Goal: Transaction & Acquisition: Purchase product/service

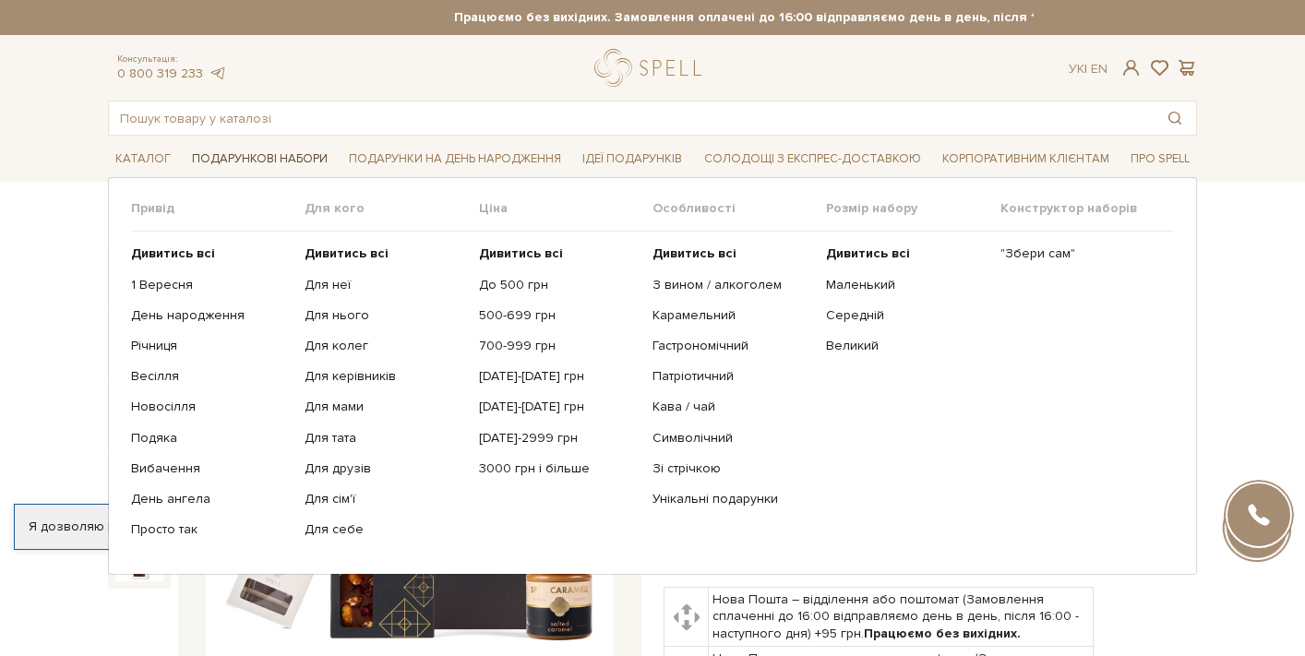
click at [283, 166] on span "Подарункові набори" at bounding box center [260, 159] width 150 height 29
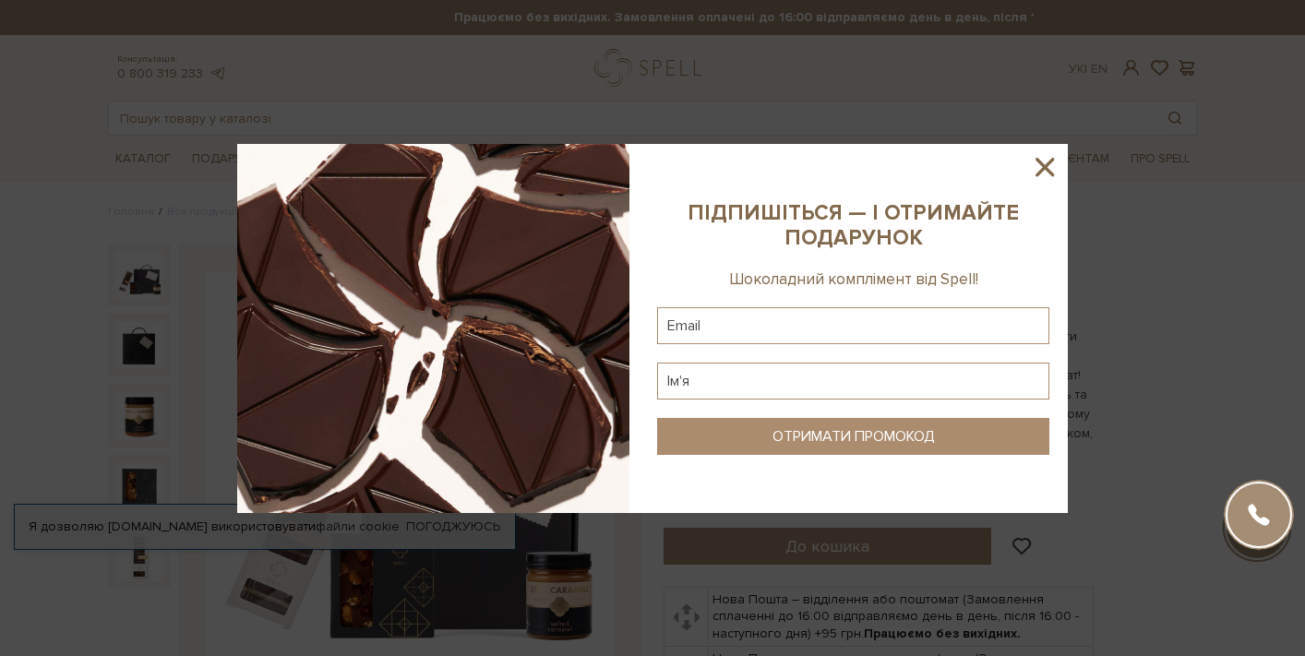
click at [1049, 169] on icon at bounding box center [1044, 166] width 31 height 31
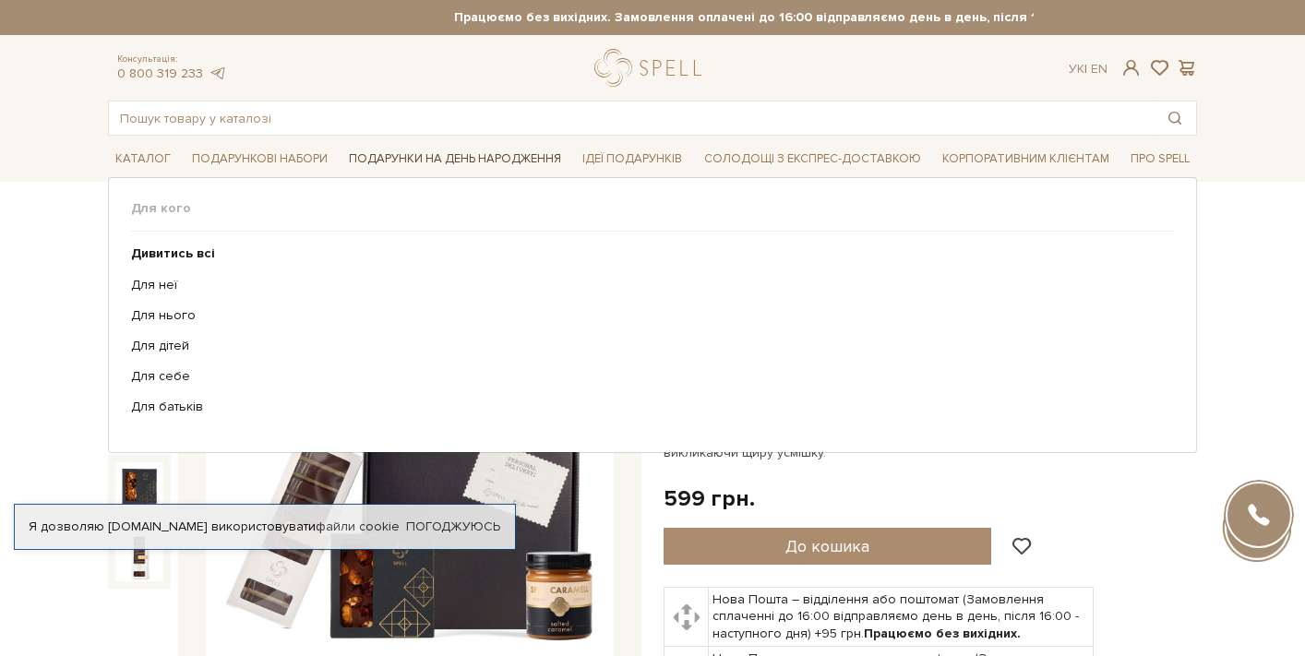
click at [417, 162] on span "Подарунки на День народження" at bounding box center [454, 159] width 227 height 29
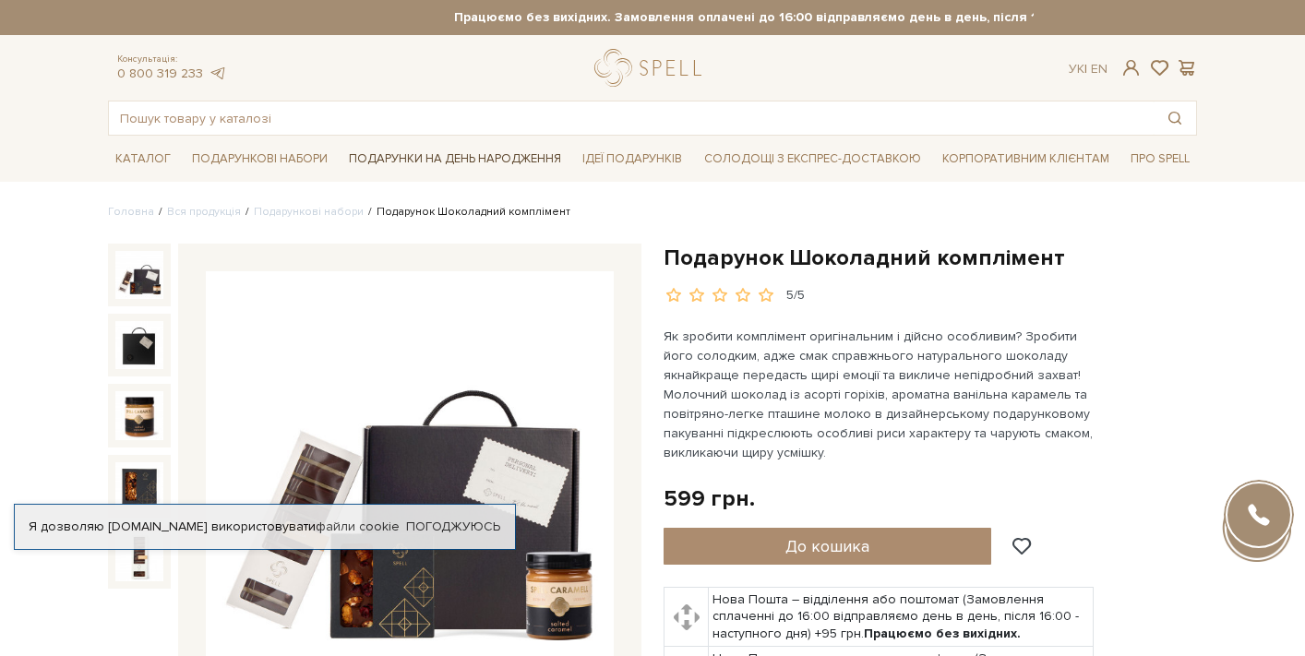
click at [435, 165] on span "Подарунки на День народження" at bounding box center [454, 159] width 227 height 29
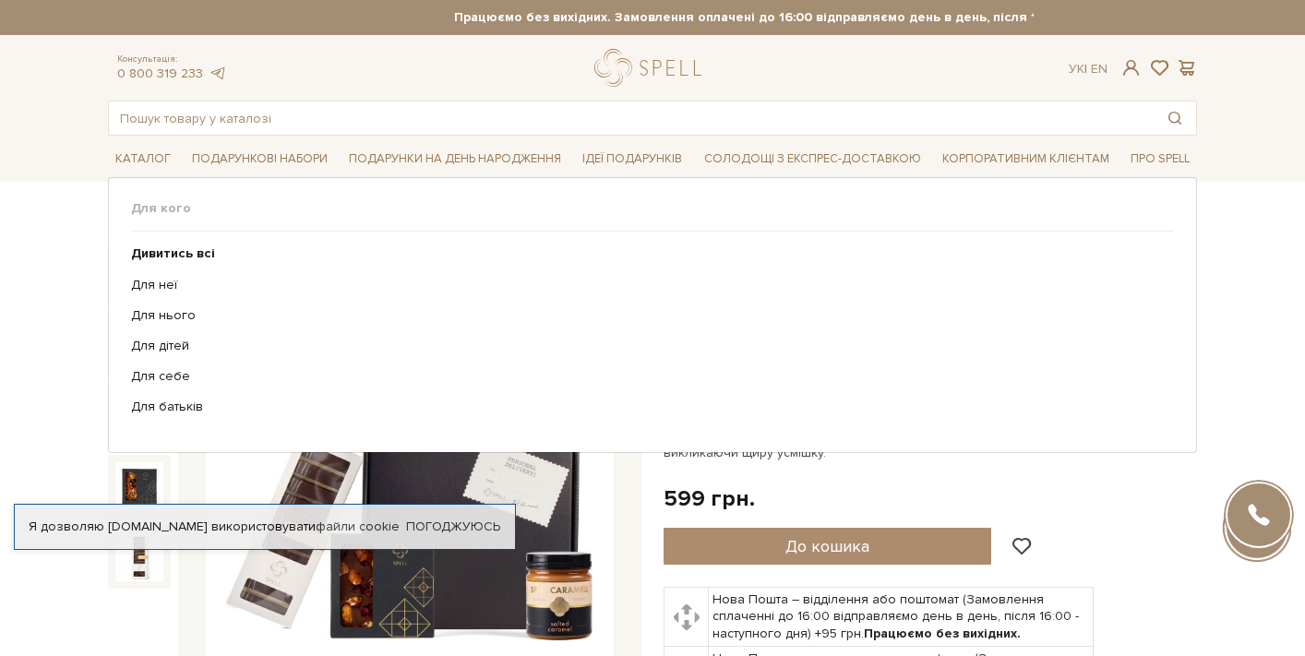
click at [172, 293] on ul "Дивитись всі Для неї Для нього Для дітей Для себе Для батьків" at bounding box center [652, 331] width 1043 height 198
click at [172, 289] on link "Для неї" at bounding box center [645, 285] width 1029 height 17
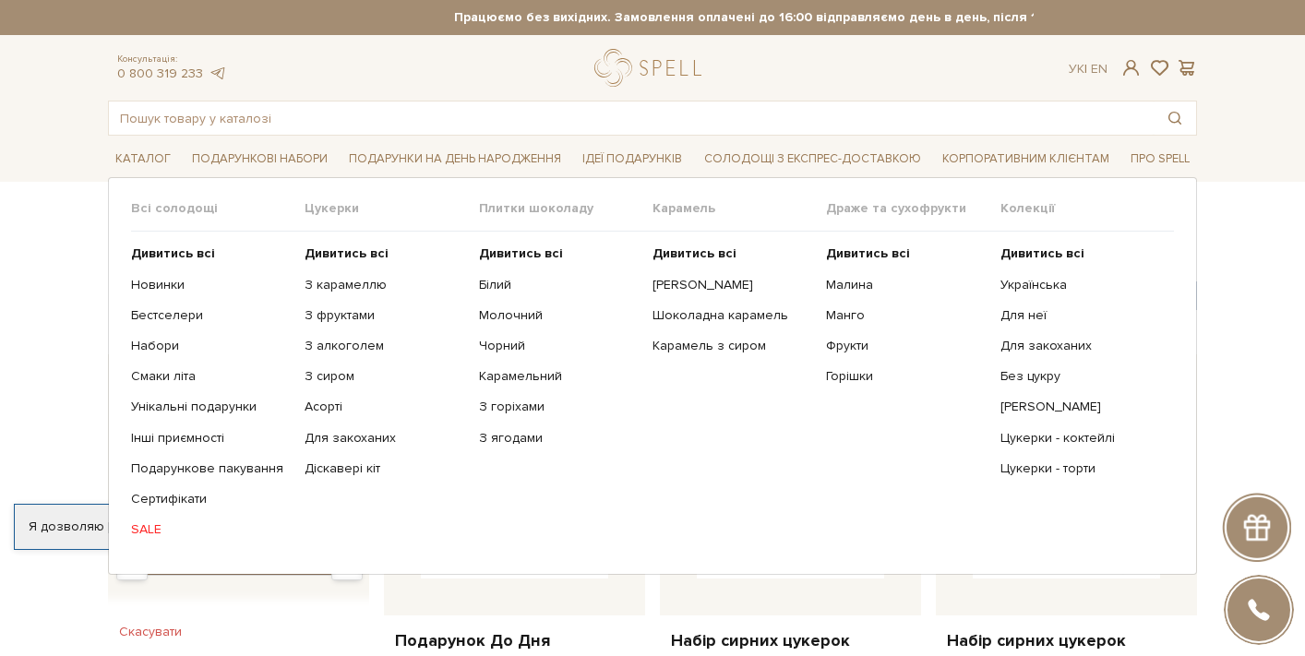
click at [148, 527] on link "SALE" at bounding box center [211, 529] width 160 height 17
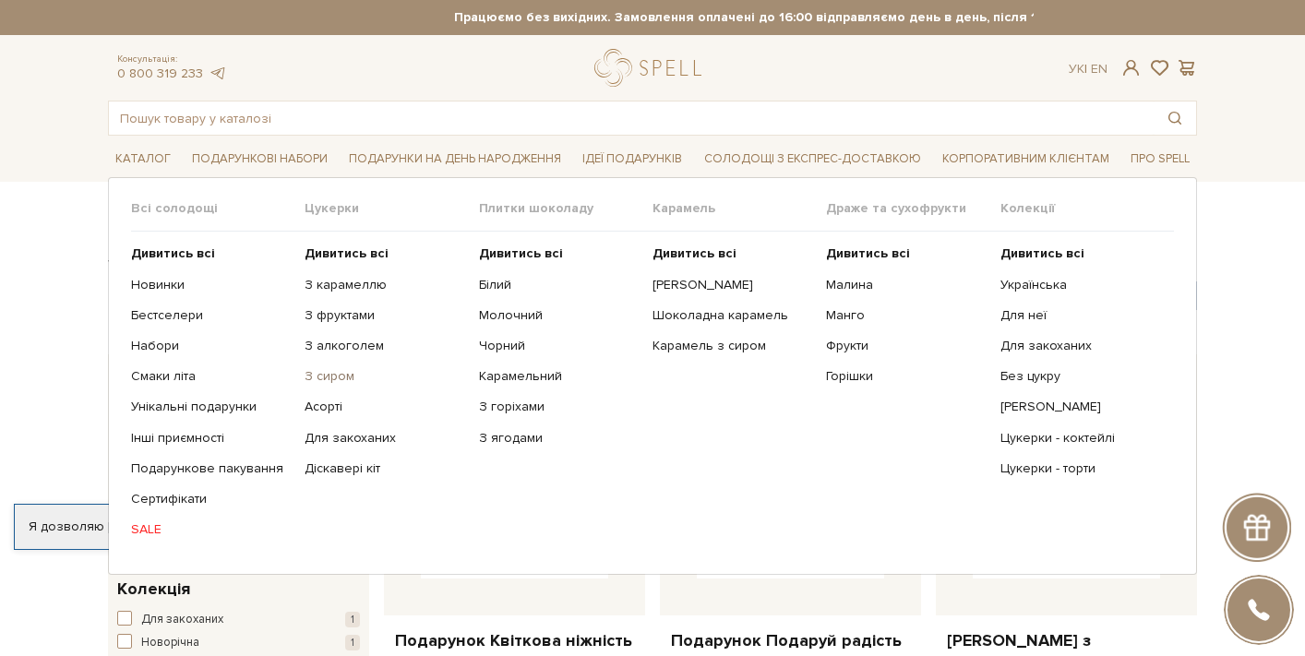
click at [331, 376] on link "З сиром" at bounding box center [385, 376] width 160 height 17
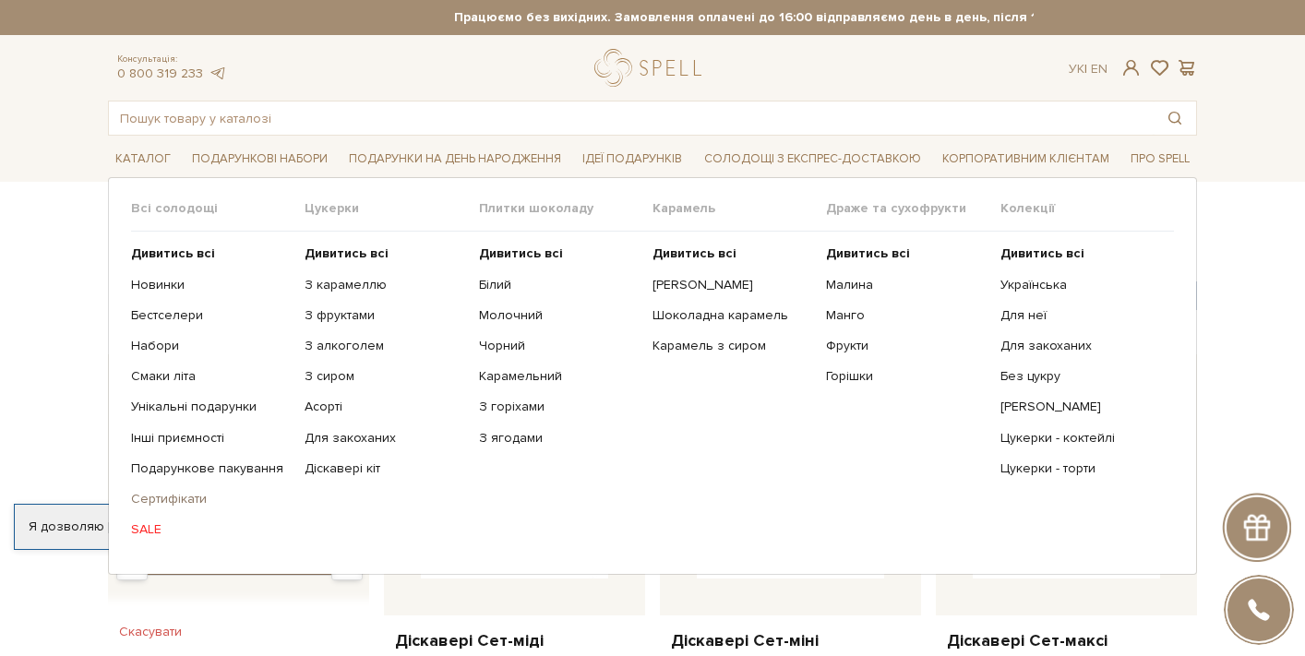
click at [162, 492] on link "Сертифікати" at bounding box center [211, 499] width 160 height 17
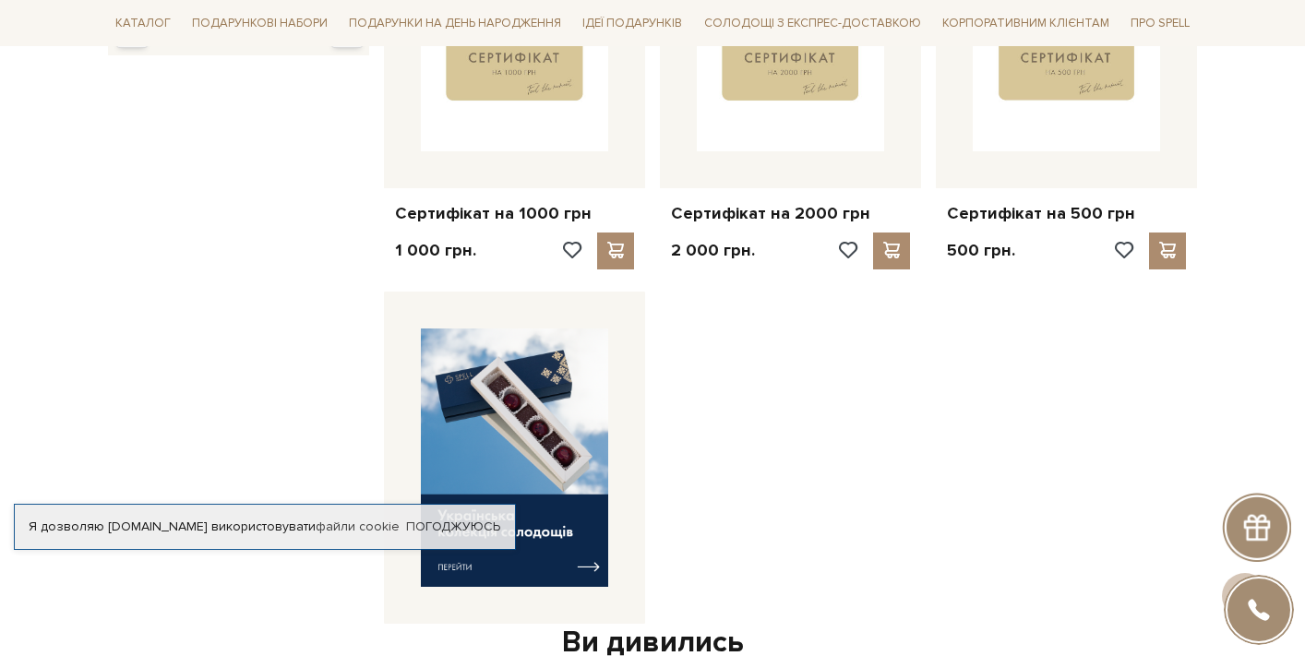
scroll to position [264, 0]
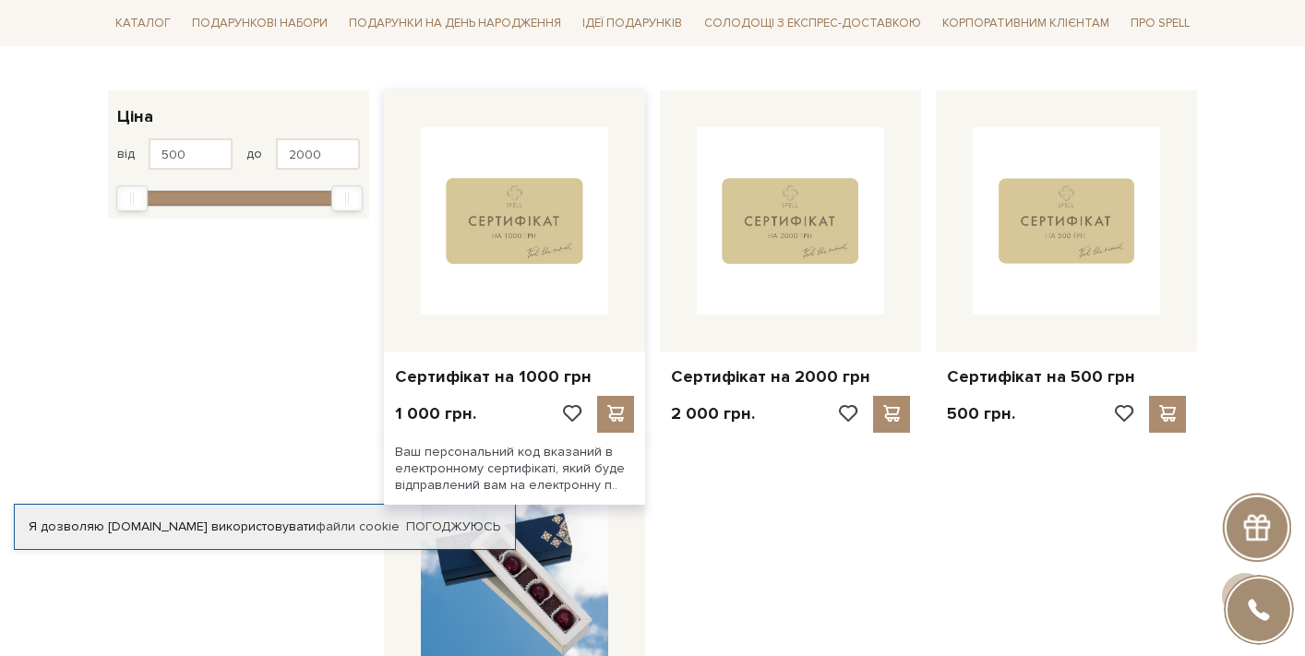
click at [566, 222] on img at bounding box center [514, 220] width 187 height 187
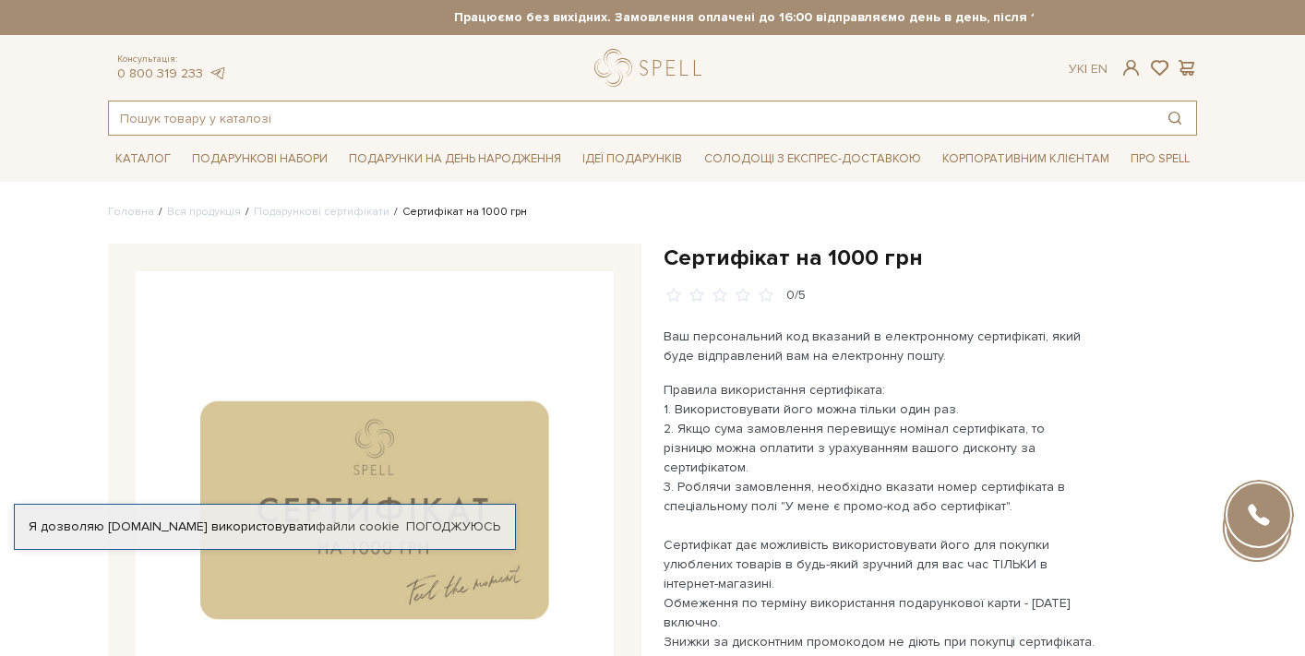
click at [288, 116] on input "text" at bounding box center [631, 118] width 1045 height 33
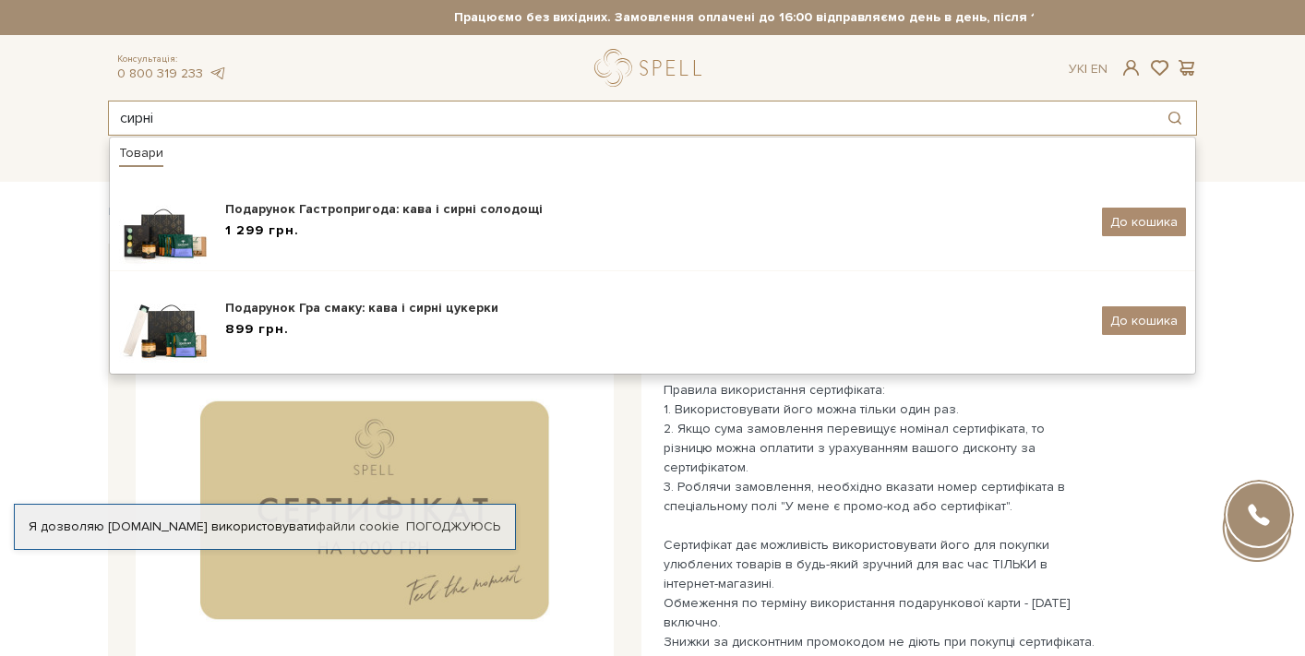
type input "сирні"
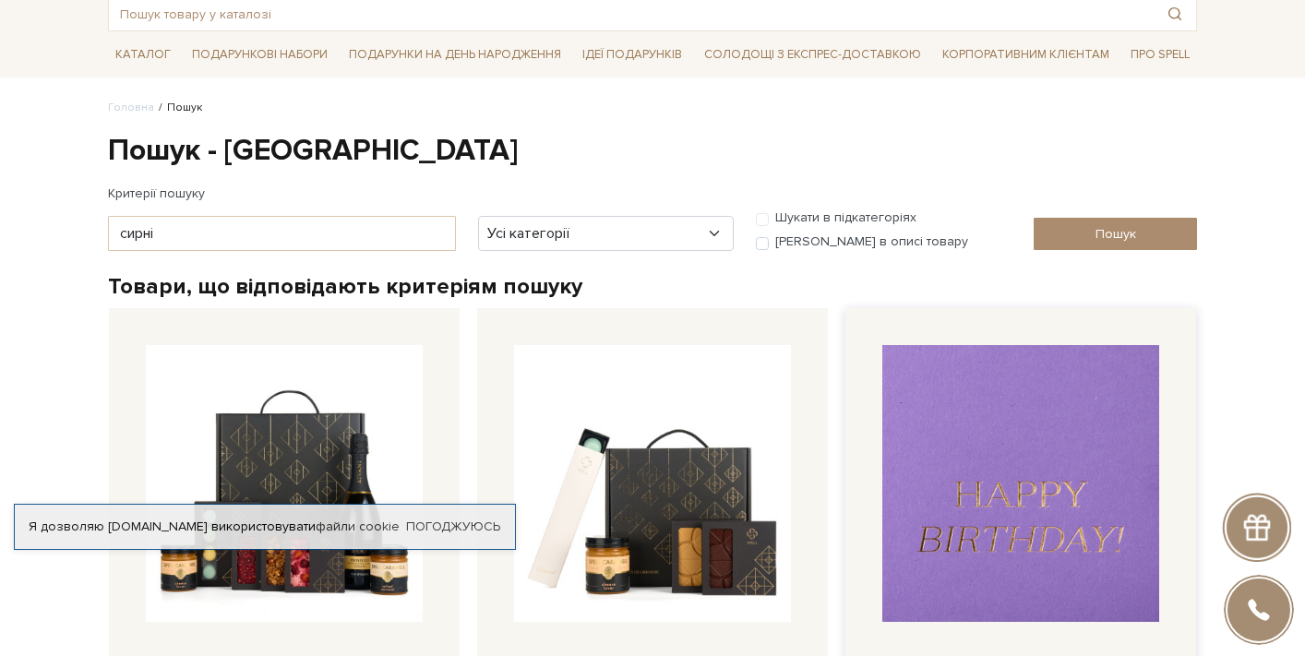
scroll to position [380, 0]
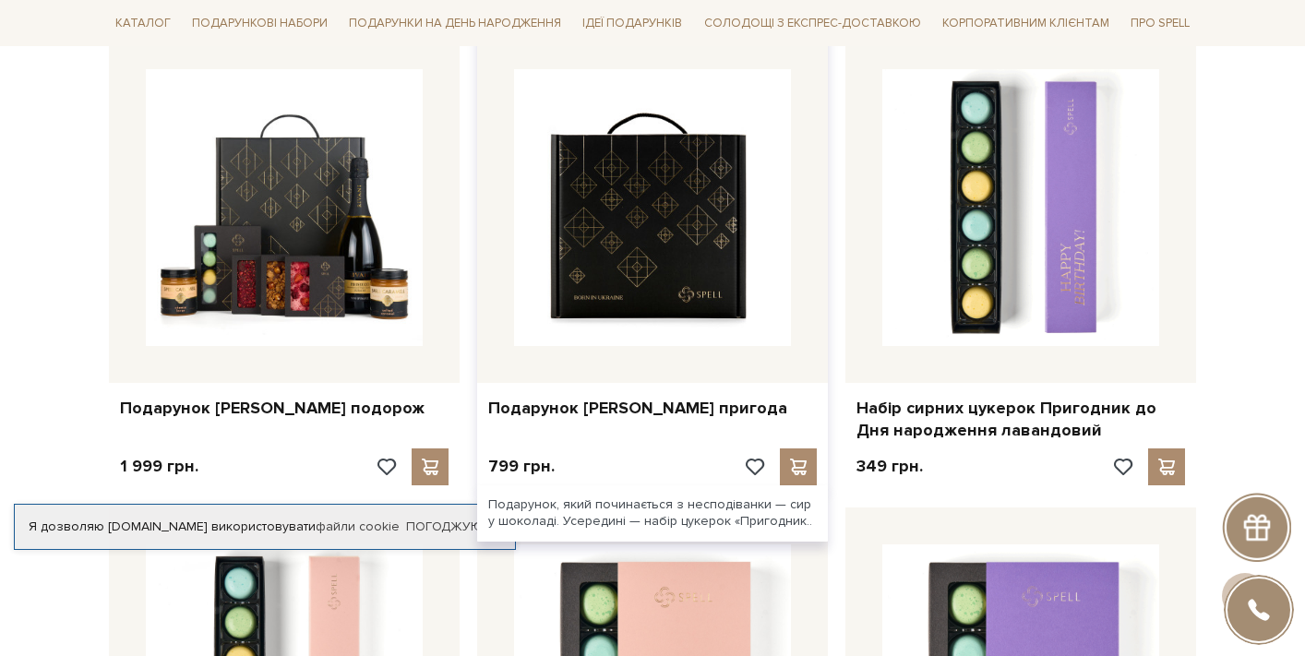
click at [671, 221] on img at bounding box center [652, 207] width 277 height 277
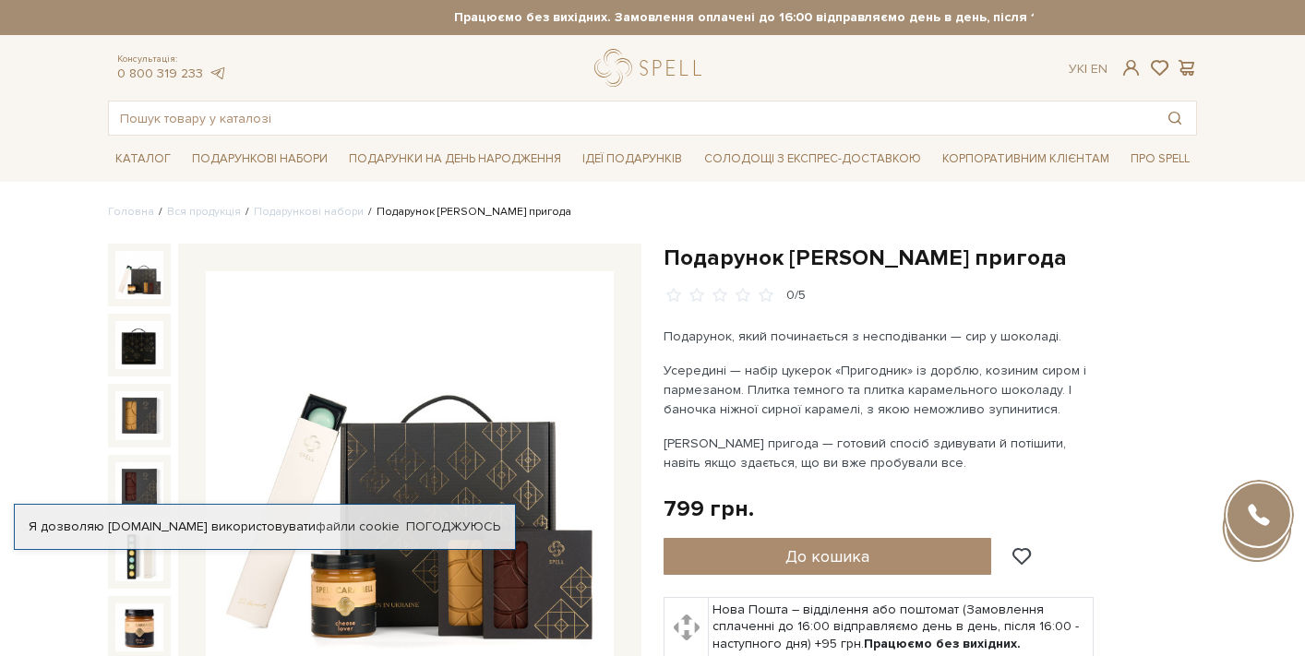
scroll to position [331, 0]
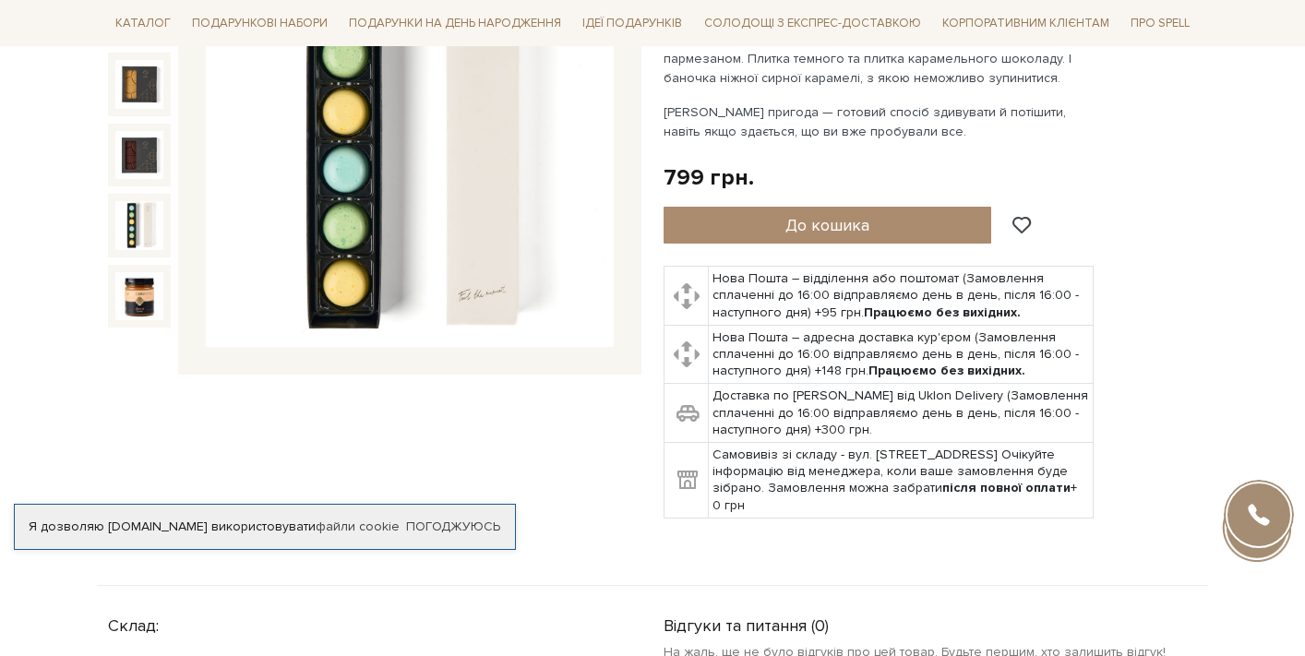
click at [136, 231] on img at bounding box center [139, 225] width 48 height 48
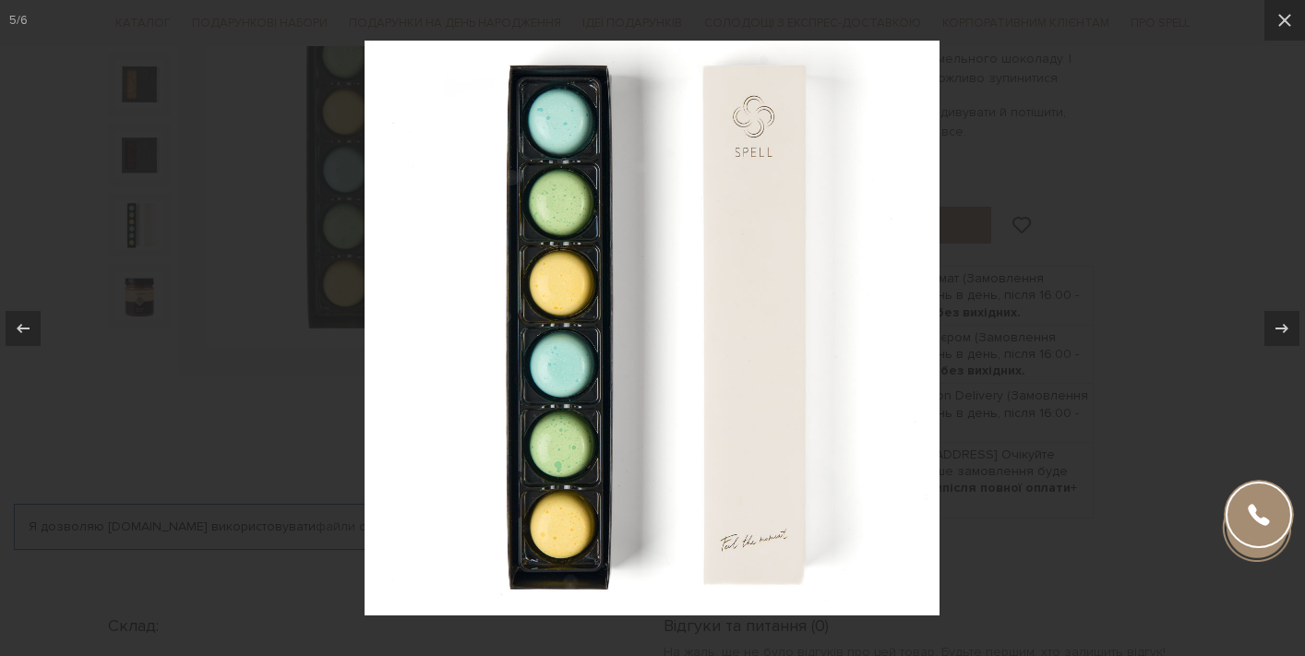
click at [199, 214] on div at bounding box center [652, 328] width 1305 height 656
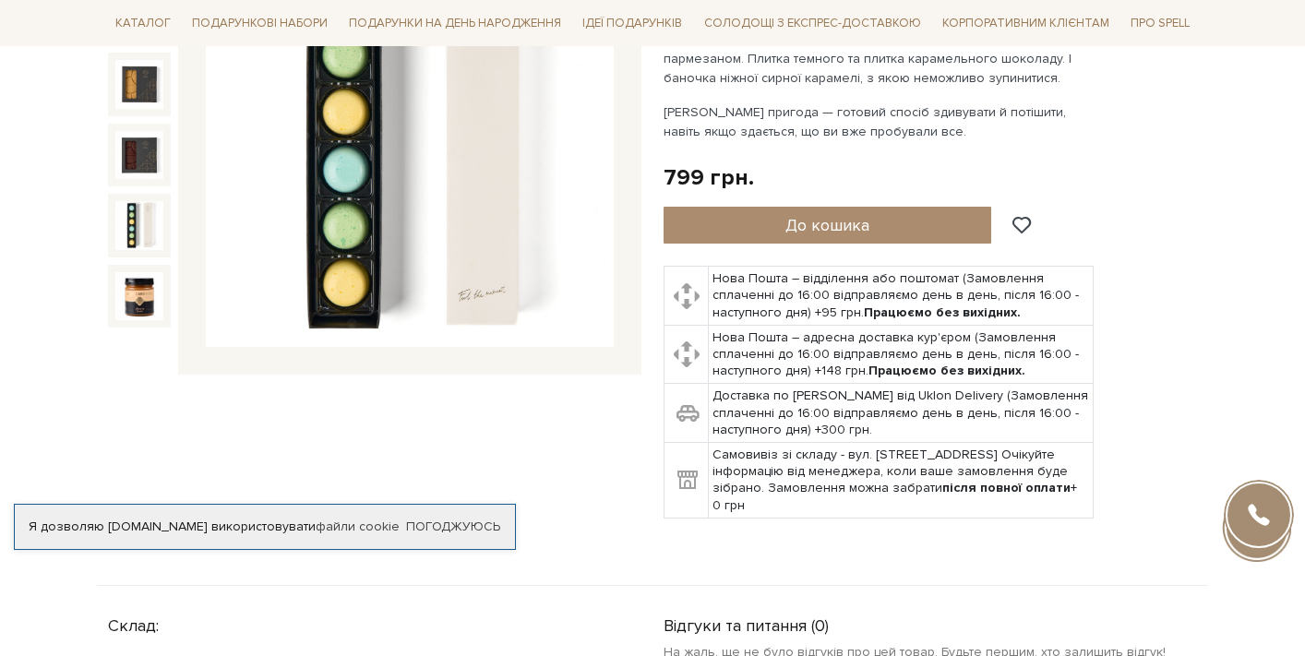
click at [120, 176] on img at bounding box center [139, 155] width 48 height 48
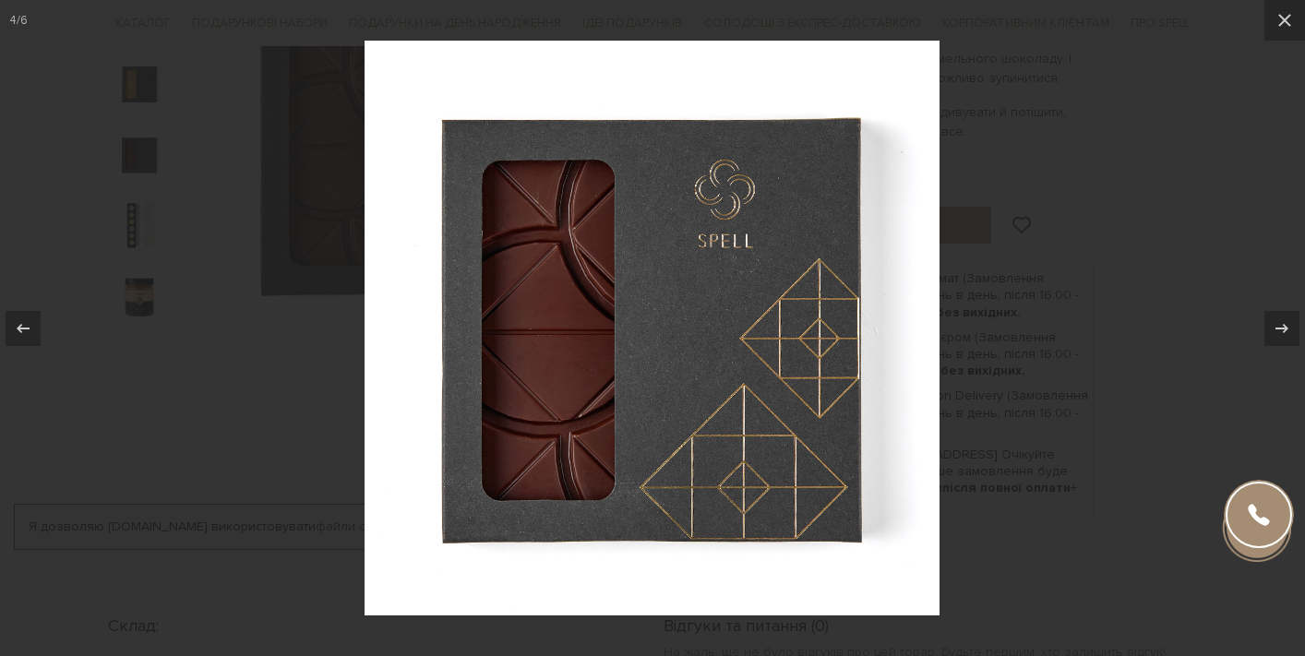
click at [120, 176] on div at bounding box center [652, 328] width 1305 height 656
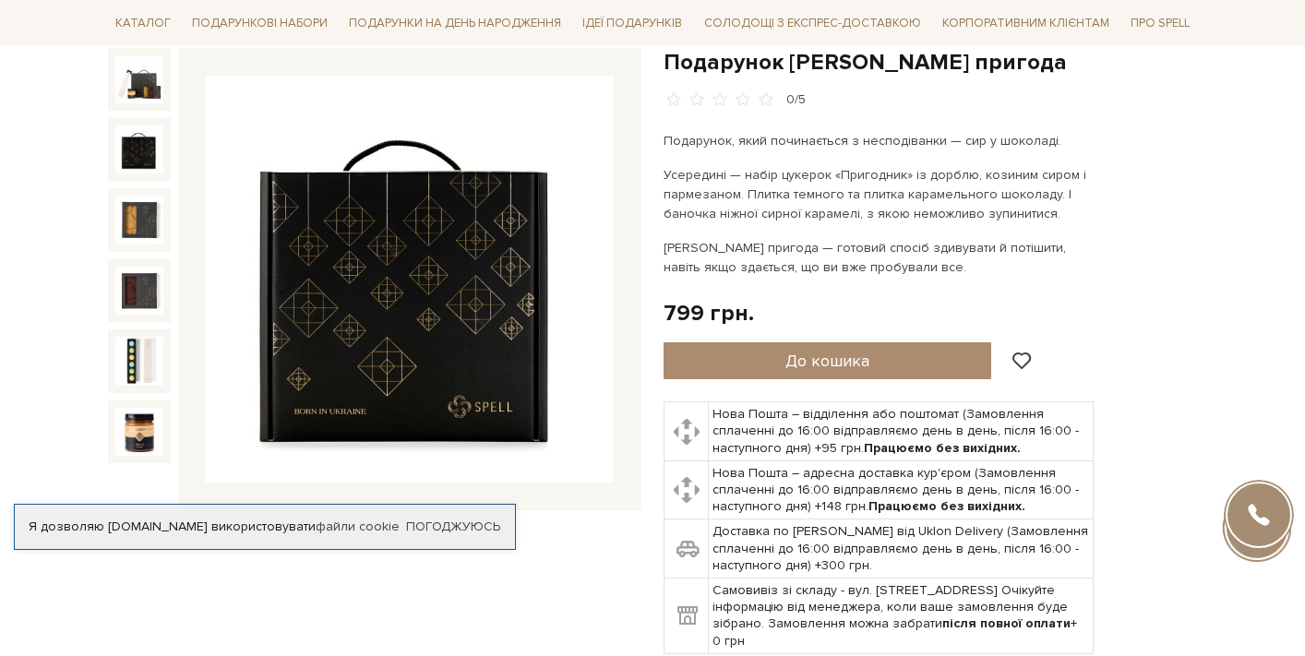
scroll to position [198, 0]
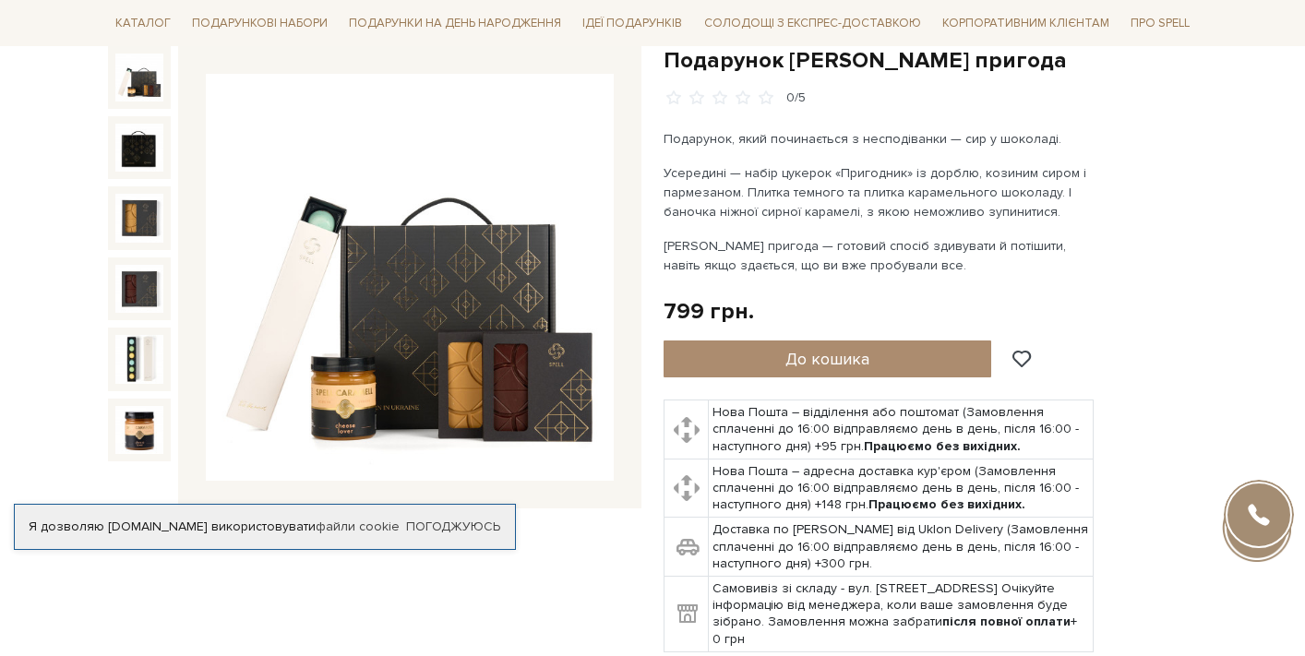
click at [140, 90] on img at bounding box center [139, 78] width 48 height 48
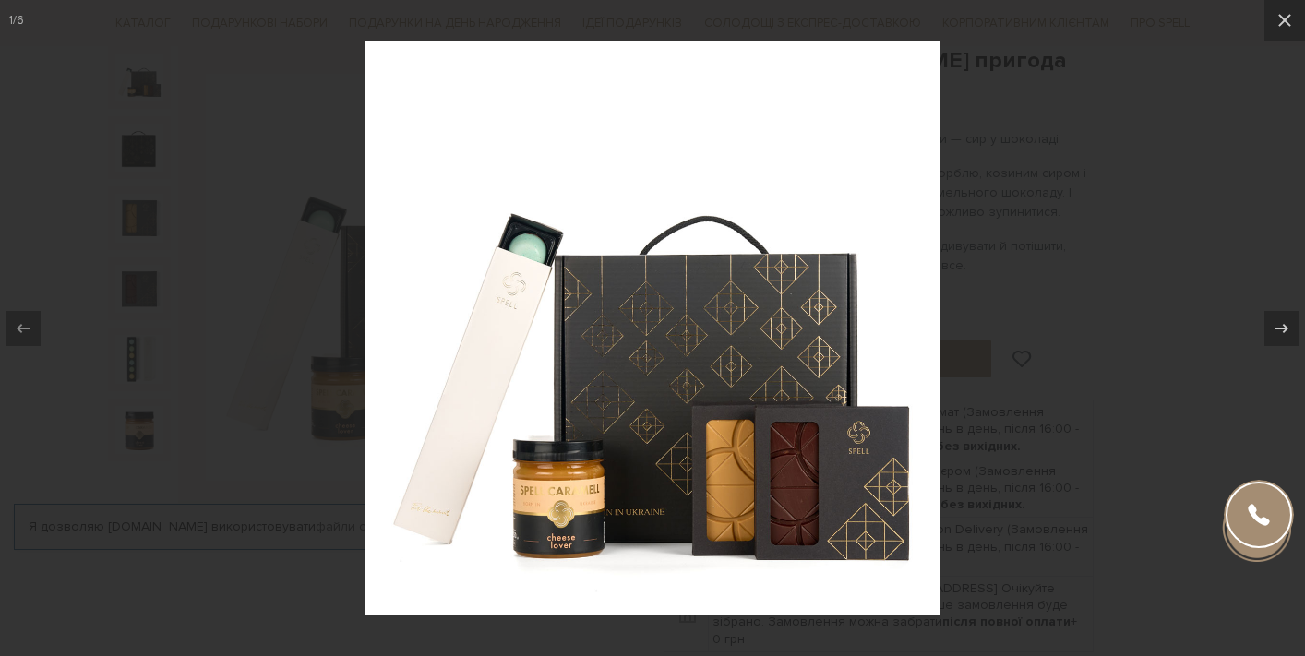
click at [1111, 328] on div at bounding box center [652, 328] width 1305 height 656
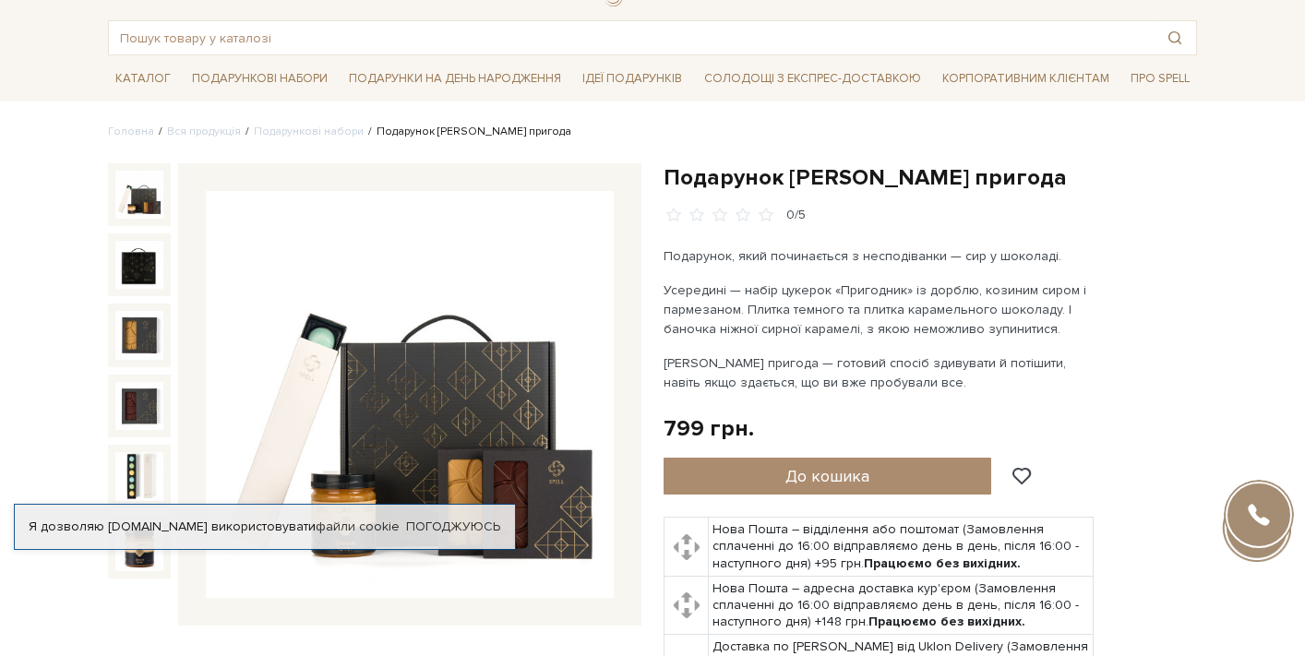
scroll to position [27, 0]
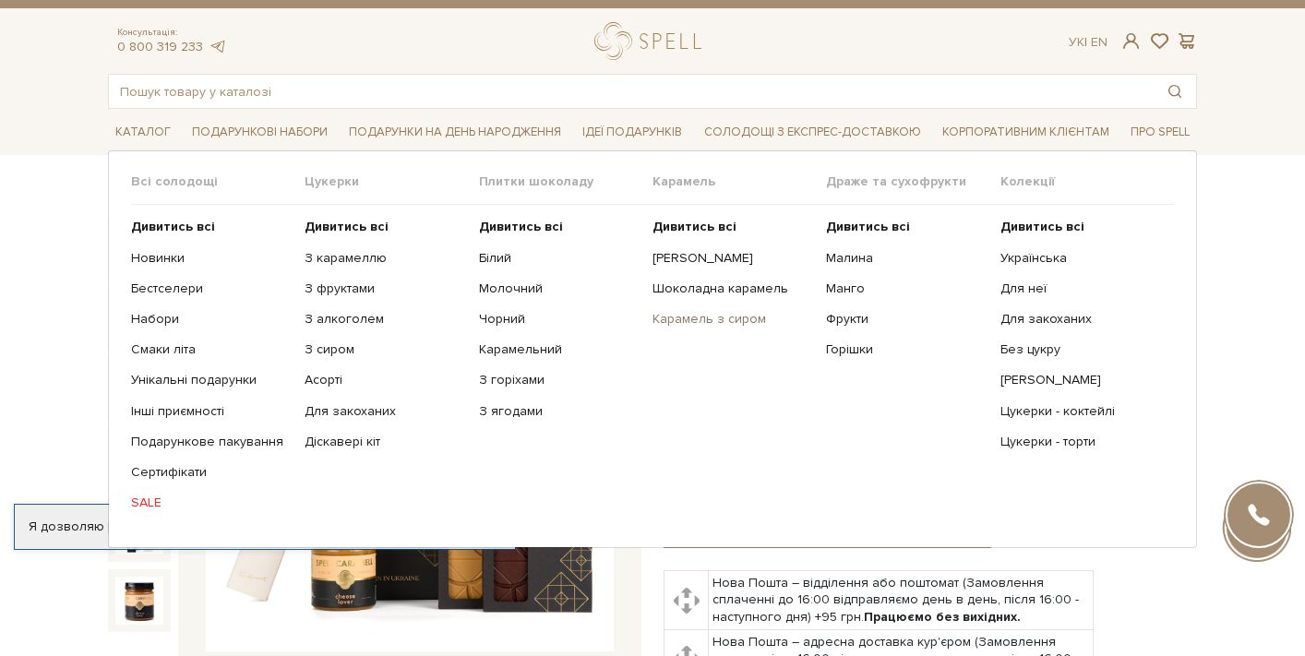
click at [708, 321] on link "Карамель з сиром" at bounding box center [733, 319] width 160 height 17
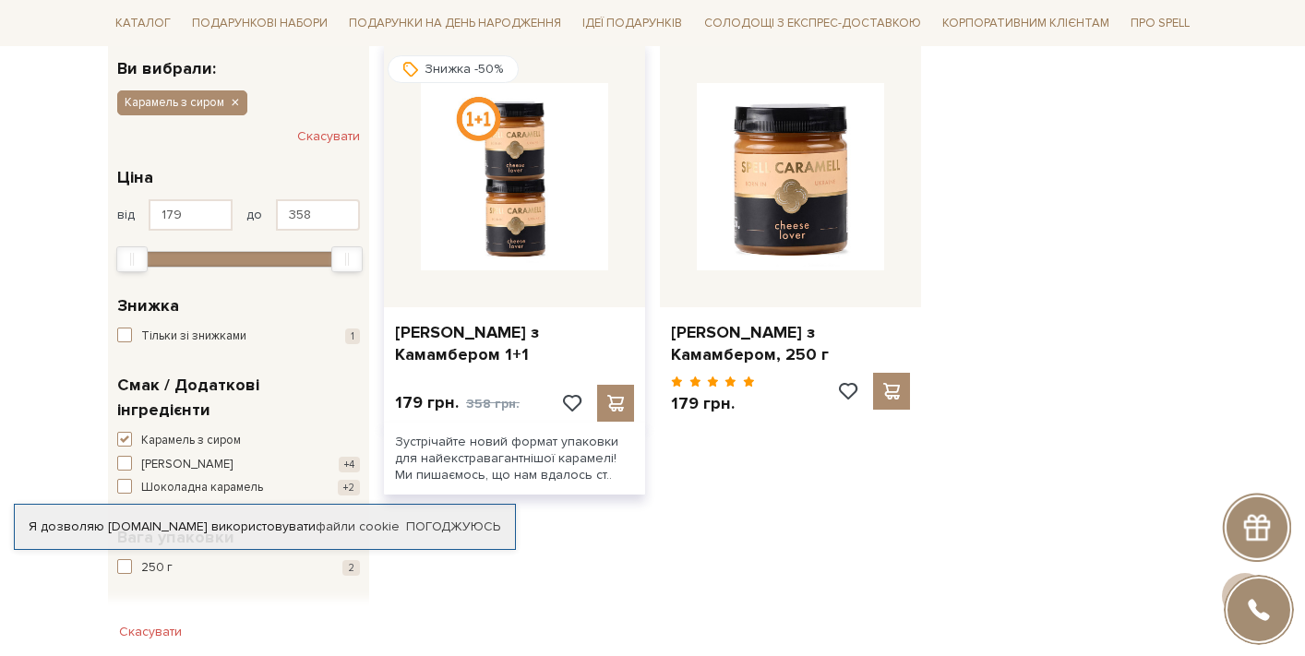
scroll to position [306, 0]
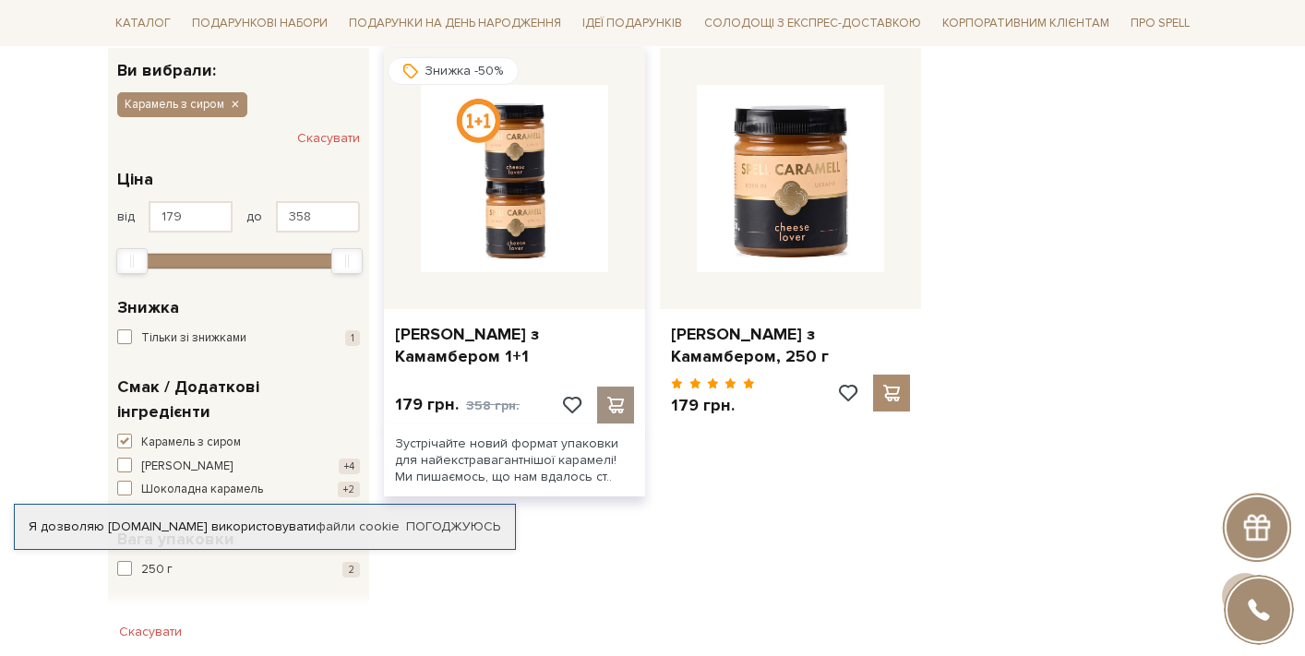
click at [627, 397] on span at bounding box center [615, 405] width 23 height 17
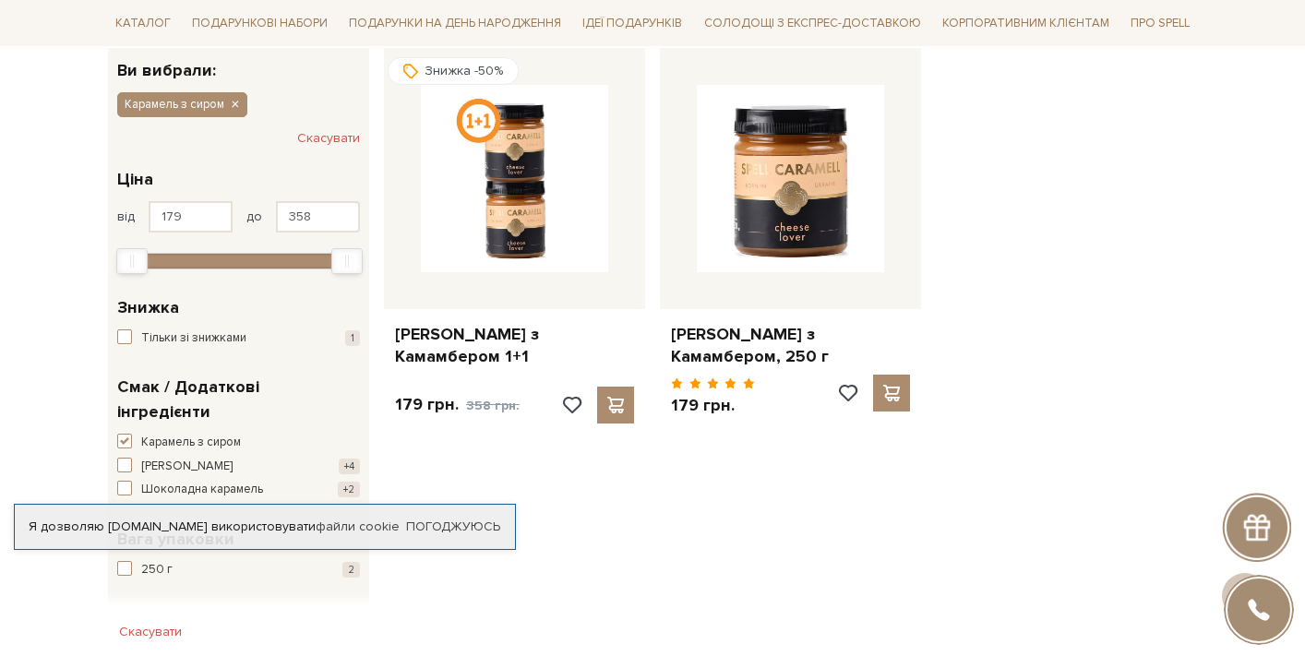
click at [700, 425] on div at bounding box center [652, 328] width 1305 height 656
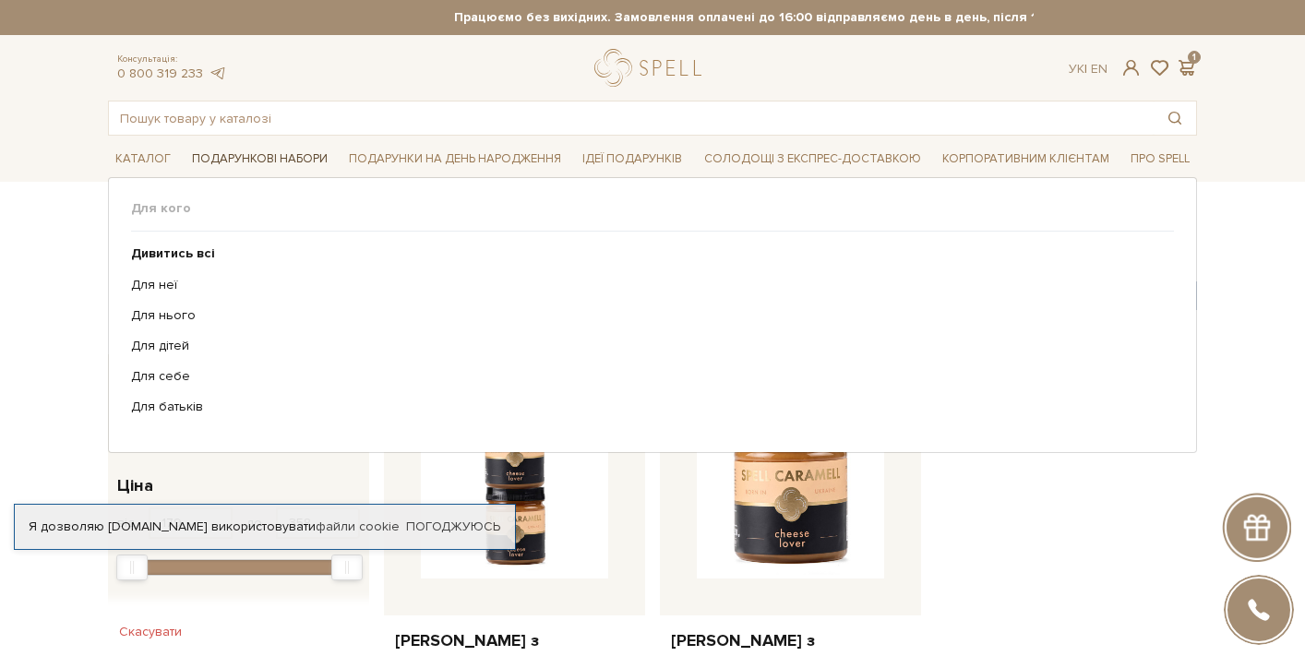
scroll to position [0, 0]
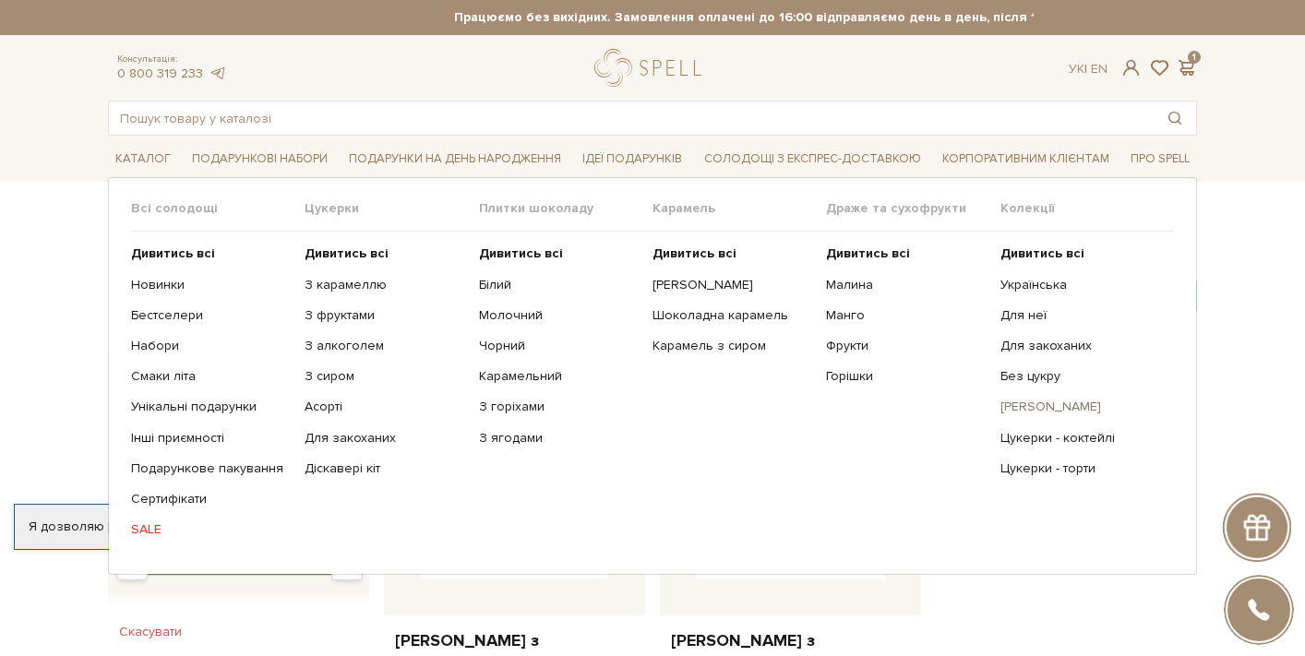
click at [1031, 402] on link "[PERSON_NAME]" at bounding box center [1080, 407] width 160 height 17
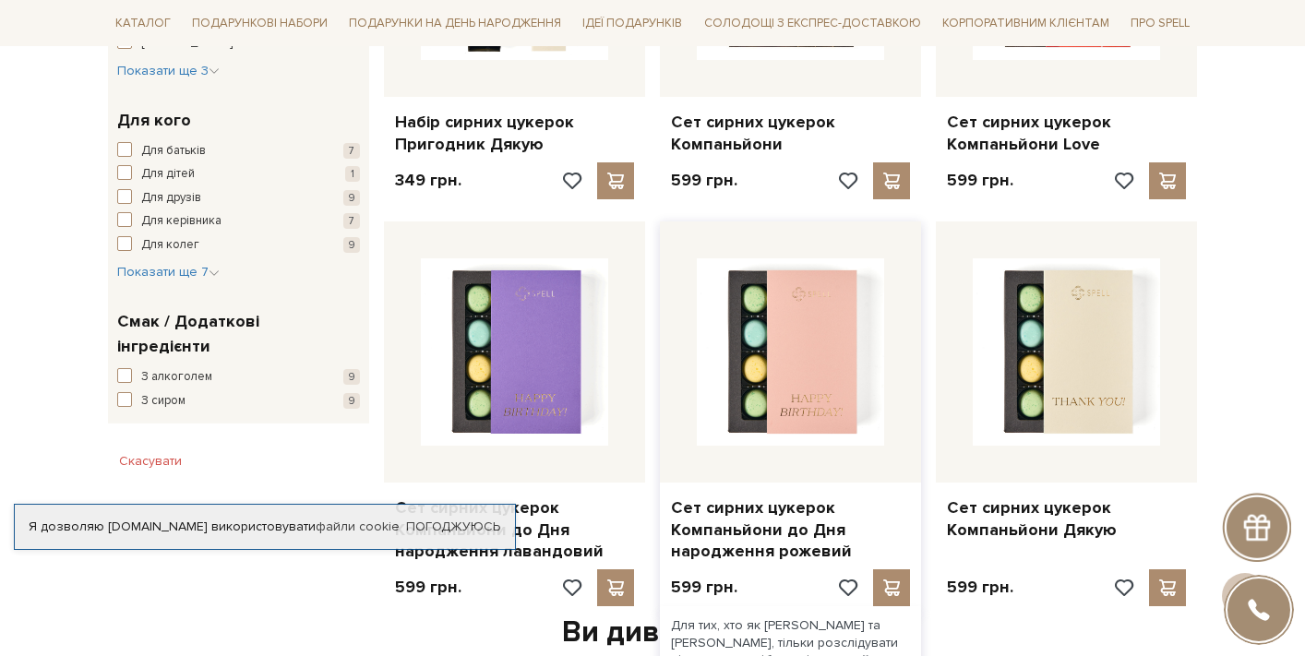
scroll to position [975, 0]
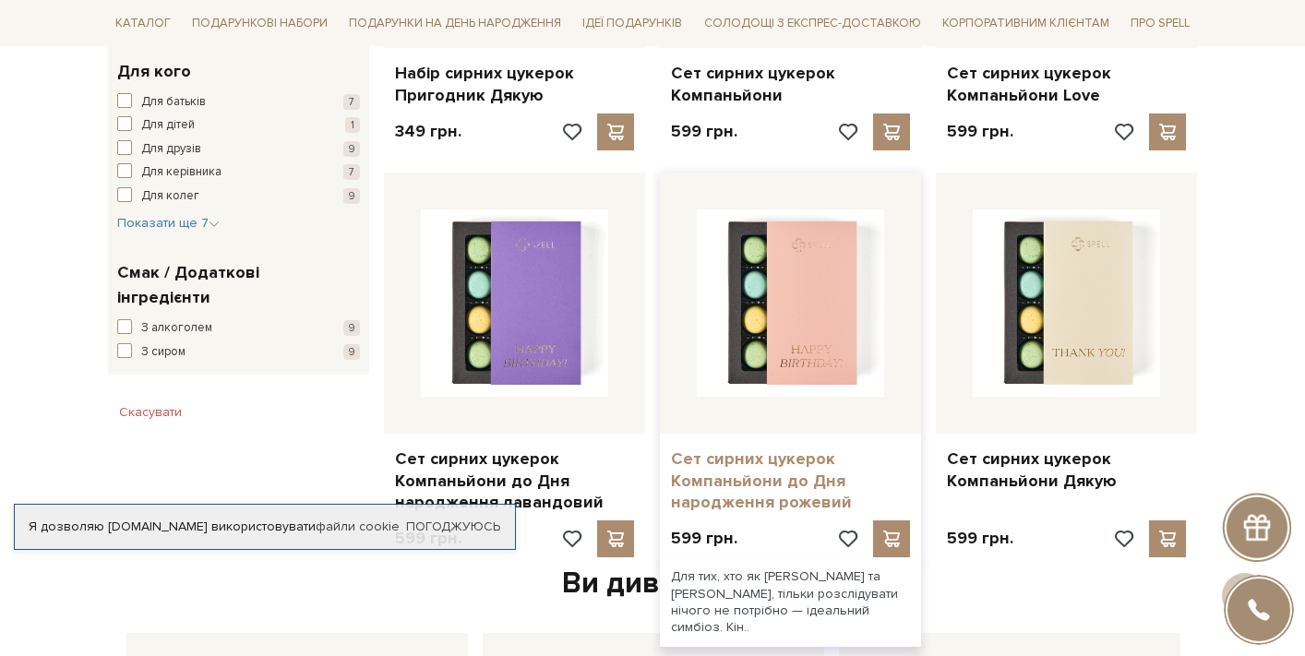
click at [829, 475] on link "Сет сирних цукерок Компаньйони до Дня народження рожевий" at bounding box center [790, 481] width 239 height 65
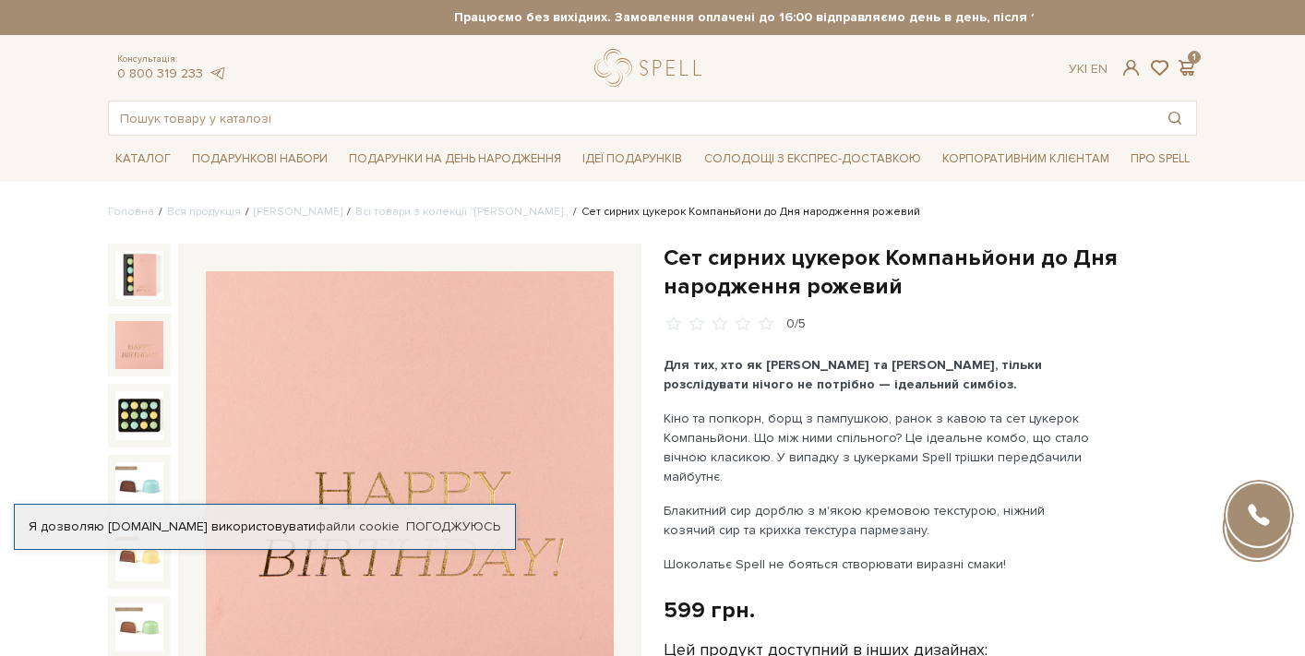
click at [140, 337] on img at bounding box center [139, 345] width 48 height 48
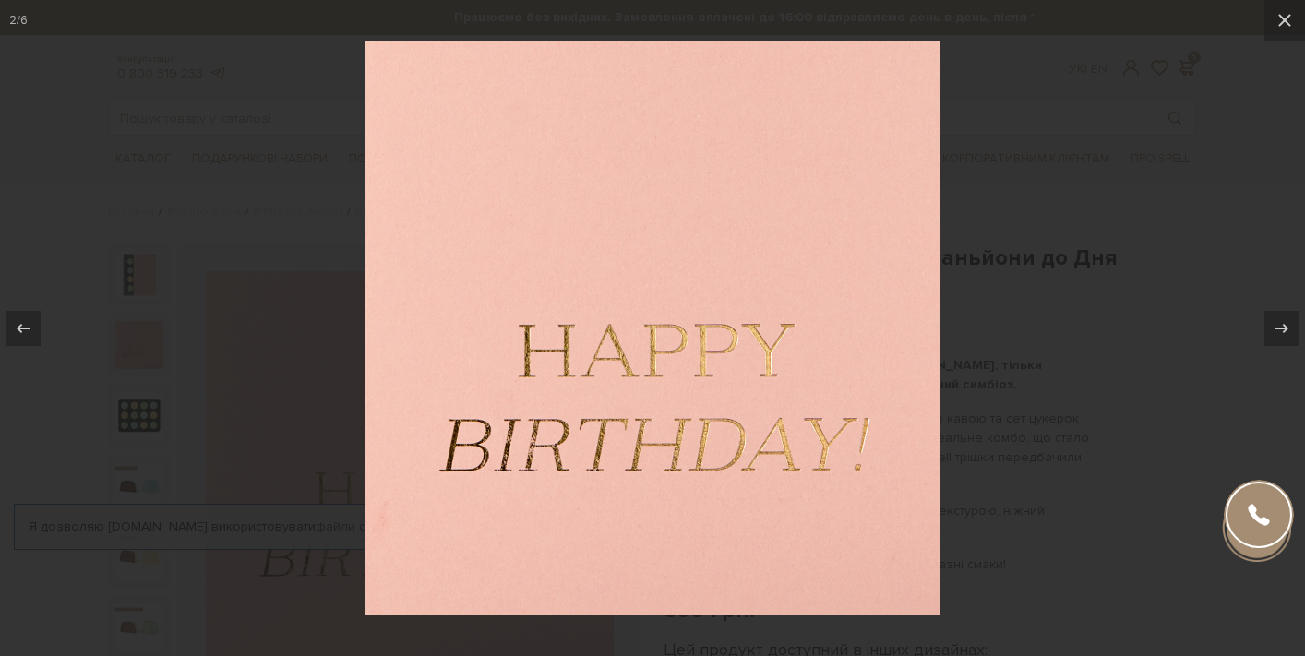
click at [305, 294] on div at bounding box center [652, 328] width 1305 height 656
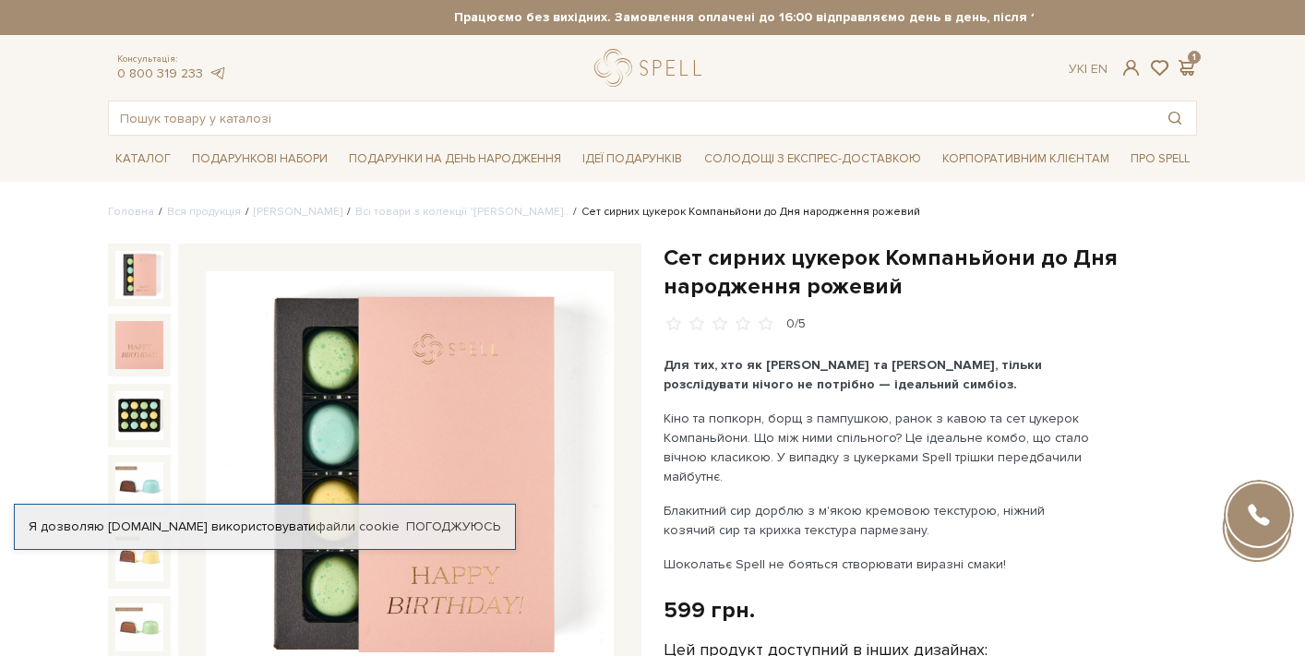
click at [141, 280] on img at bounding box center [139, 275] width 48 height 48
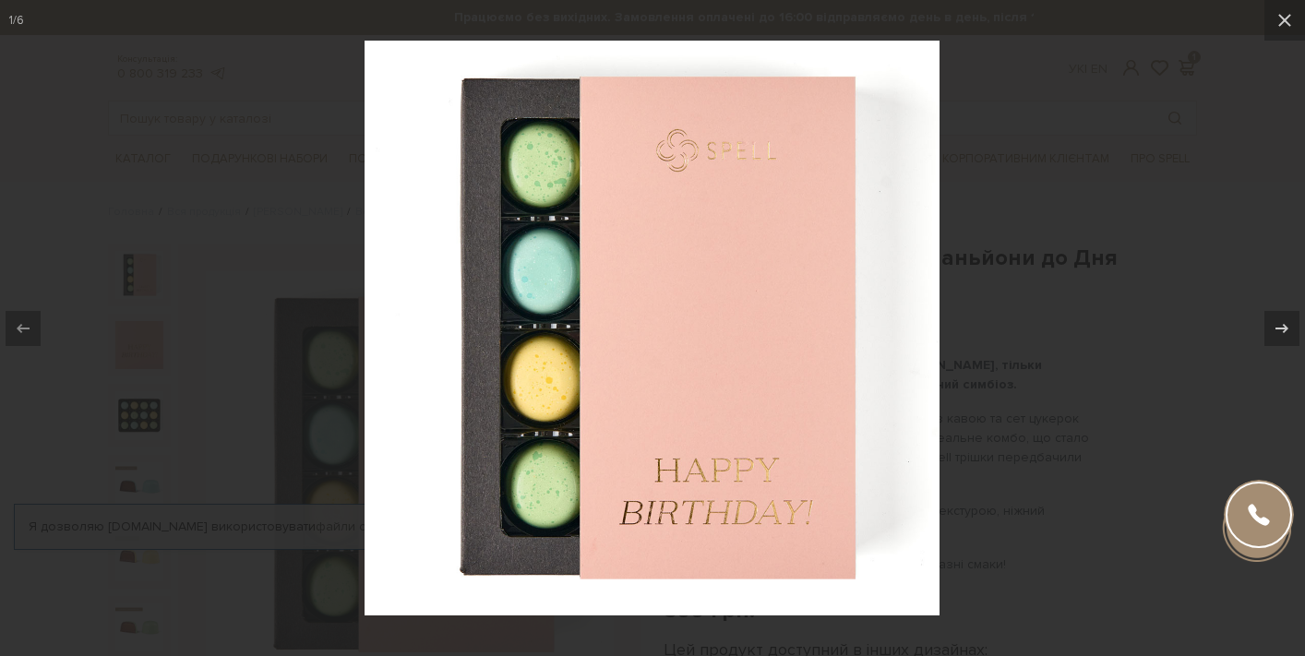
click at [1085, 351] on div at bounding box center [652, 328] width 1305 height 656
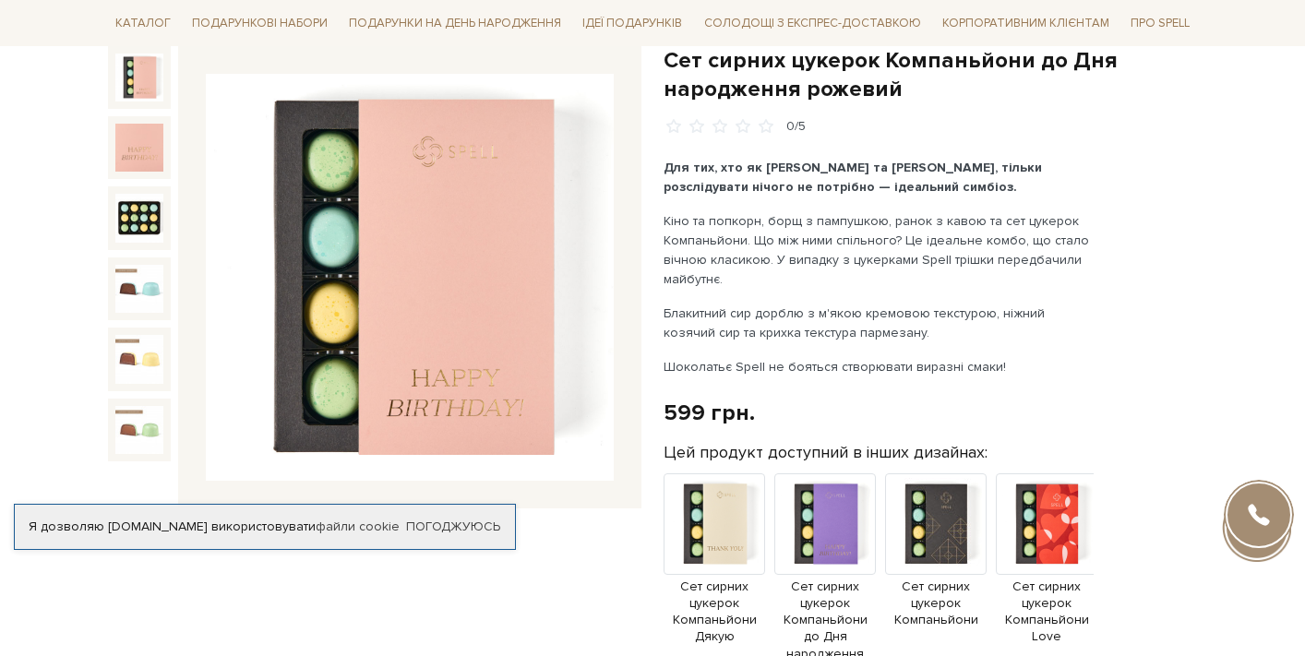
scroll to position [209, 0]
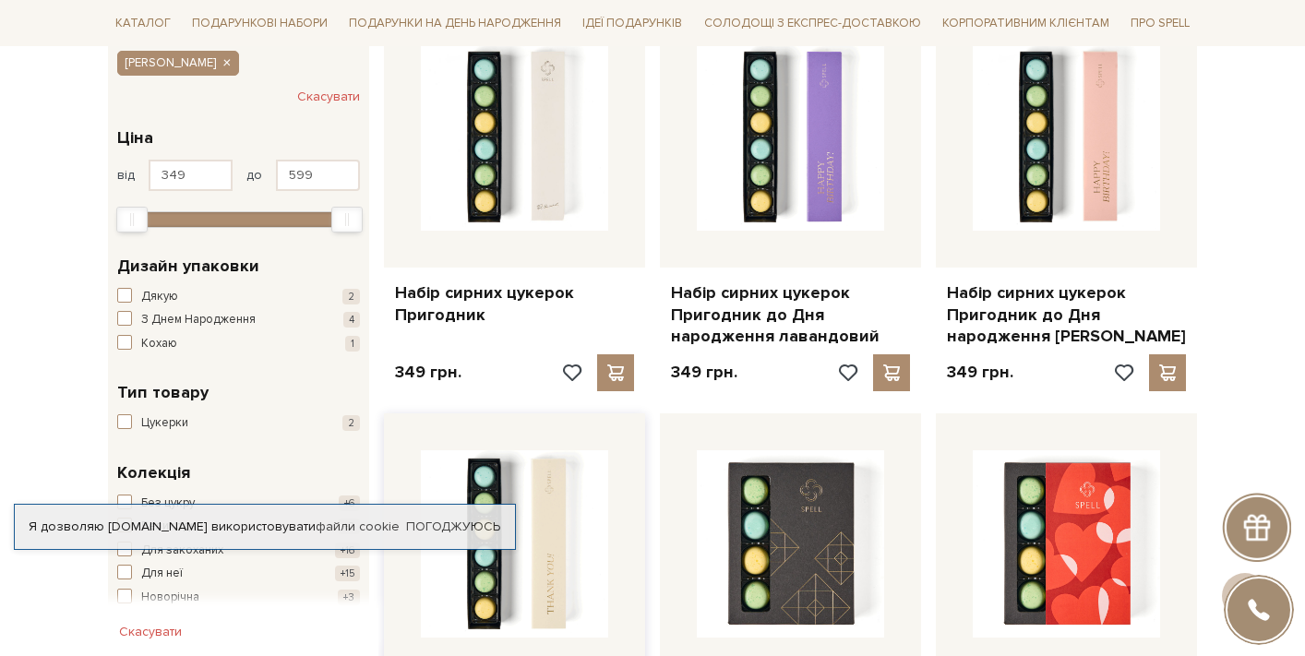
scroll to position [224, 0]
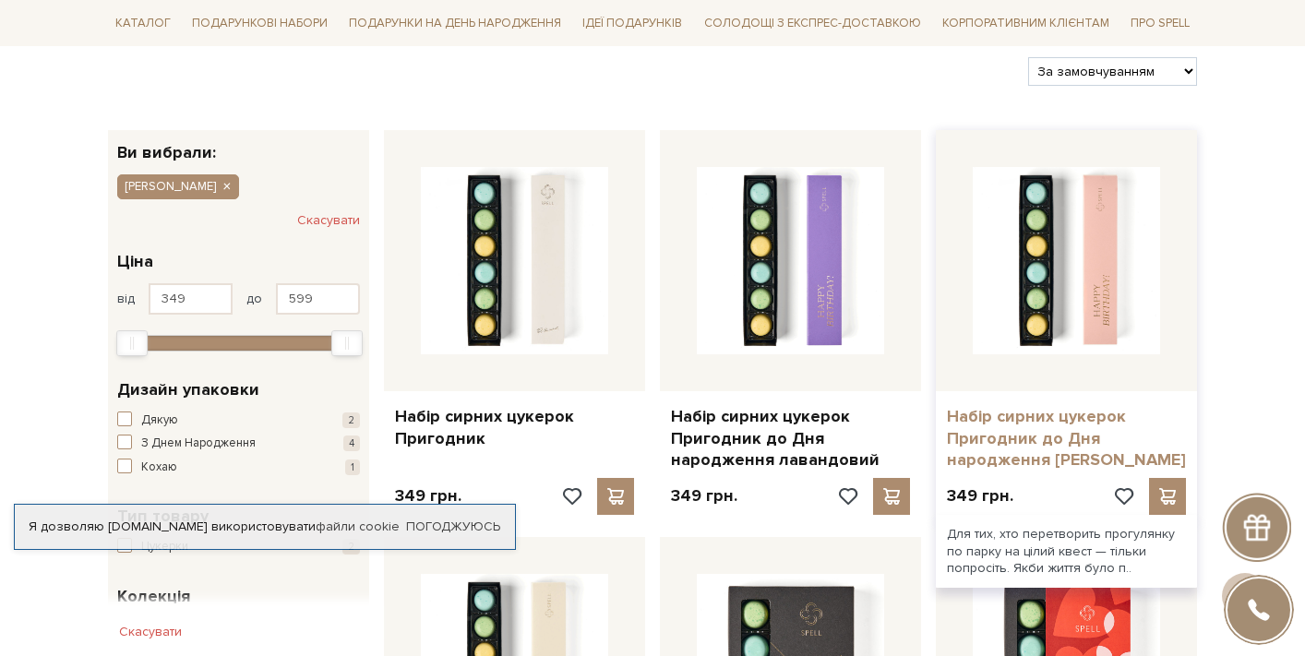
click at [1077, 444] on link "Набір сирних цукерок Пригодник до Дня народження [PERSON_NAME]" at bounding box center [1066, 438] width 239 height 65
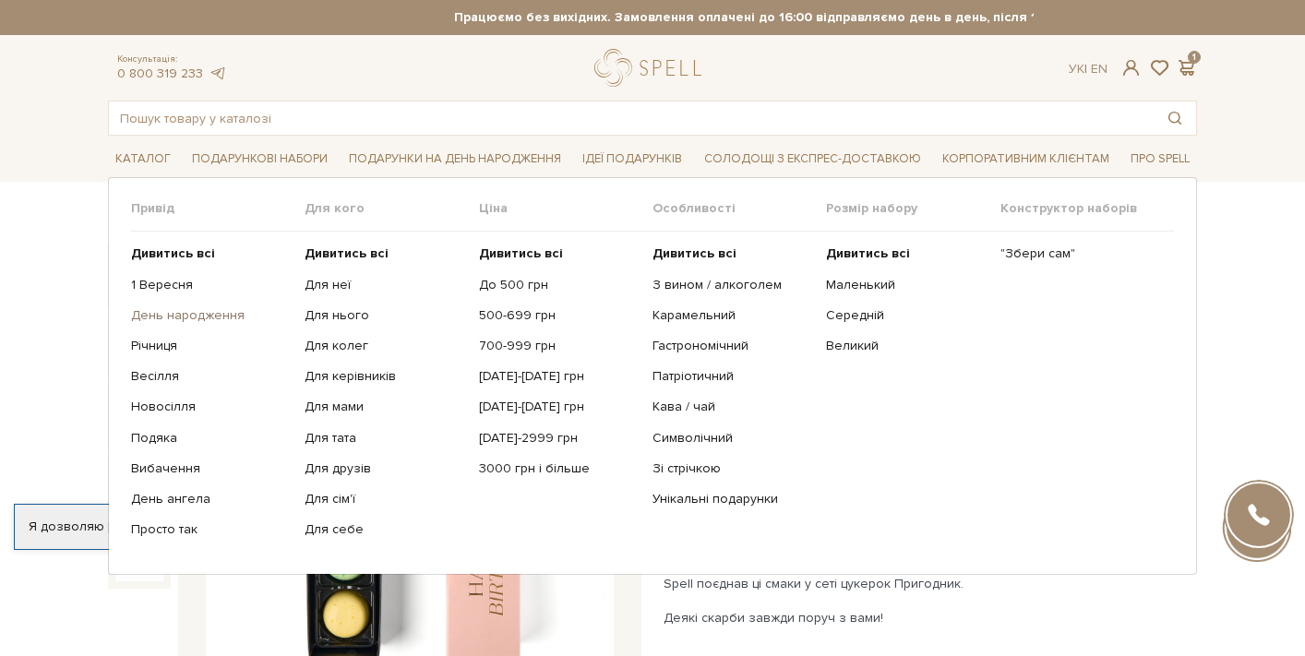
click at [193, 316] on link "День народження" at bounding box center [211, 315] width 160 height 17
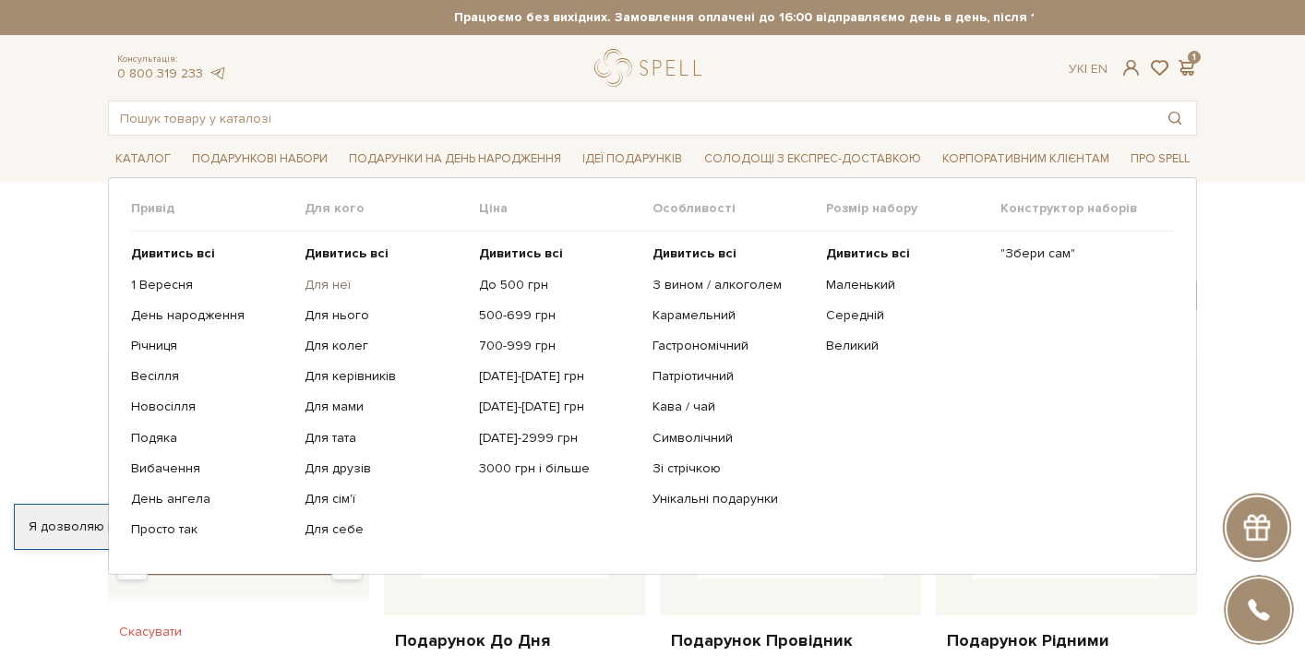
click at [339, 287] on link "Для неї" at bounding box center [385, 285] width 160 height 17
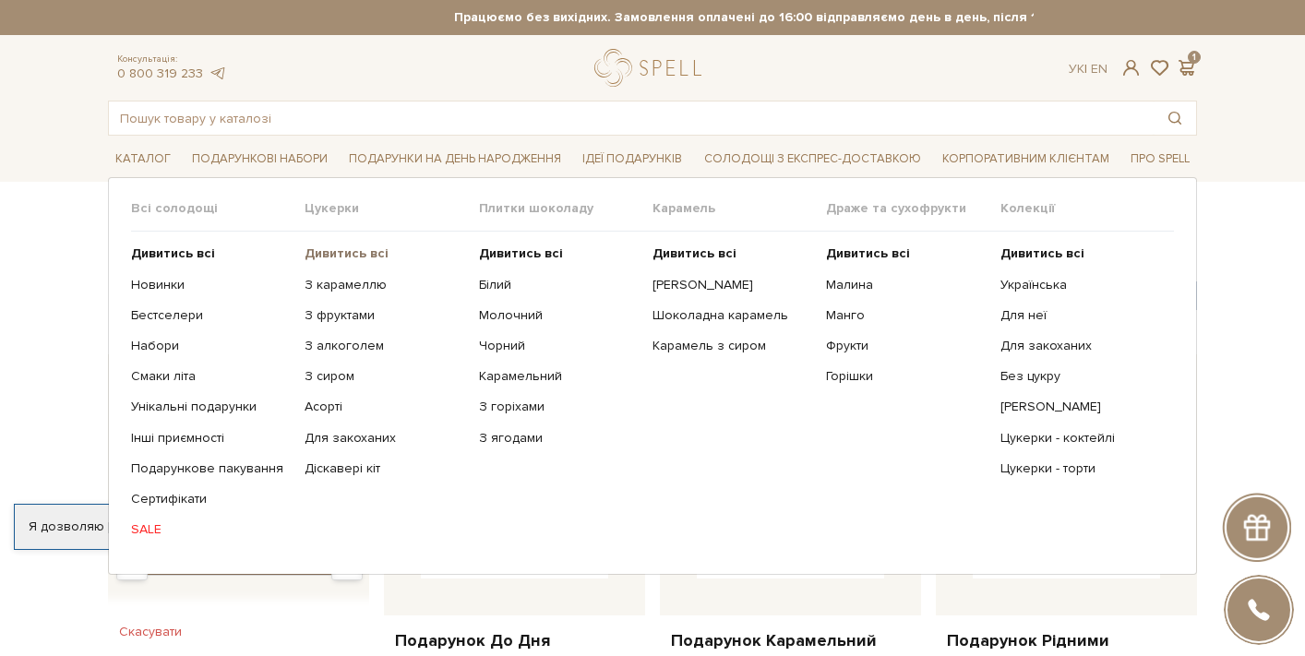
click at [339, 249] on b "Дивитись всі" at bounding box center [347, 254] width 84 height 16
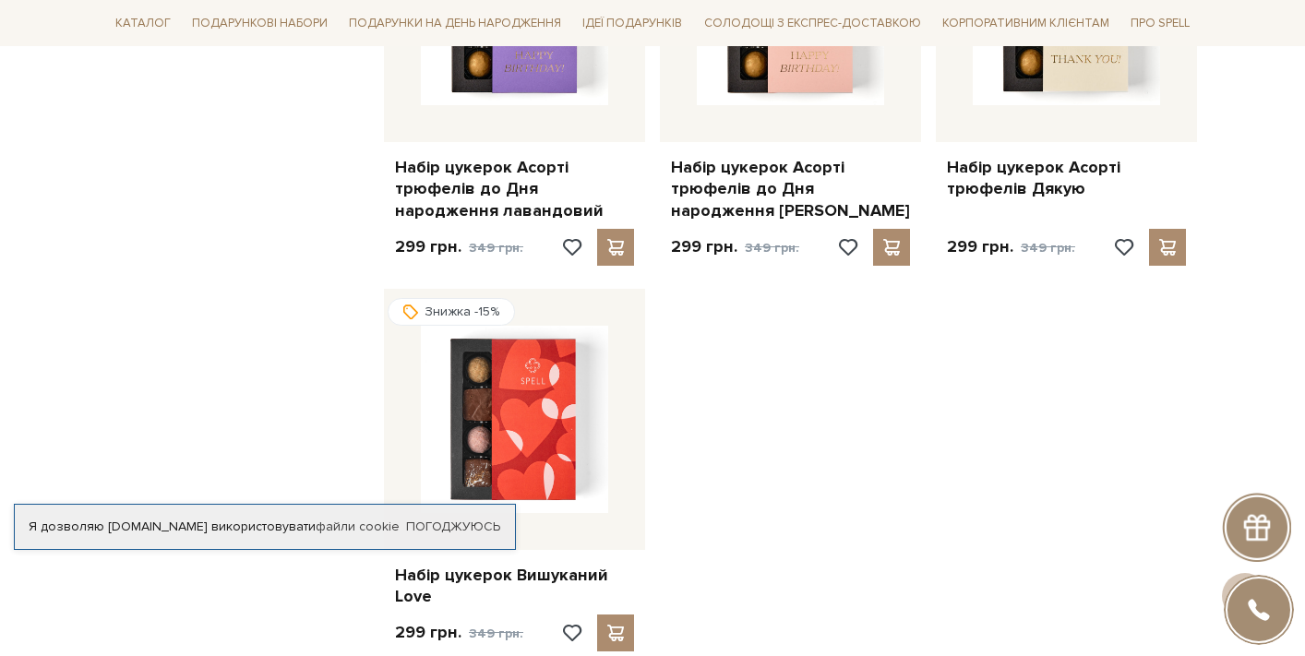
scroll to position [1339, 0]
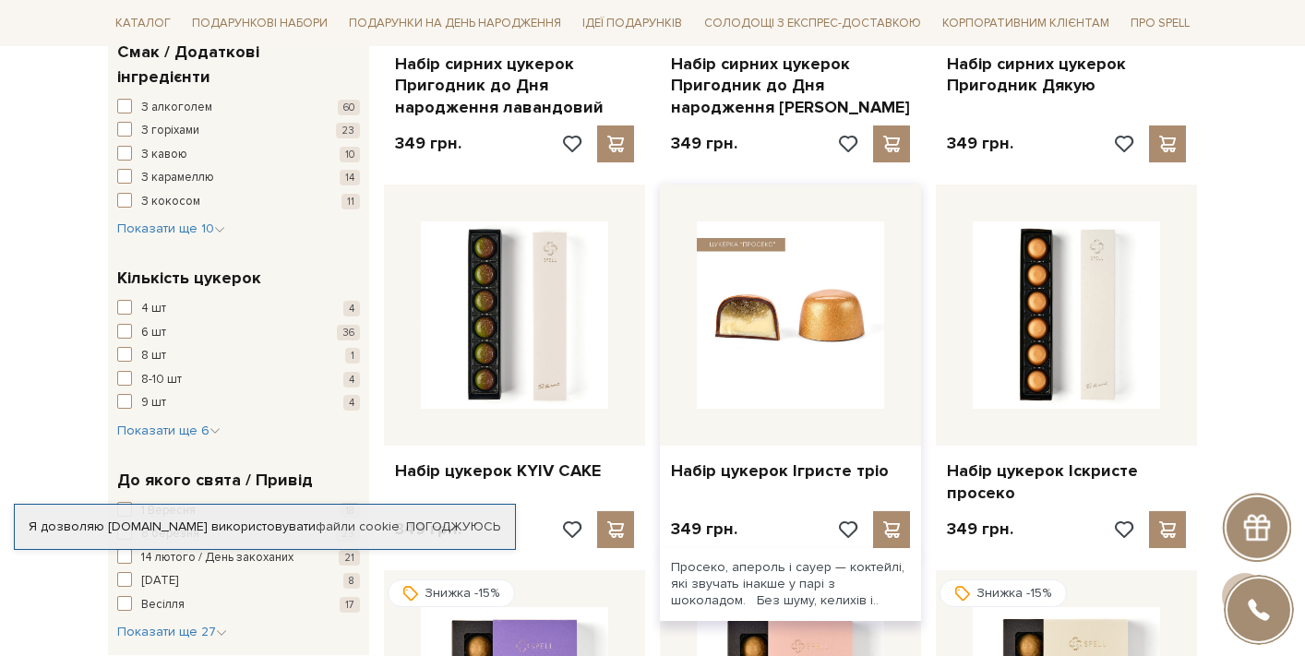
click at [718, 322] on img at bounding box center [790, 315] width 187 height 187
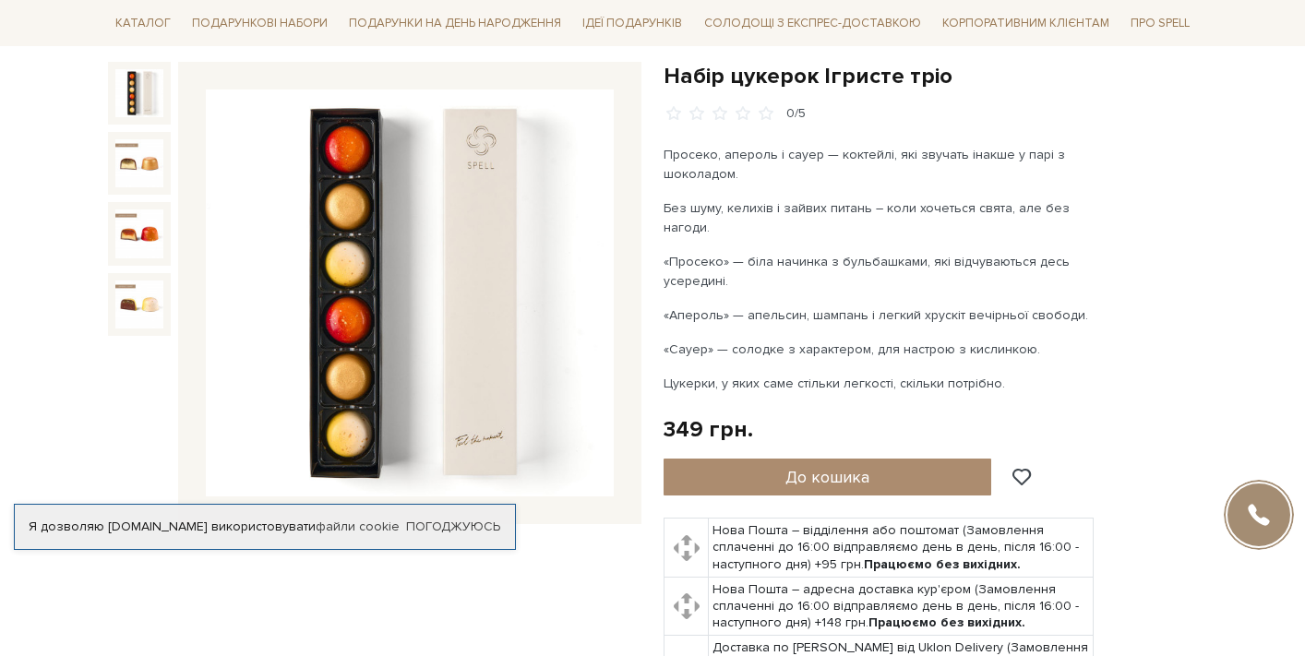
scroll to position [212, 0]
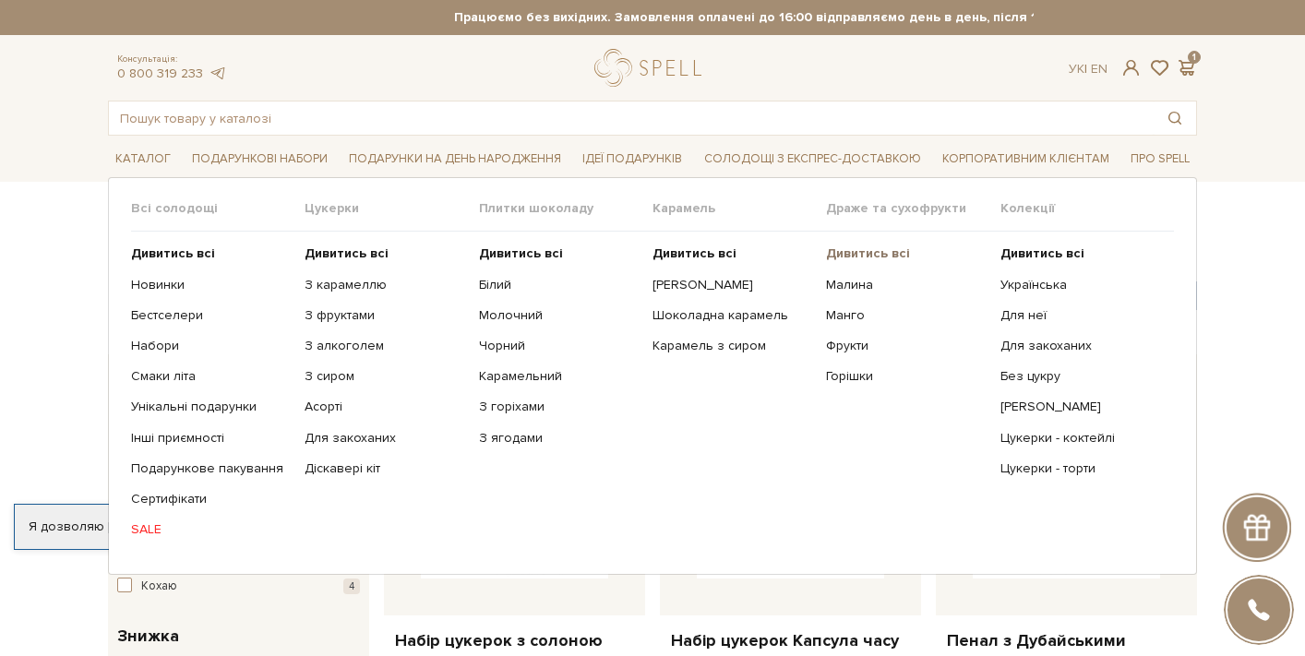
click at [842, 251] on b "Дивитись всі" at bounding box center [868, 254] width 84 height 16
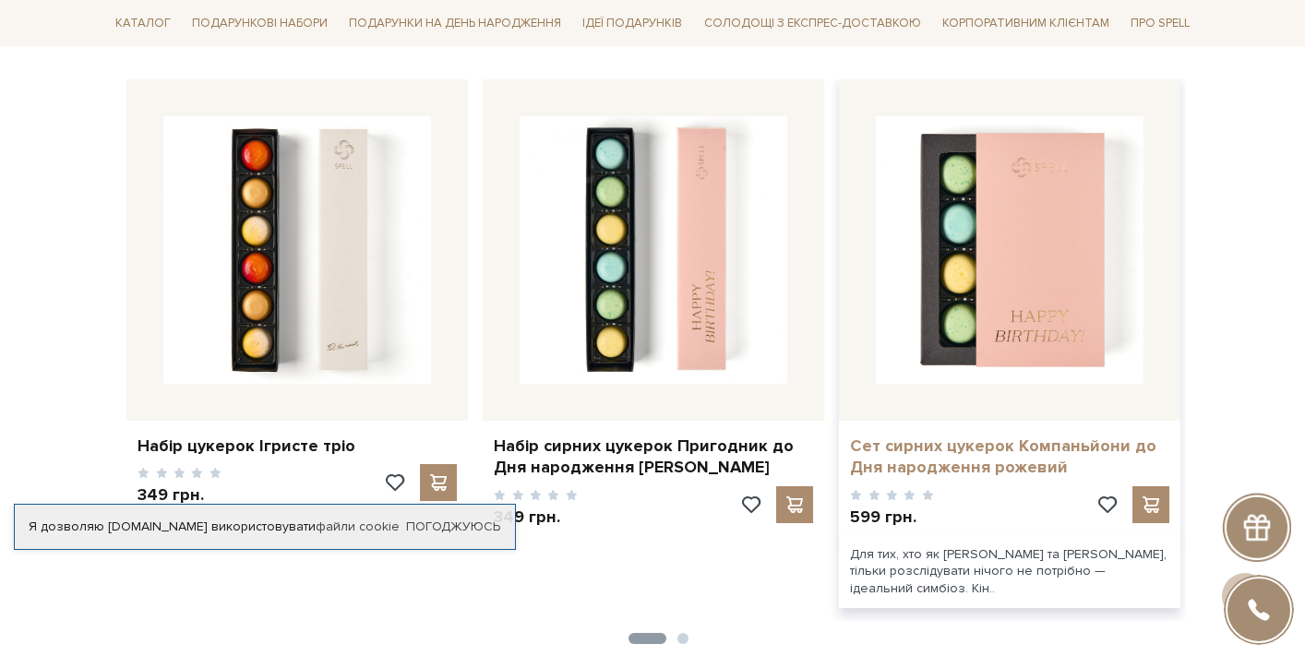
scroll to position [2362, 0]
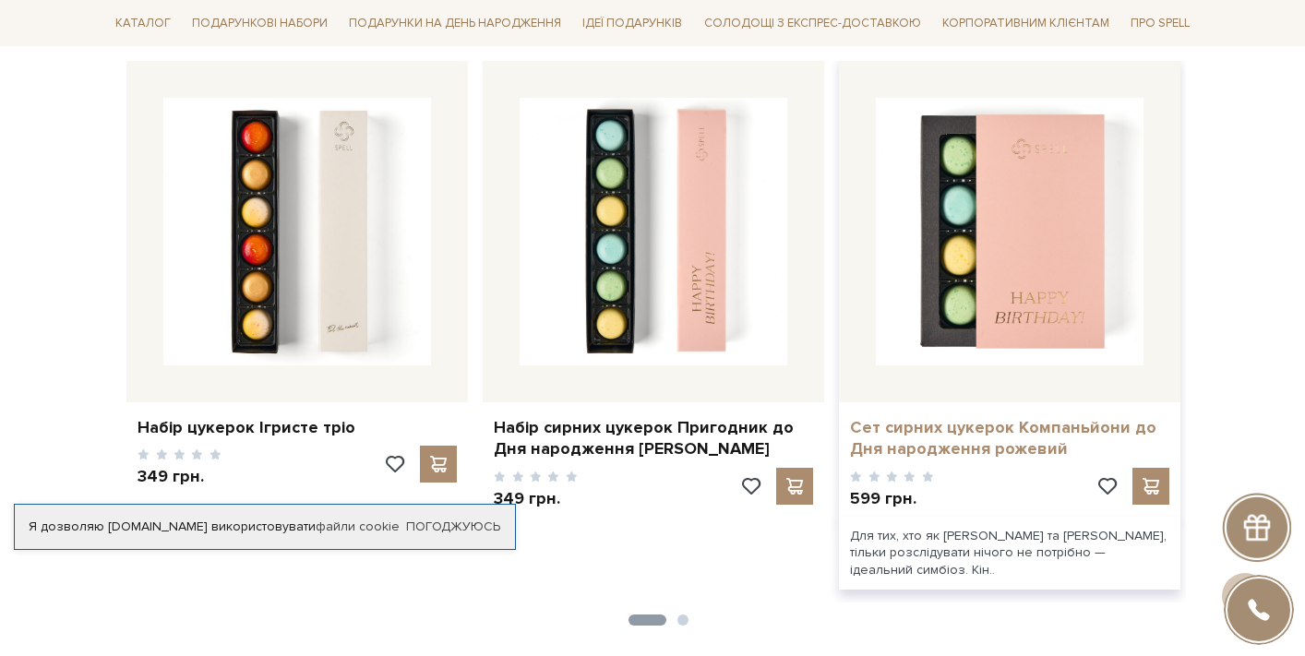
click at [960, 431] on link "Сет сирних цукерок Компаньйони до Дня народження рожевий" at bounding box center [1009, 438] width 319 height 43
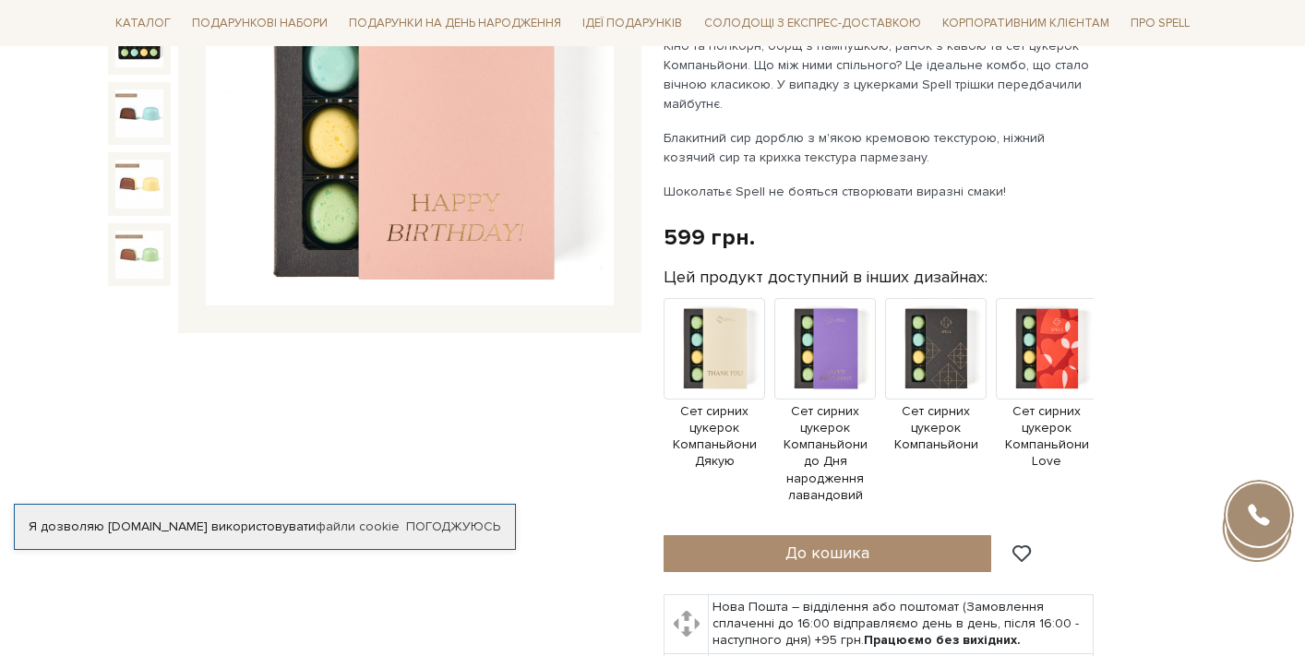
scroll to position [152, 0]
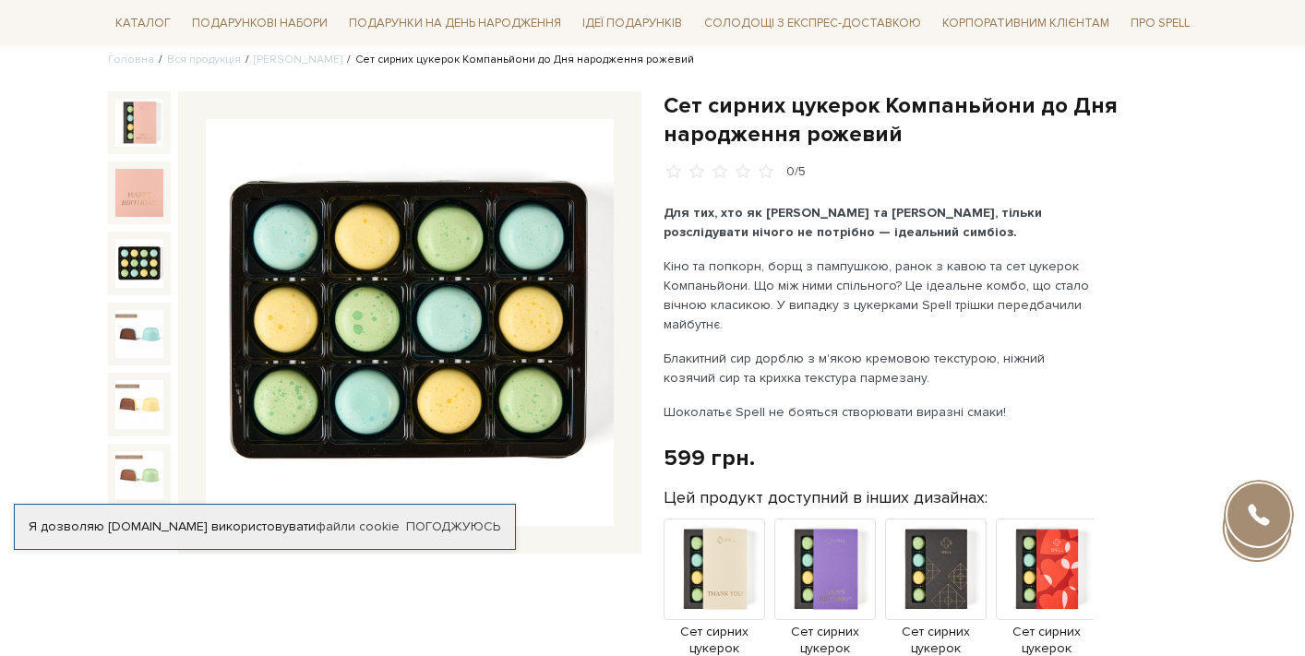
click at [131, 285] on img at bounding box center [139, 263] width 48 height 48
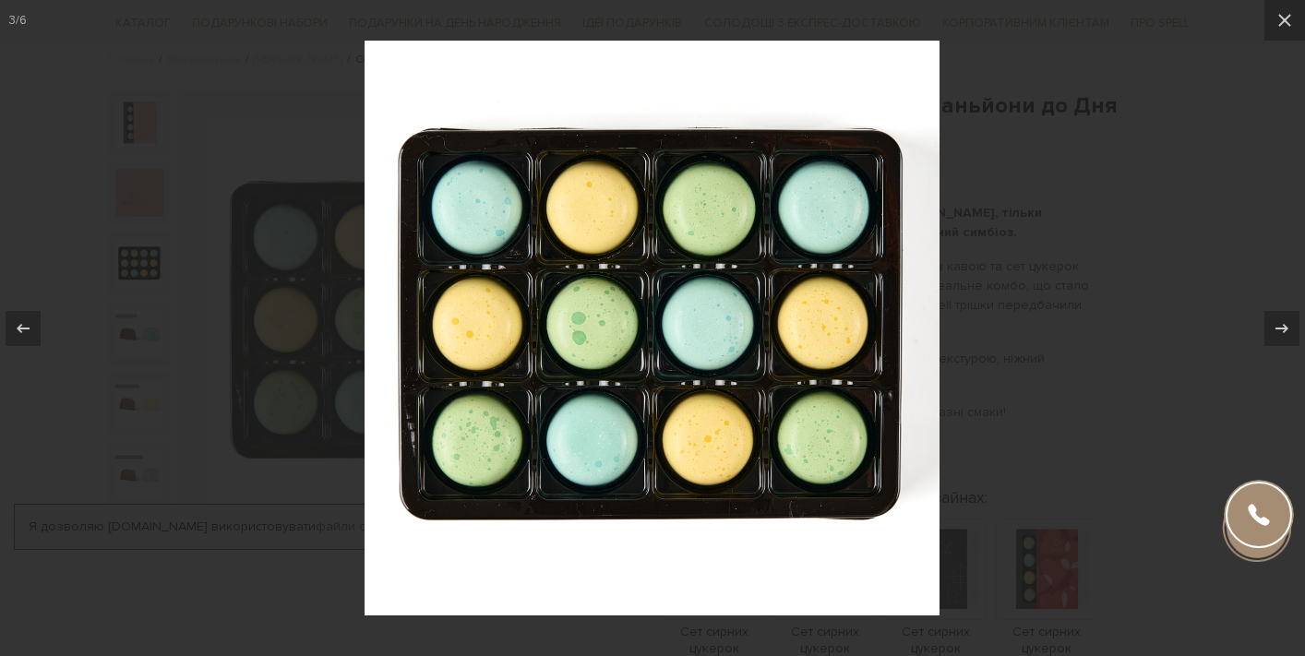
click at [1180, 210] on div at bounding box center [652, 328] width 1305 height 656
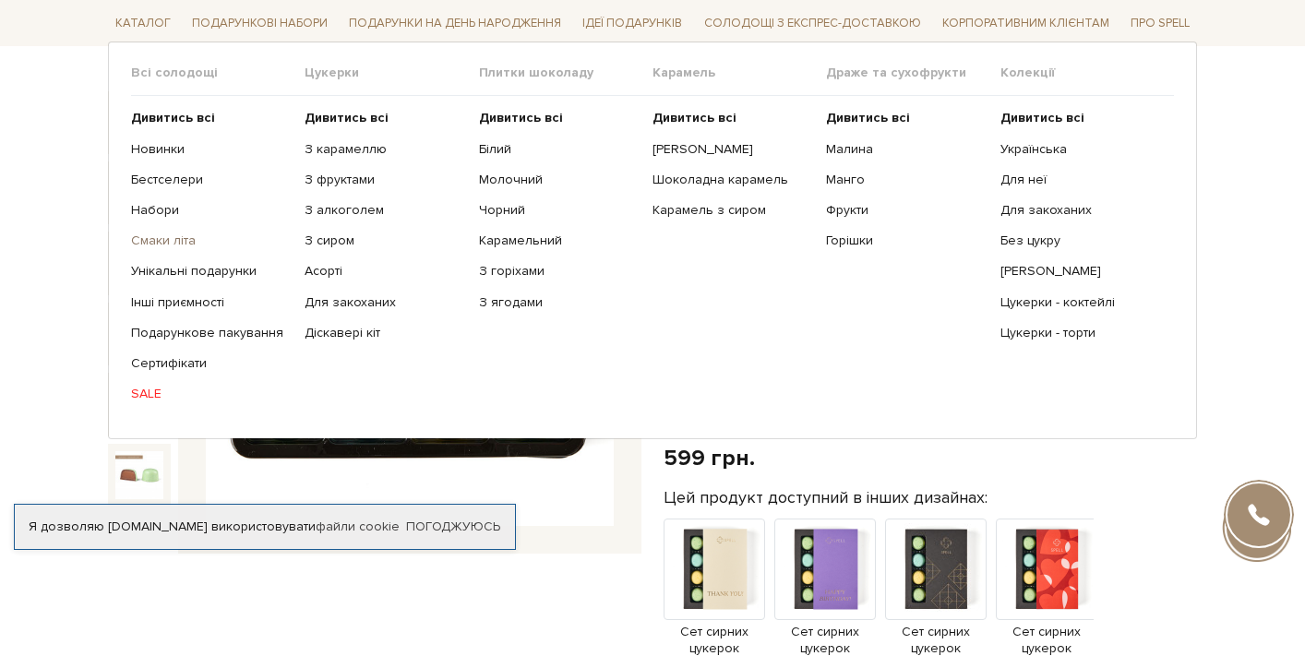
click at [161, 235] on link "Смаки літа" at bounding box center [211, 241] width 160 height 17
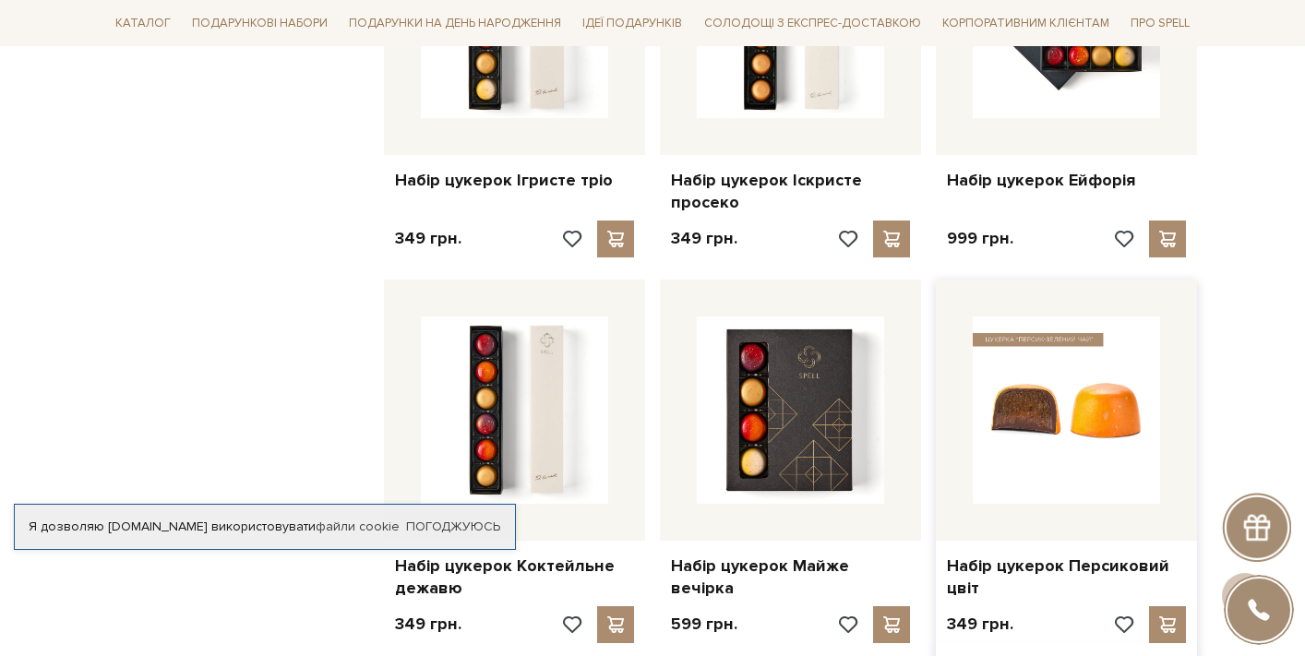
scroll to position [1066, 0]
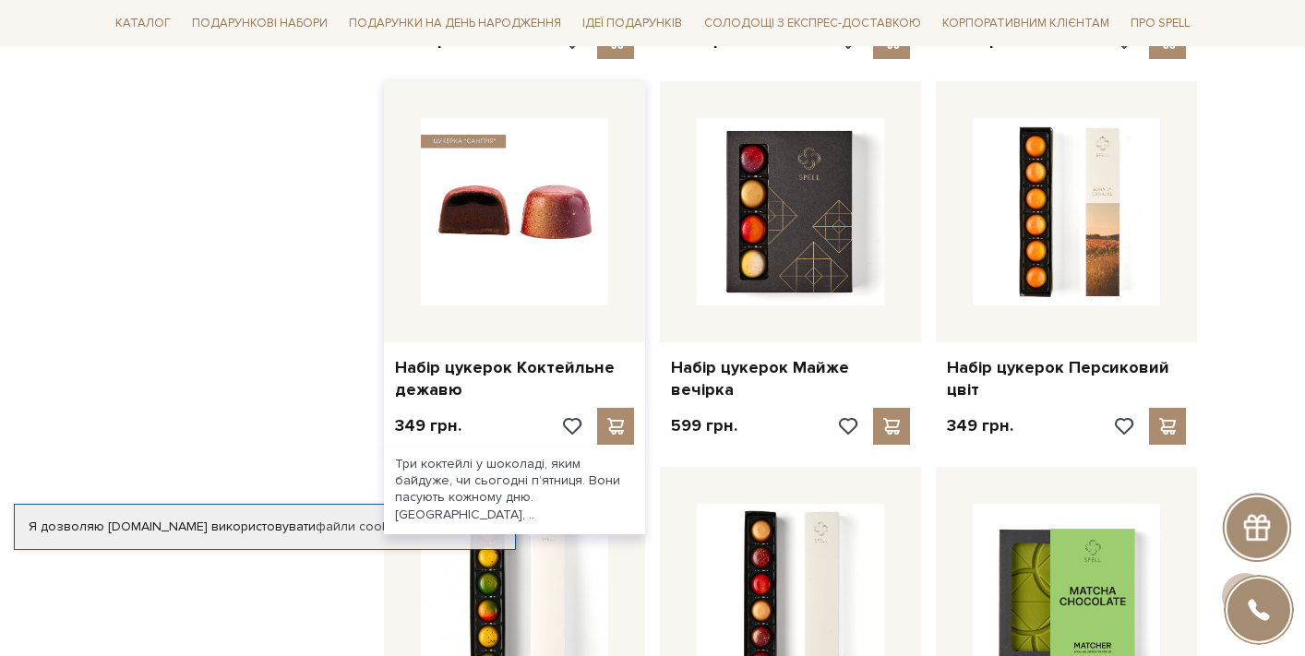
click at [517, 270] on img at bounding box center [514, 211] width 187 height 187
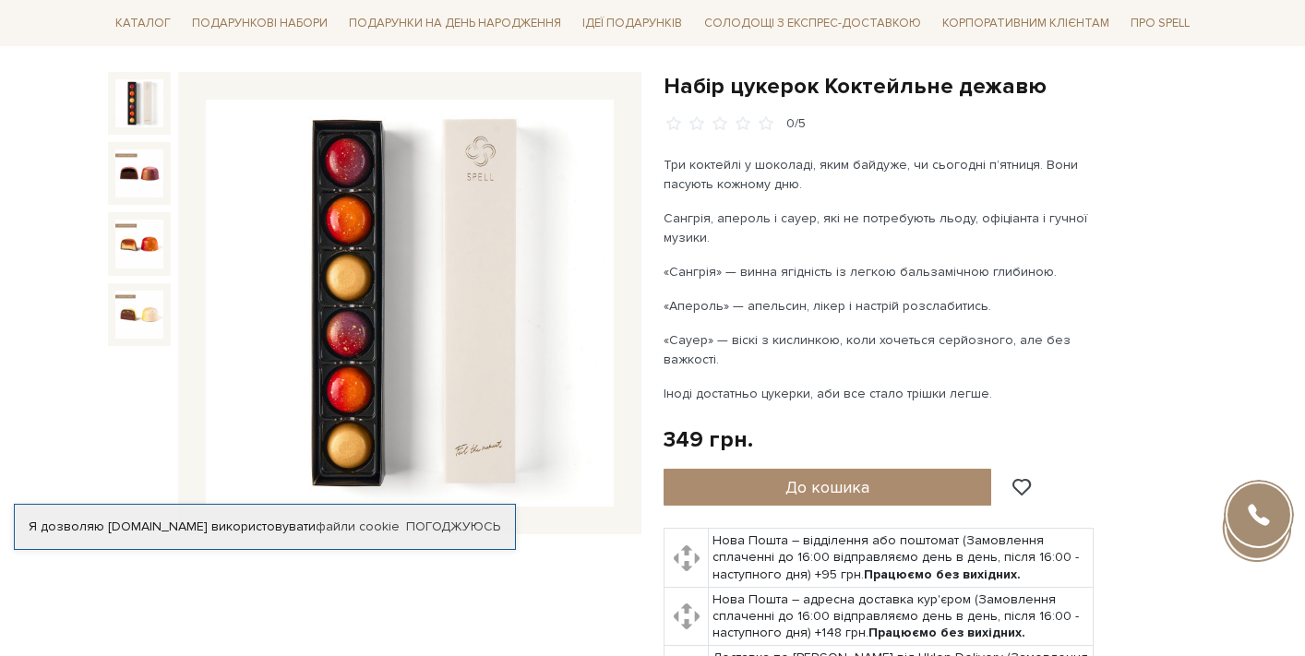
scroll to position [174, 0]
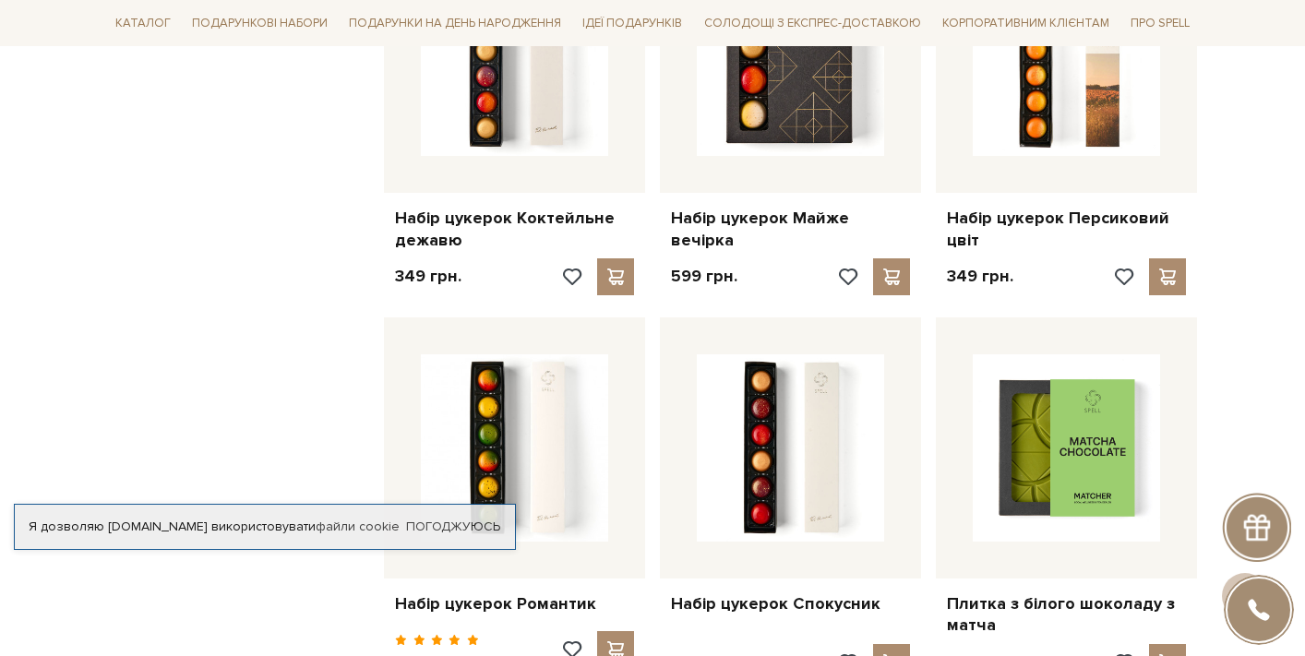
scroll to position [1281, 0]
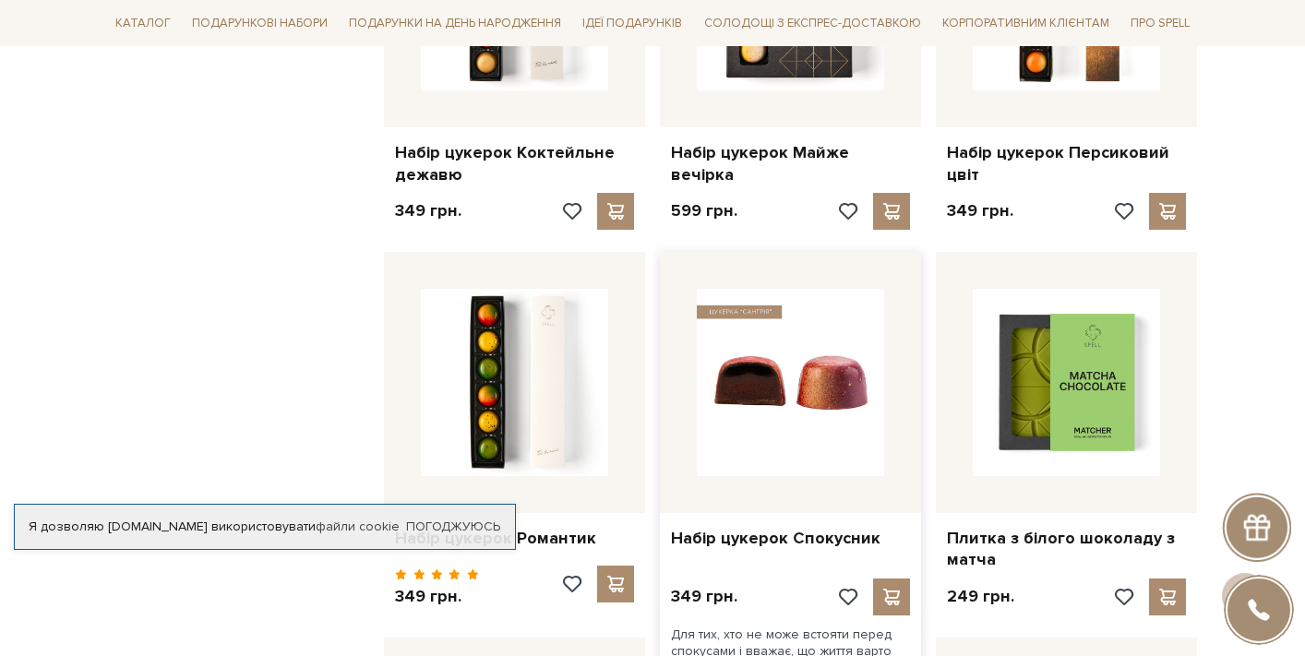
click at [754, 379] on img at bounding box center [790, 382] width 187 height 187
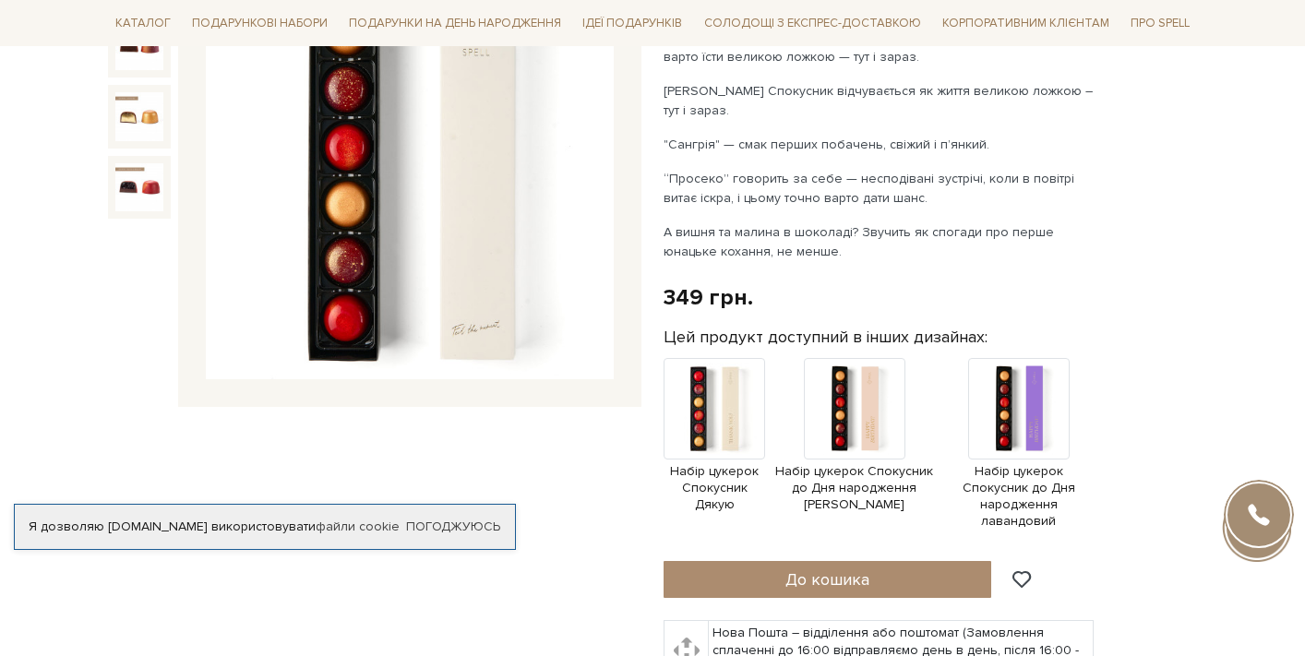
scroll to position [315, 0]
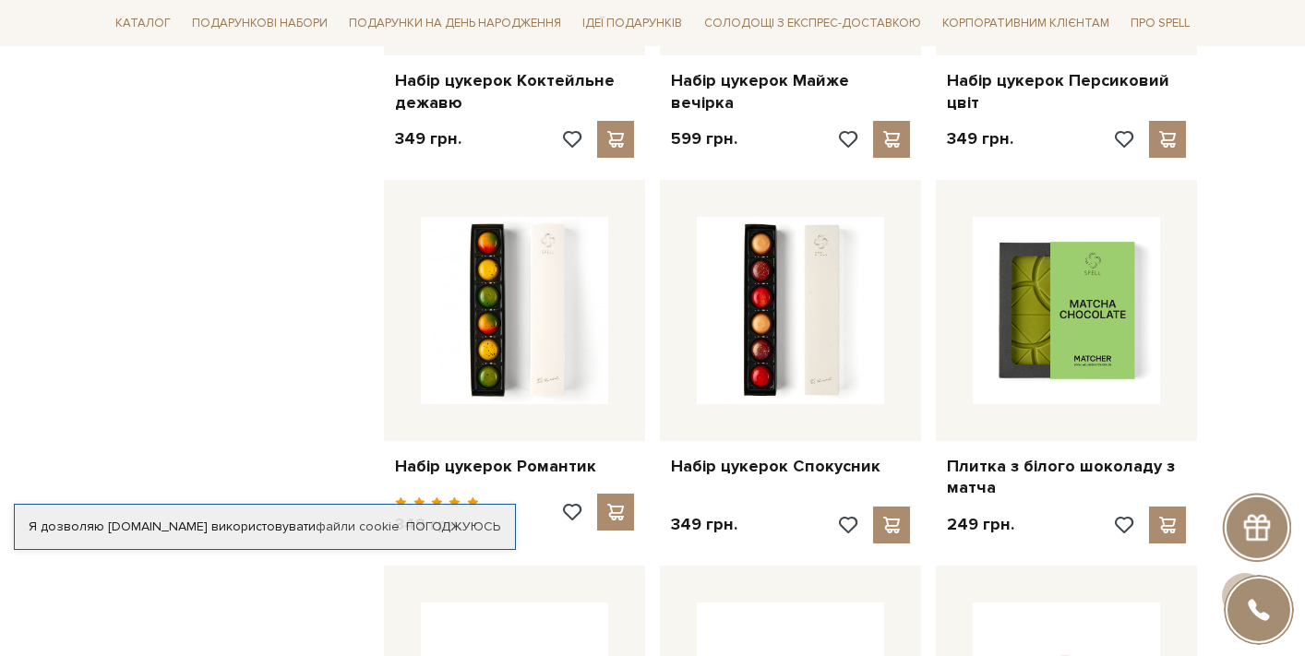
scroll to position [1373, 0]
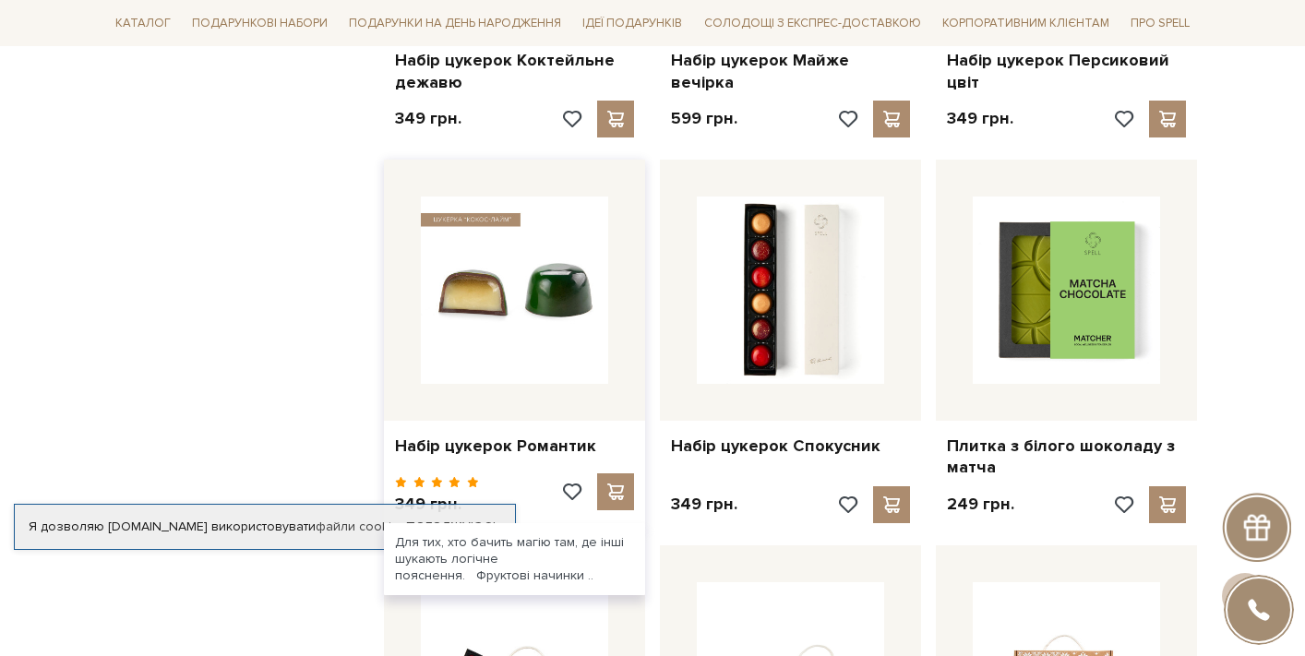
click at [481, 326] on img at bounding box center [514, 290] width 187 height 187
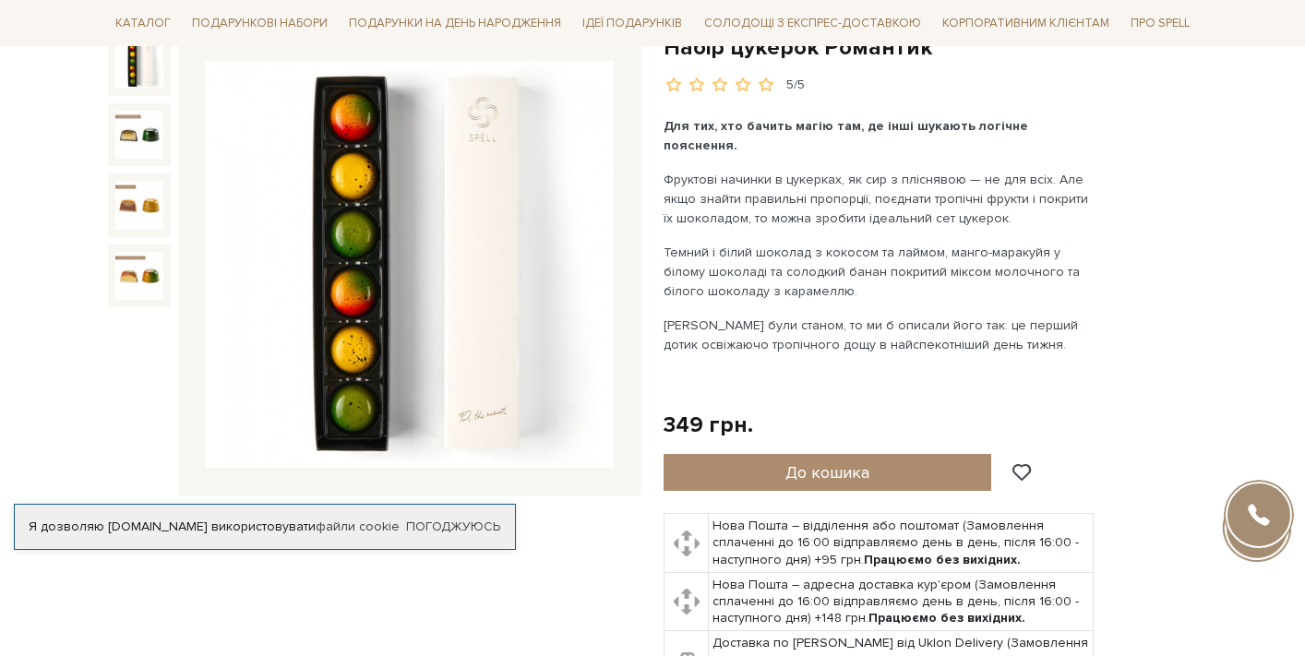
scroll to position [209, 0]
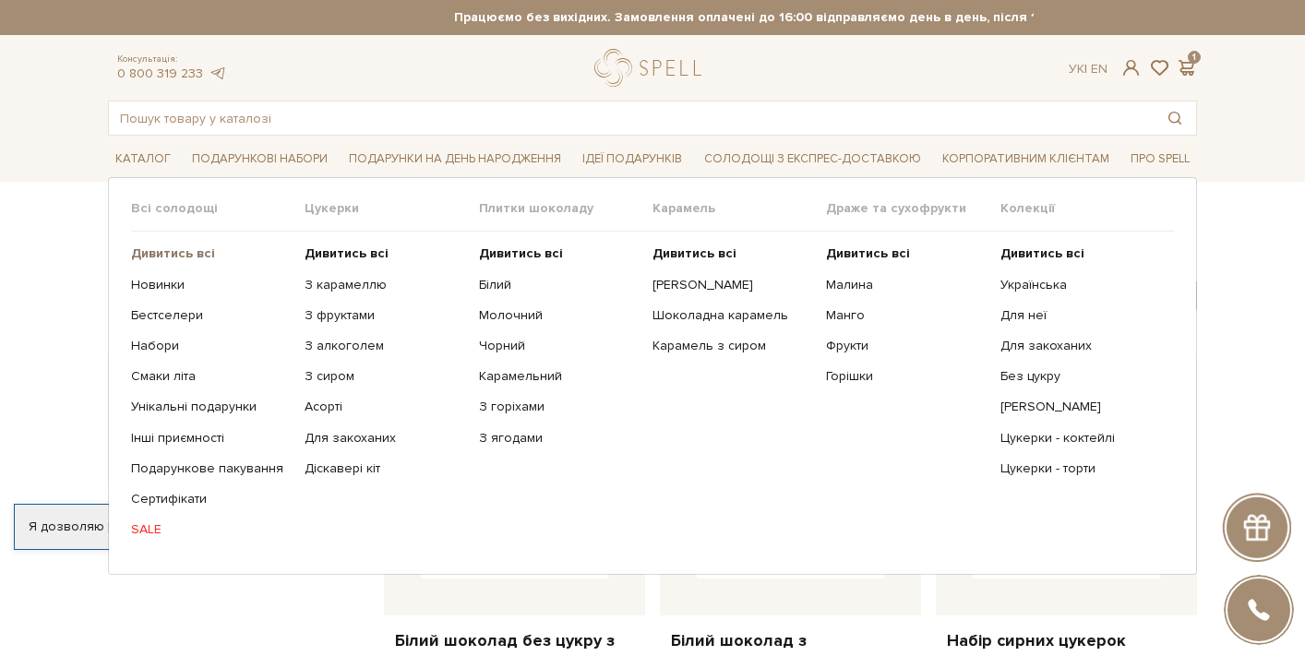
click at [156, 250] on b "Дивитись всі" at bounding box center [173, 254] width 84 height 16
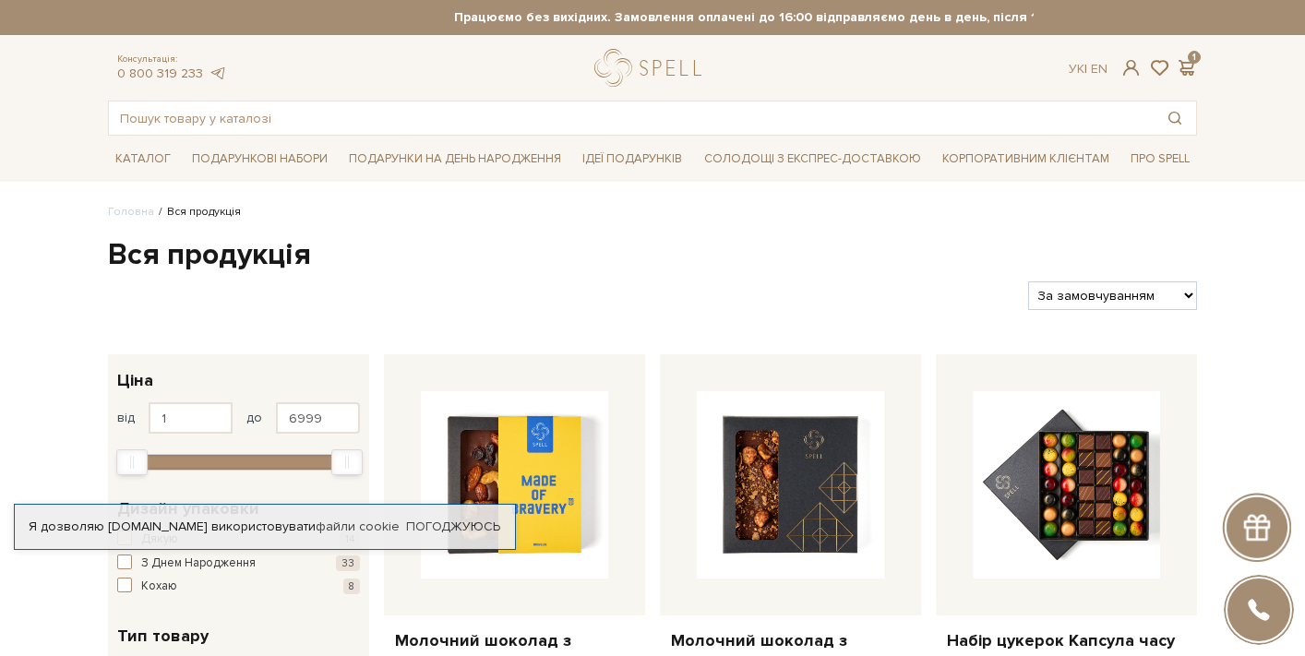
select select "https://spellchocolate.com/our-productions/?sort=p.price&order=DESC"
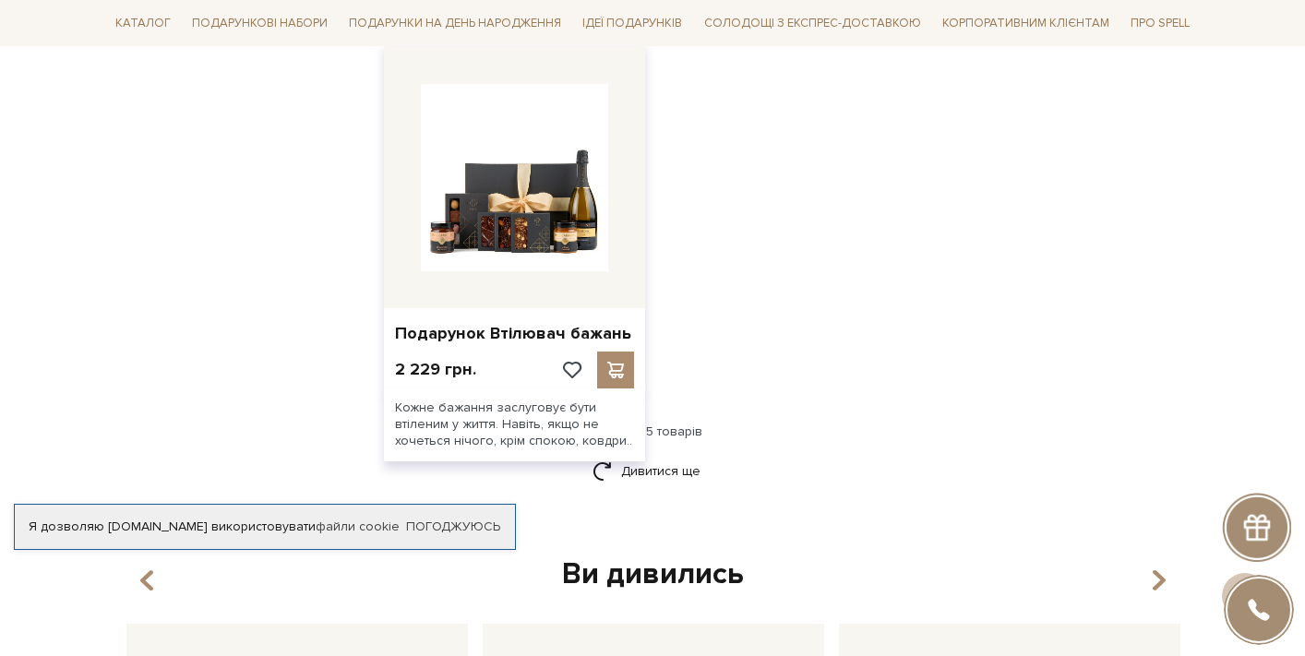
scroll to position [2330, 0]
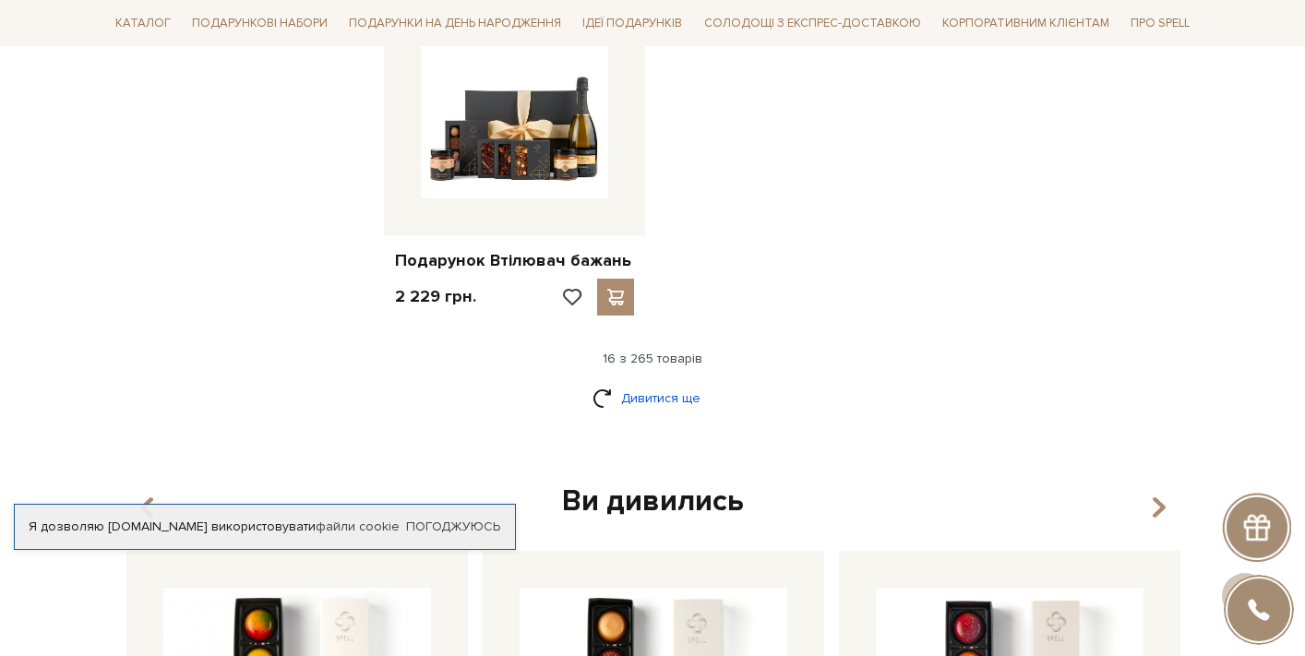
click at [668, 382] on link "Дивитися ще" at bounding box center [653, 398] width 120 height 32
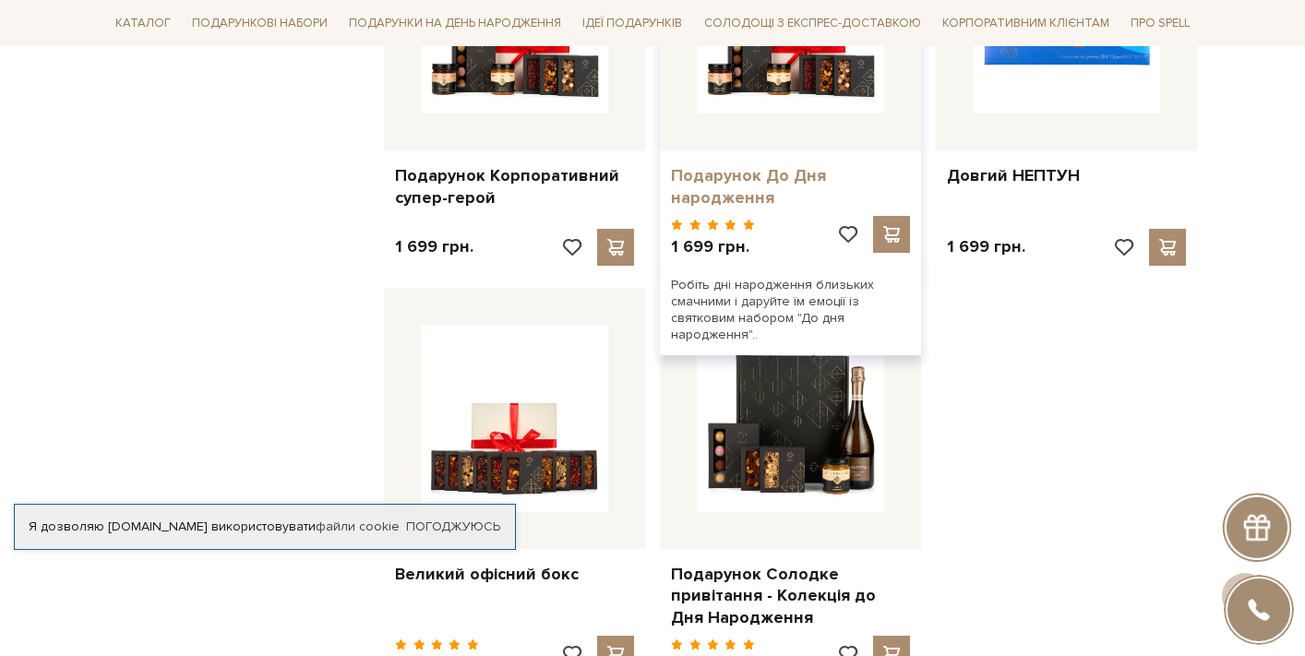
scroll to position [4246, 0]
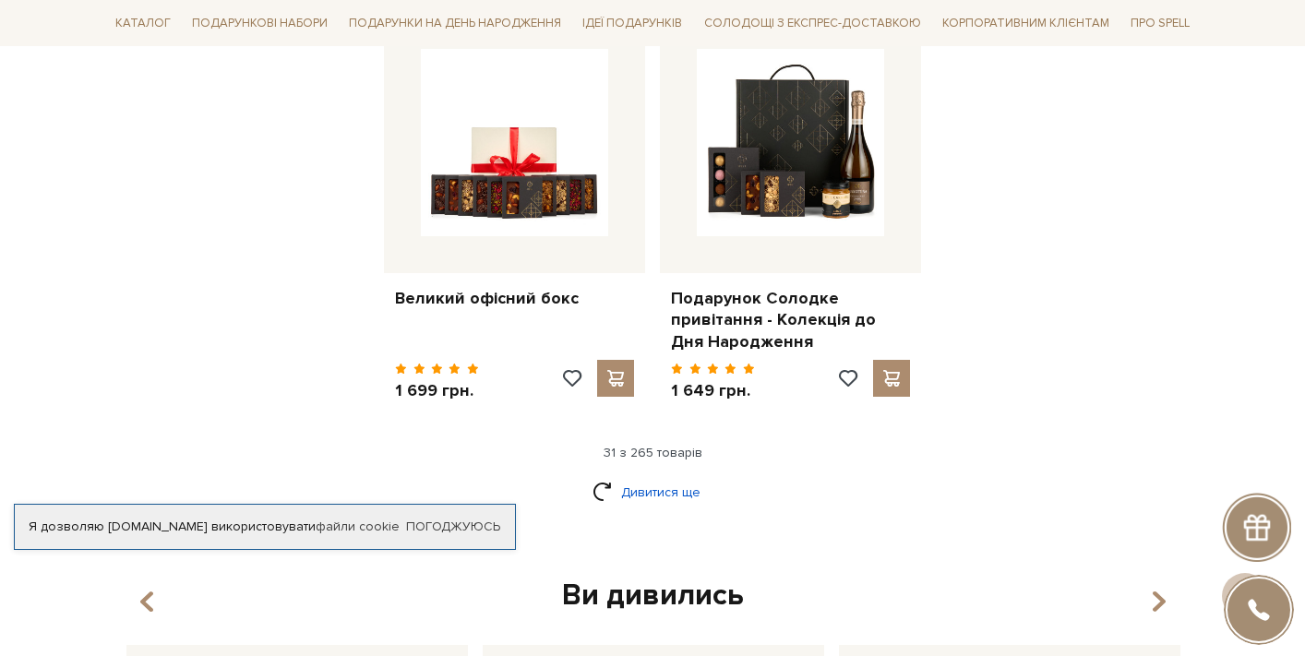
click at [656, 476] on link "Дивитися ще" at bounding box center [653, 492] width 120 height 32
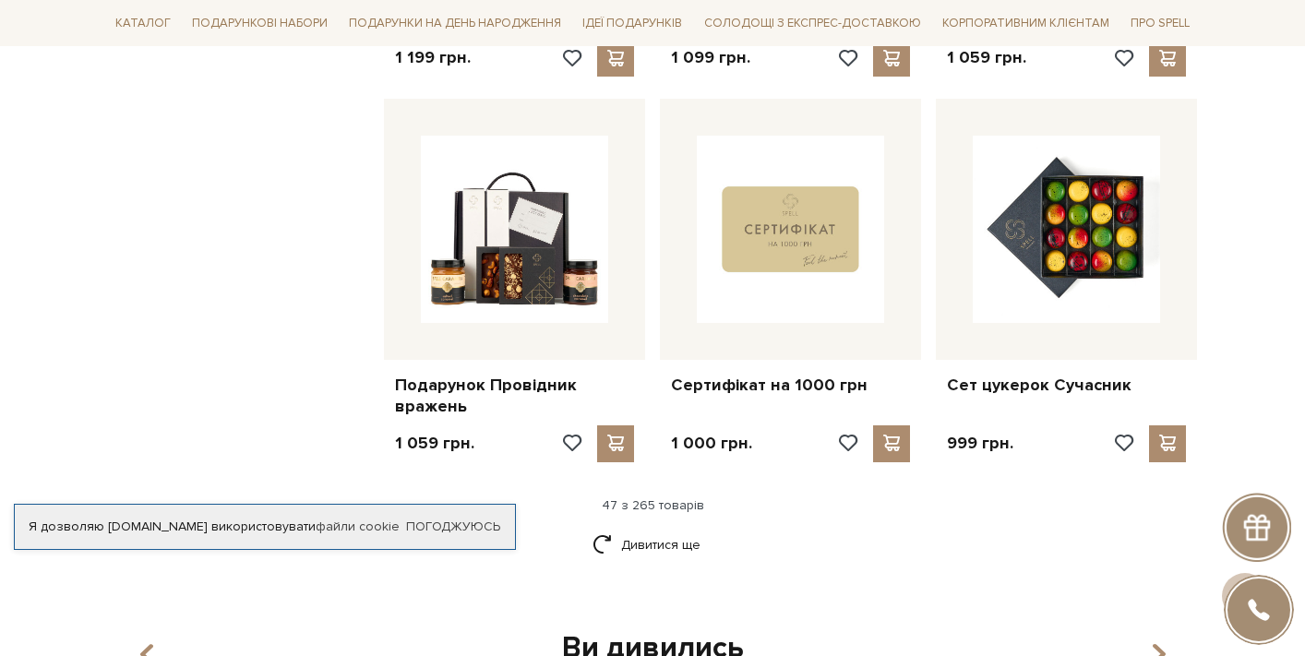
scroll to position [6182, 0]
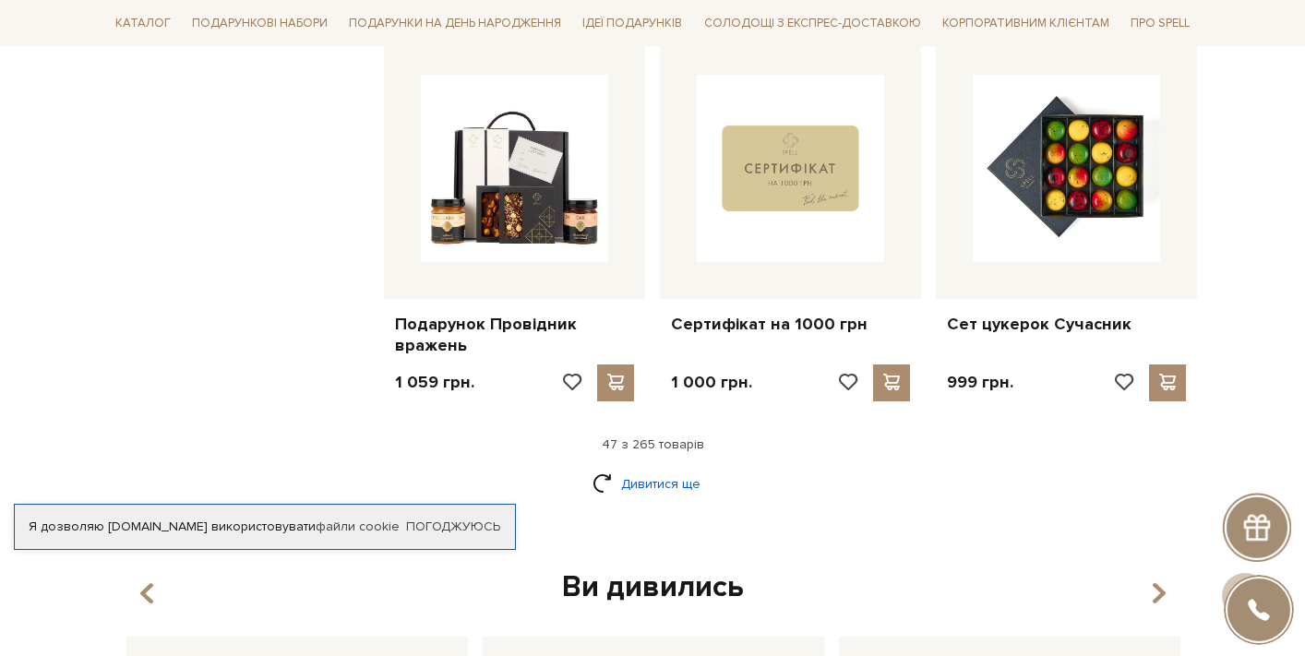
click at [646, 468] on link "Дивитися ще" at bounding box center [653, 484] width 120 height 32
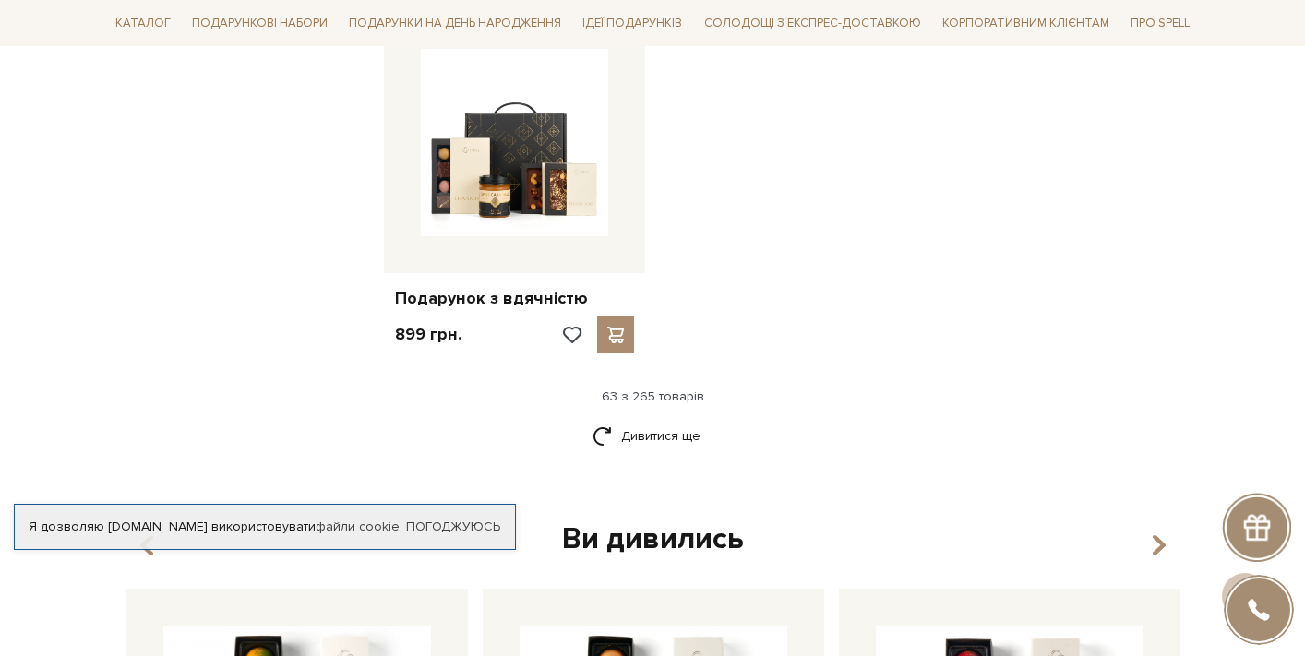
scroll to position [8556, 0]
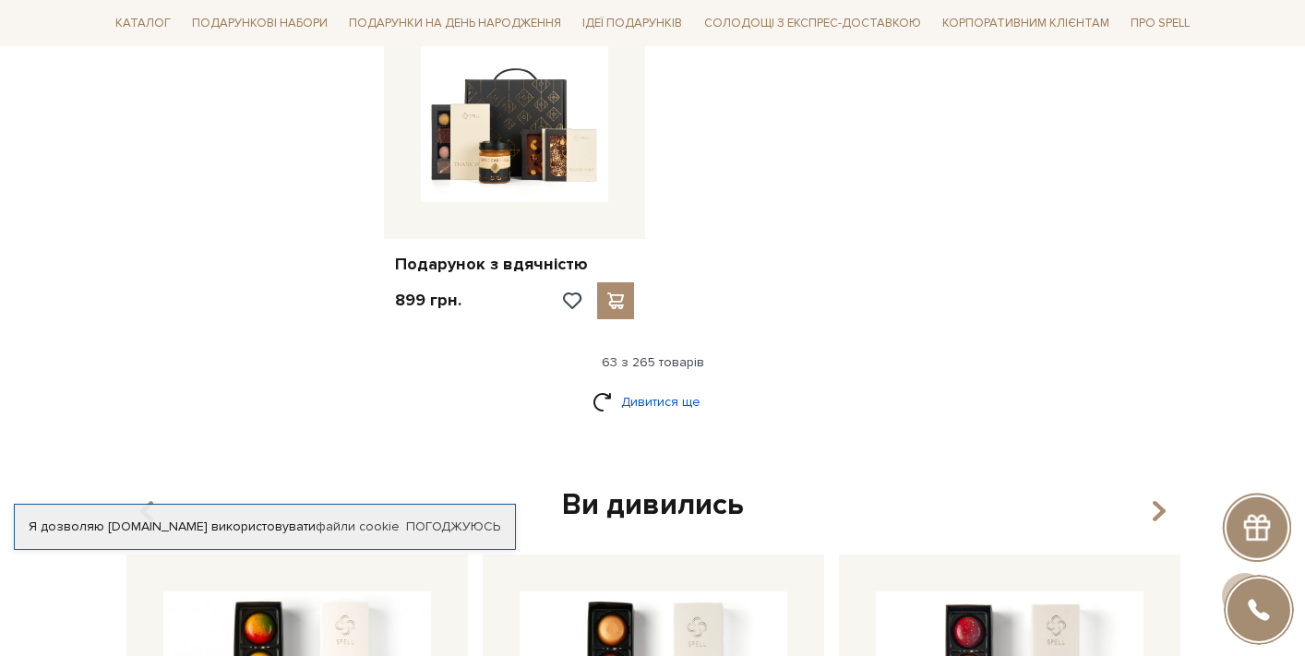
click at [627, 386] on link "Дивитися ще" at bounding box center [653, 402] width 120 height 32
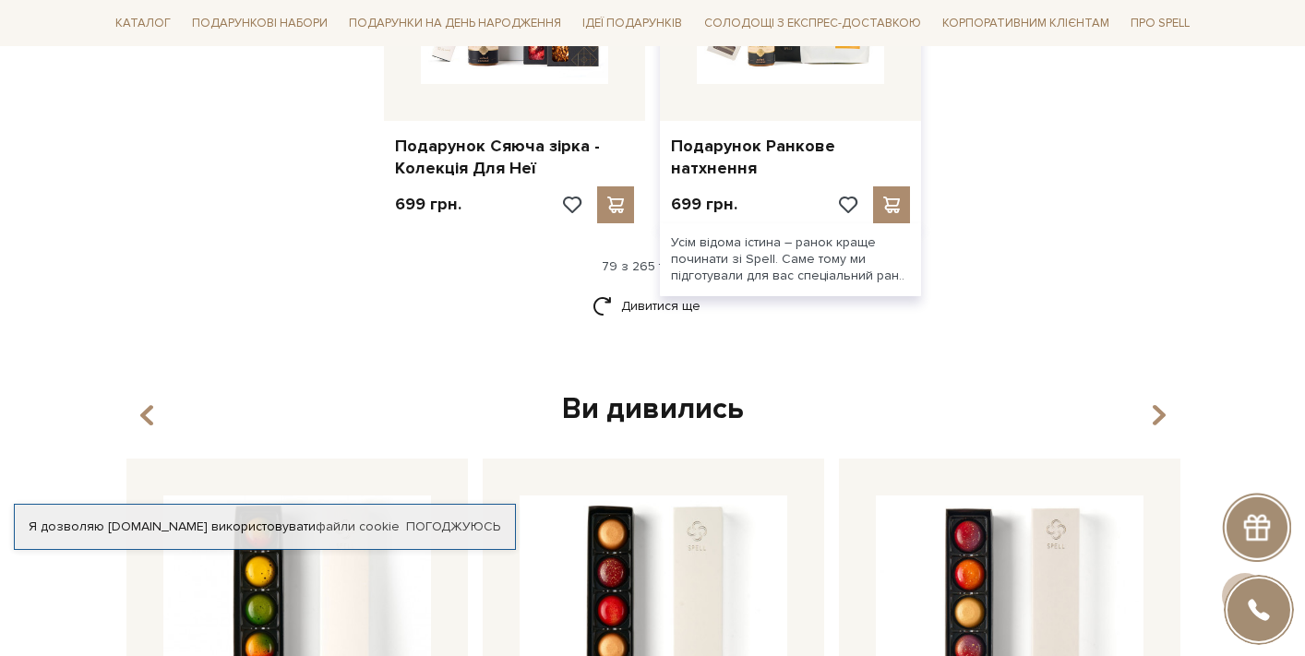
scroll to position [10708, 0]
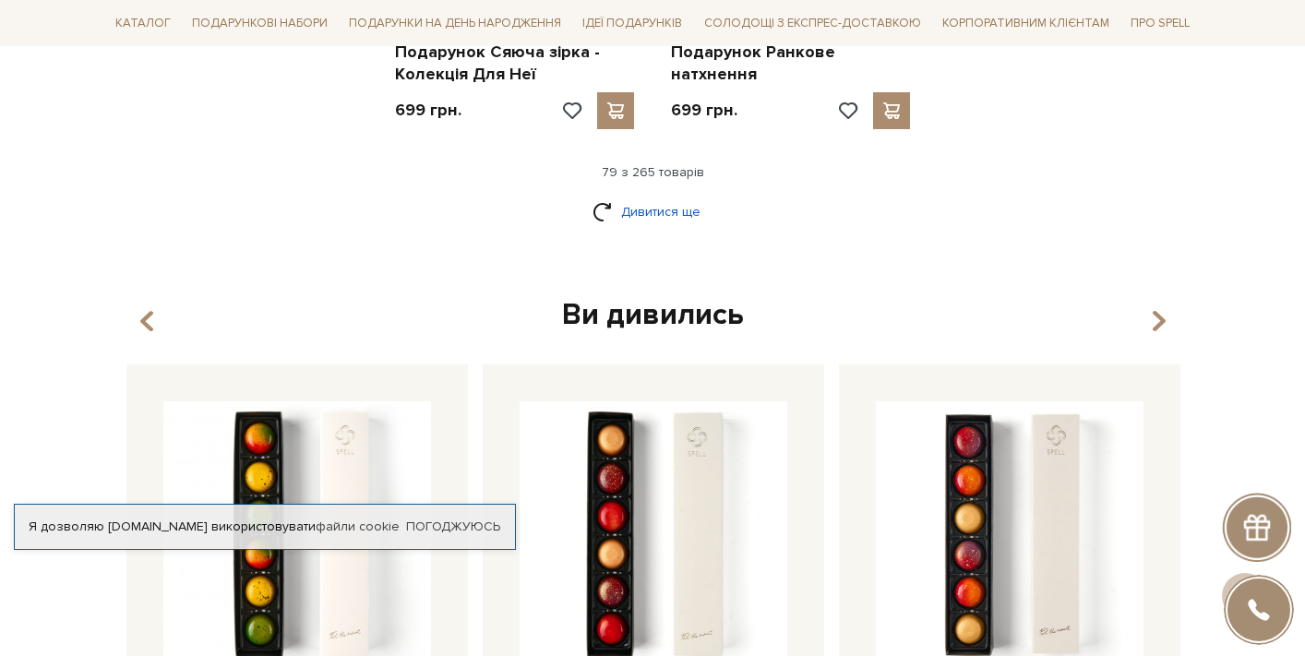
click at [685, 196] on link "Дивитися ще" at bounding box center [653, 212] width 120 height 32
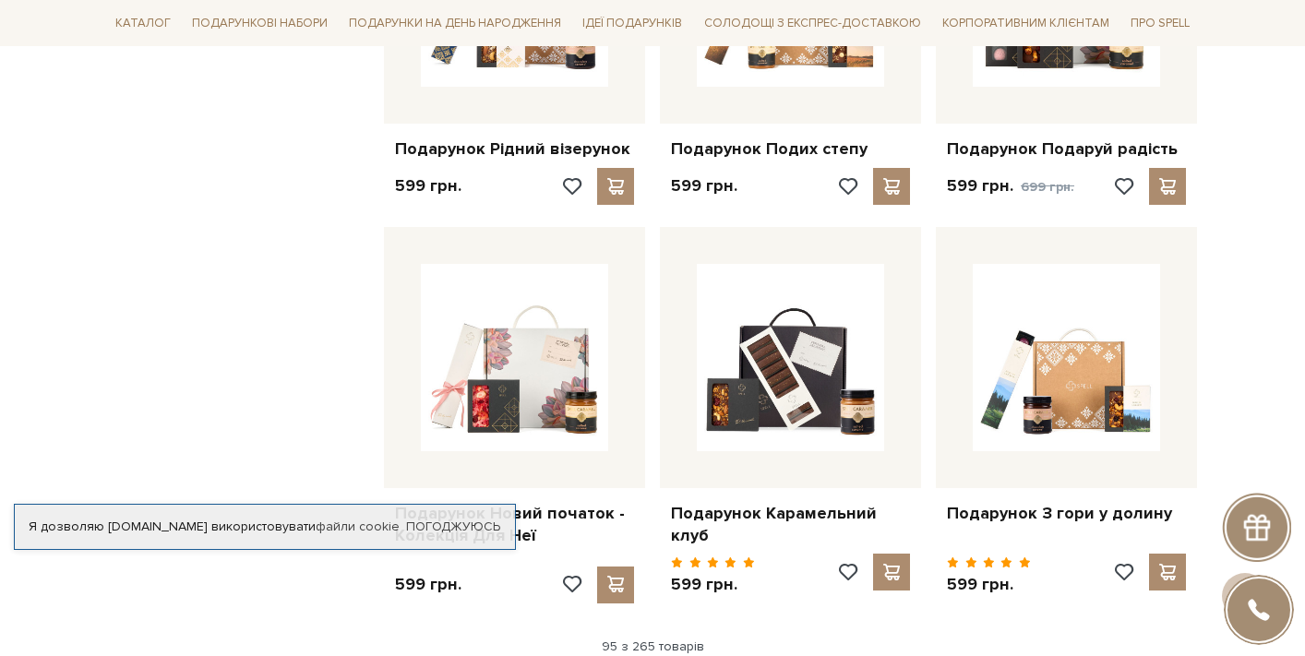
scroll to position [12331, 0]
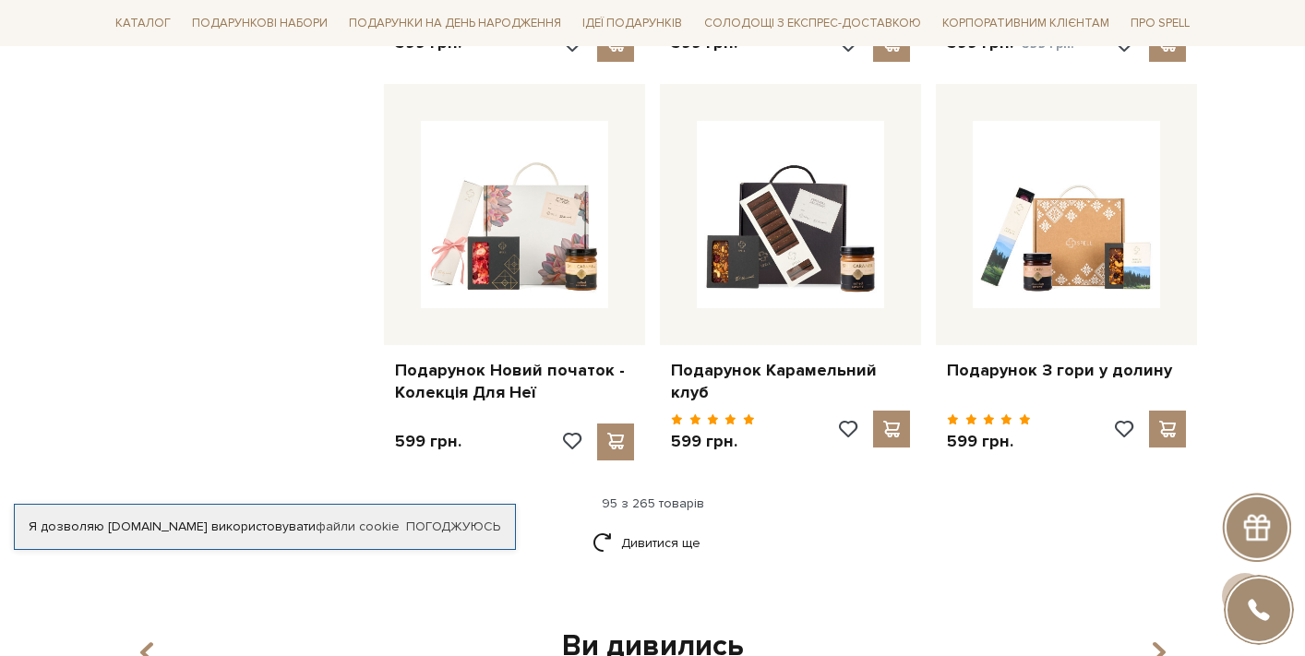
click at [638, 527] on div "Дивитися ще" at bounding box center [653, 554] width 1104 height 54
click at [634, 527] on link "Дивитися ще" at bounding box center [653, 543] width 120 height 32
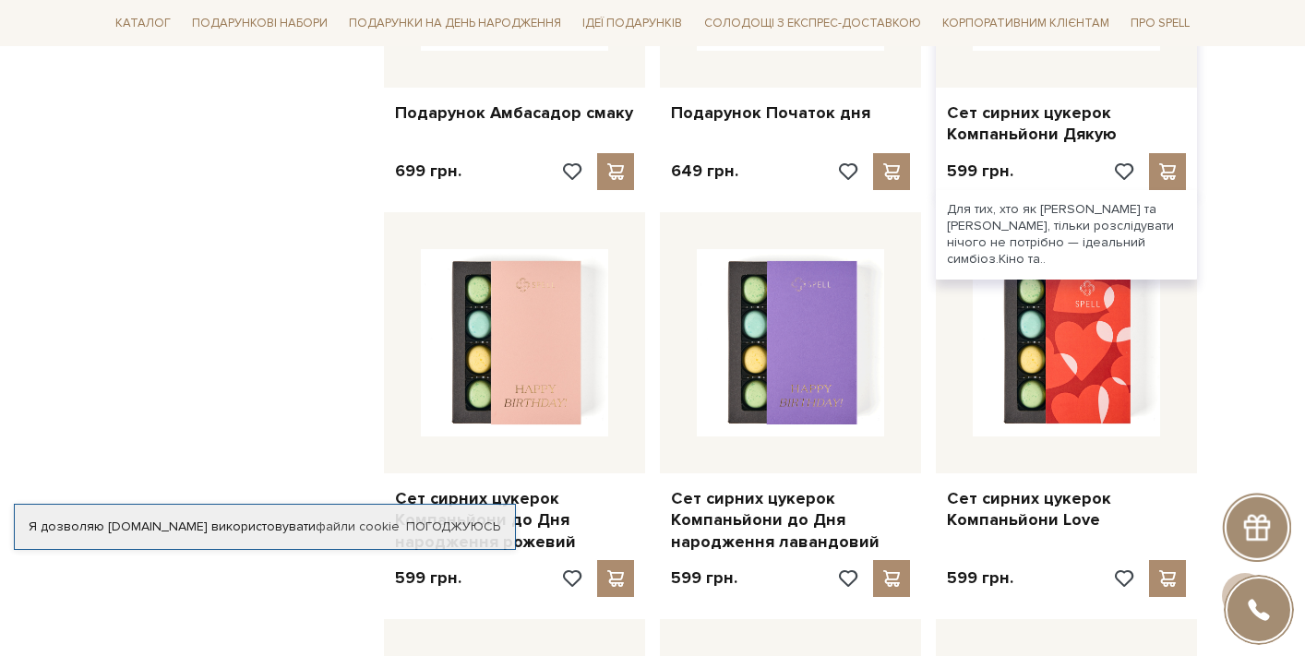
scroll to position [11053, 0]
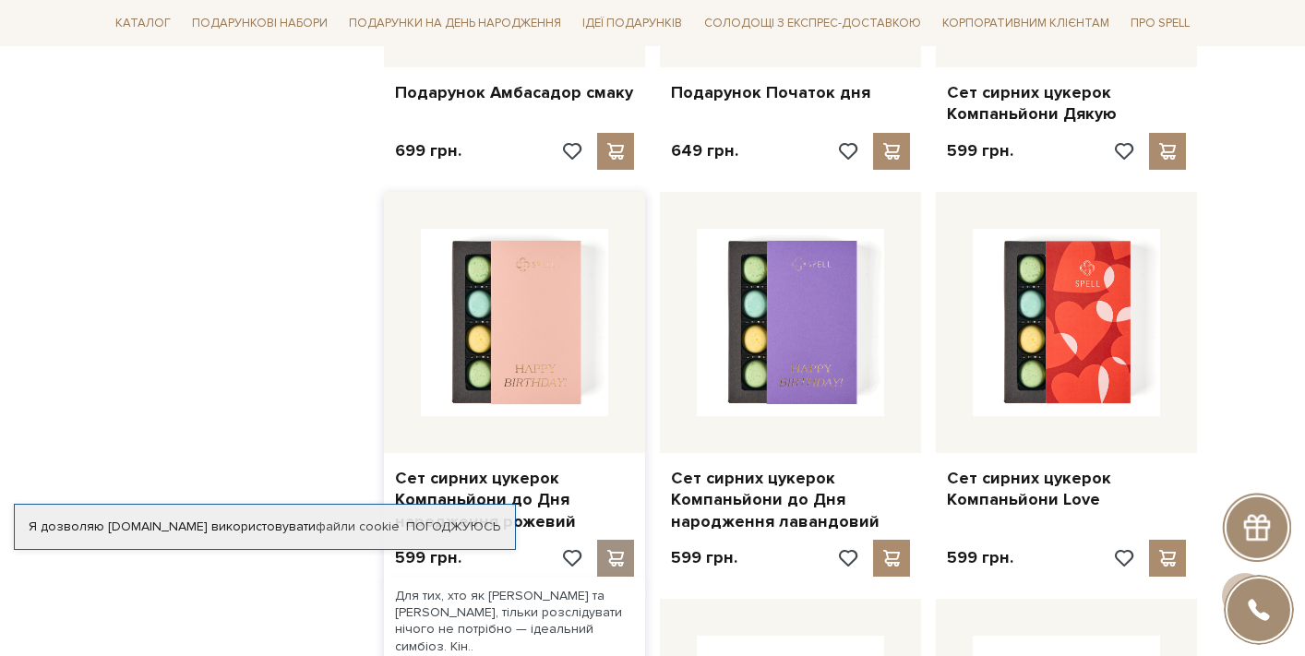
click at [610, 550] on span at bounding box center [615, 558] width 23 height 17
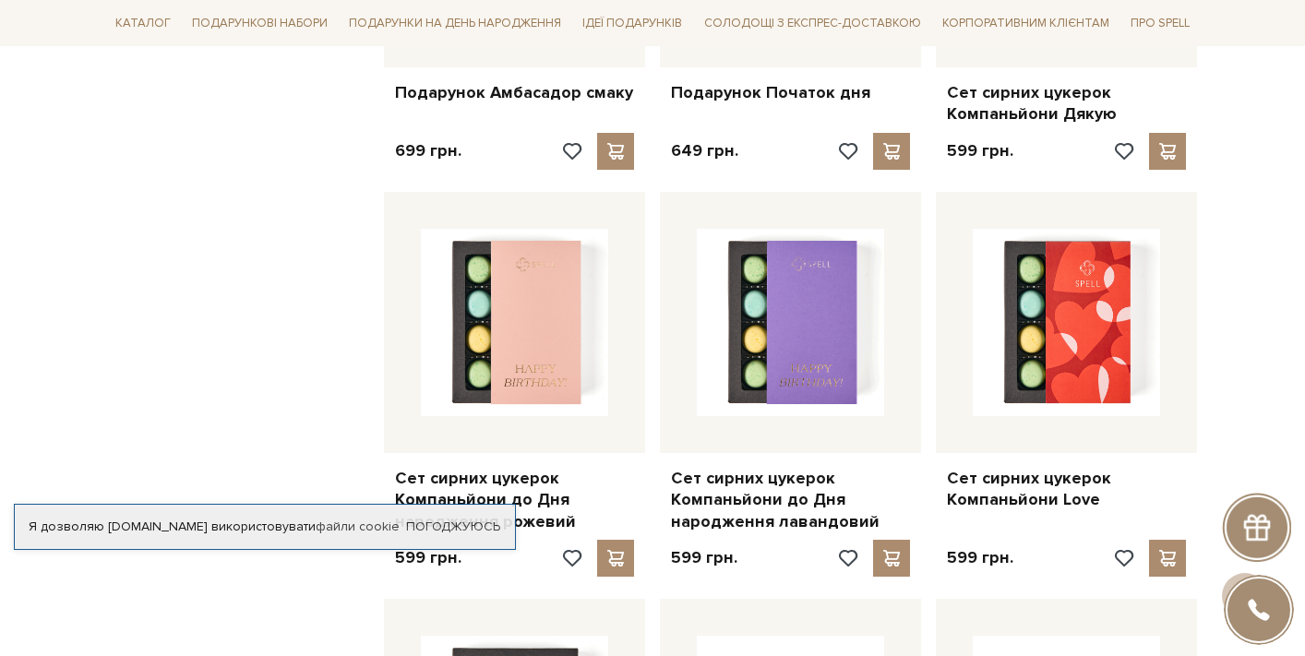
click at [328, 306] on div at bounding box center [652, 328] width 1305 height 656
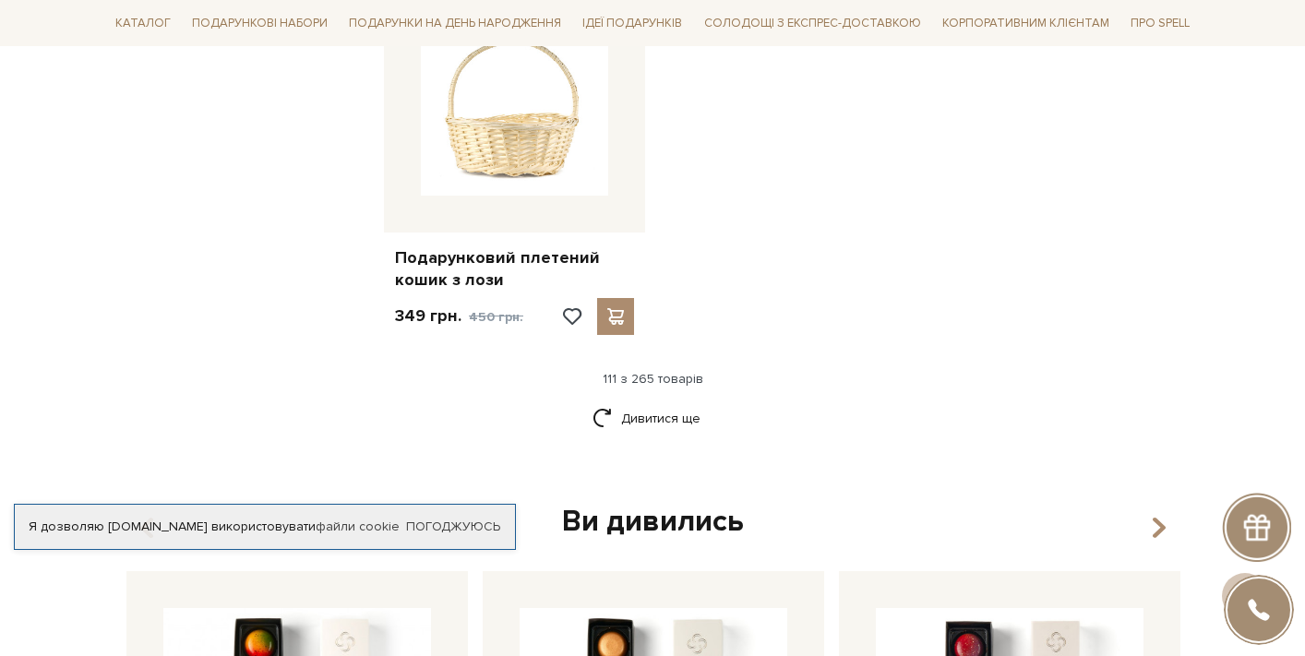
scroll to position [14827, 0]
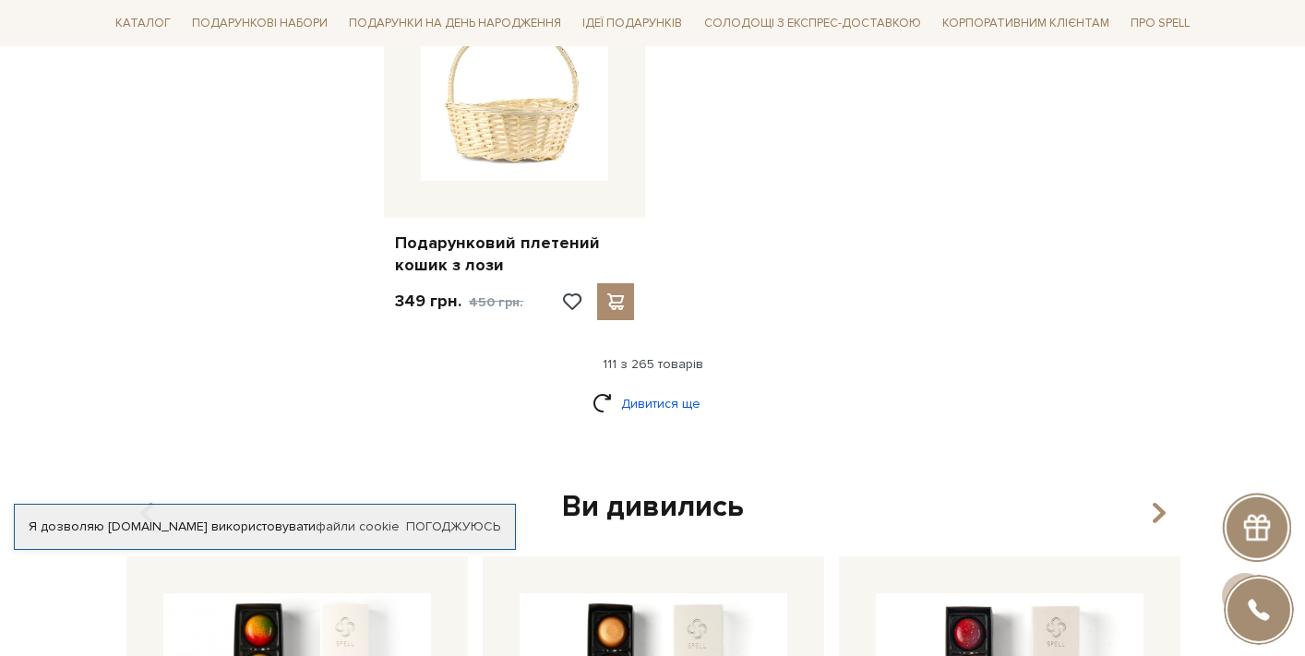
click at [669, 388] on link "Дивитися ще" at bounding box center [653, 404] width 120 height 32
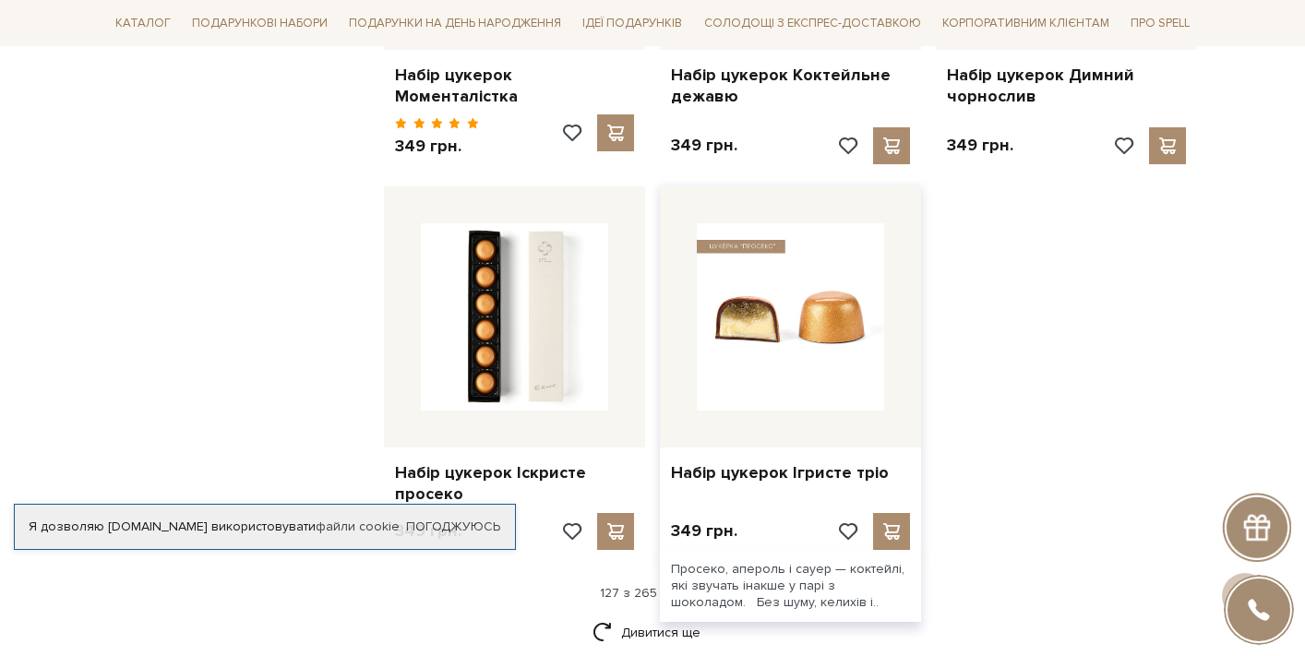
scroll to position [16639, 0]
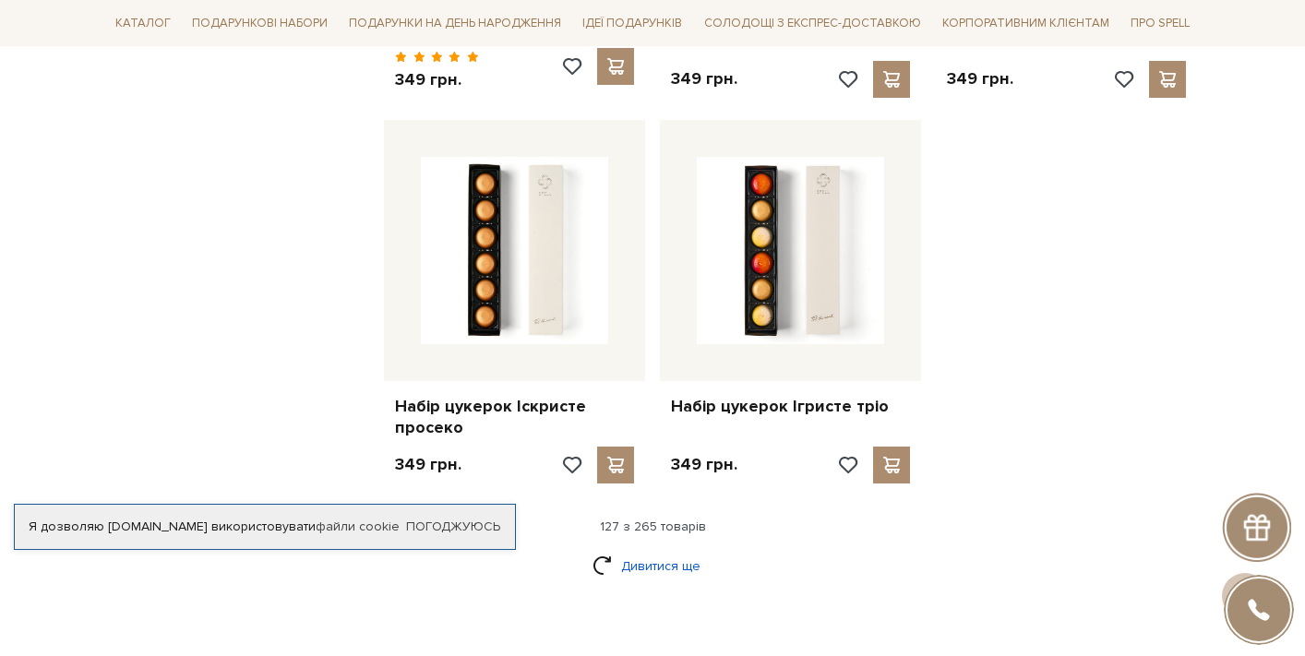
click at [667, 550] on link "Дивитися ще" at bounding box center [653, 566] width 120 height 32
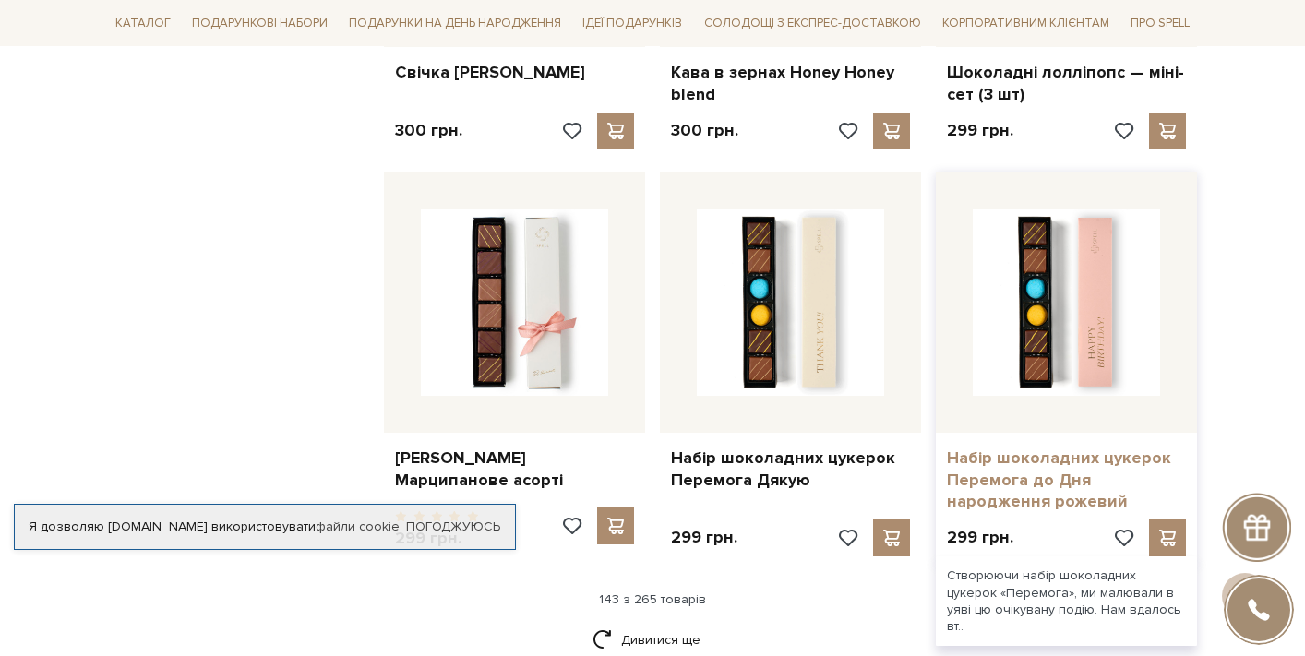
scroll to position [18652, 0]
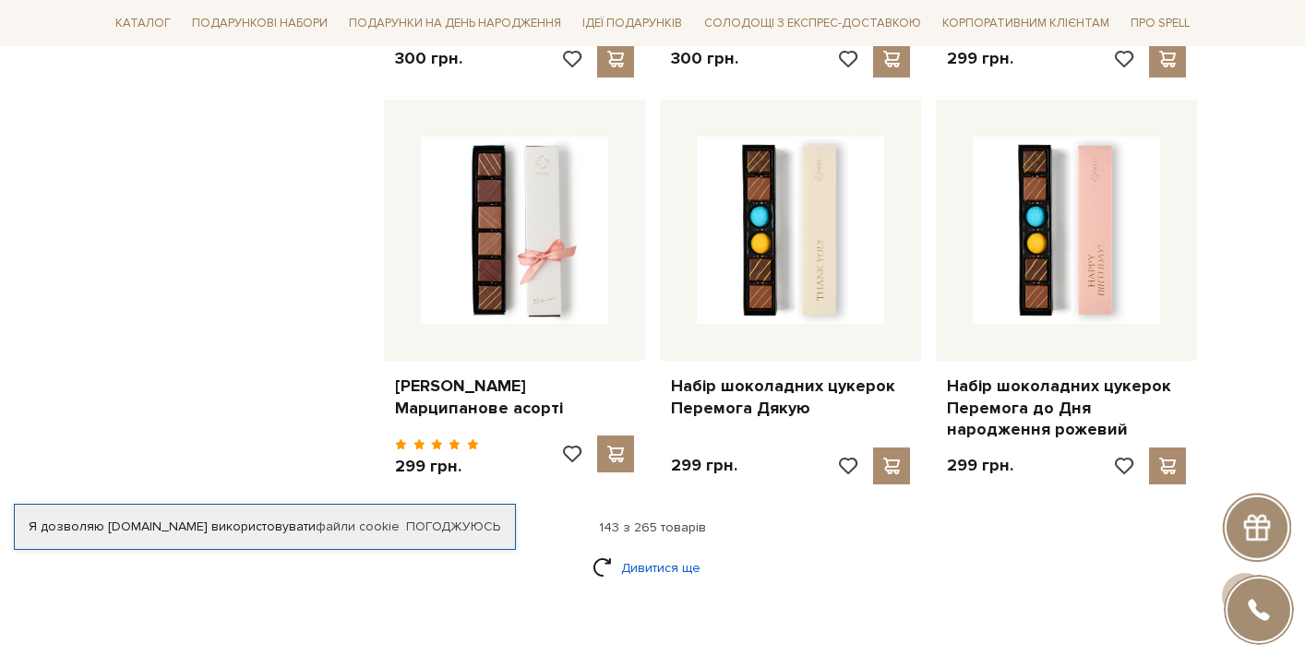
click at [647, 552] on link "Дивитися ще" at bounding box center [653, 568] width 120 height 32
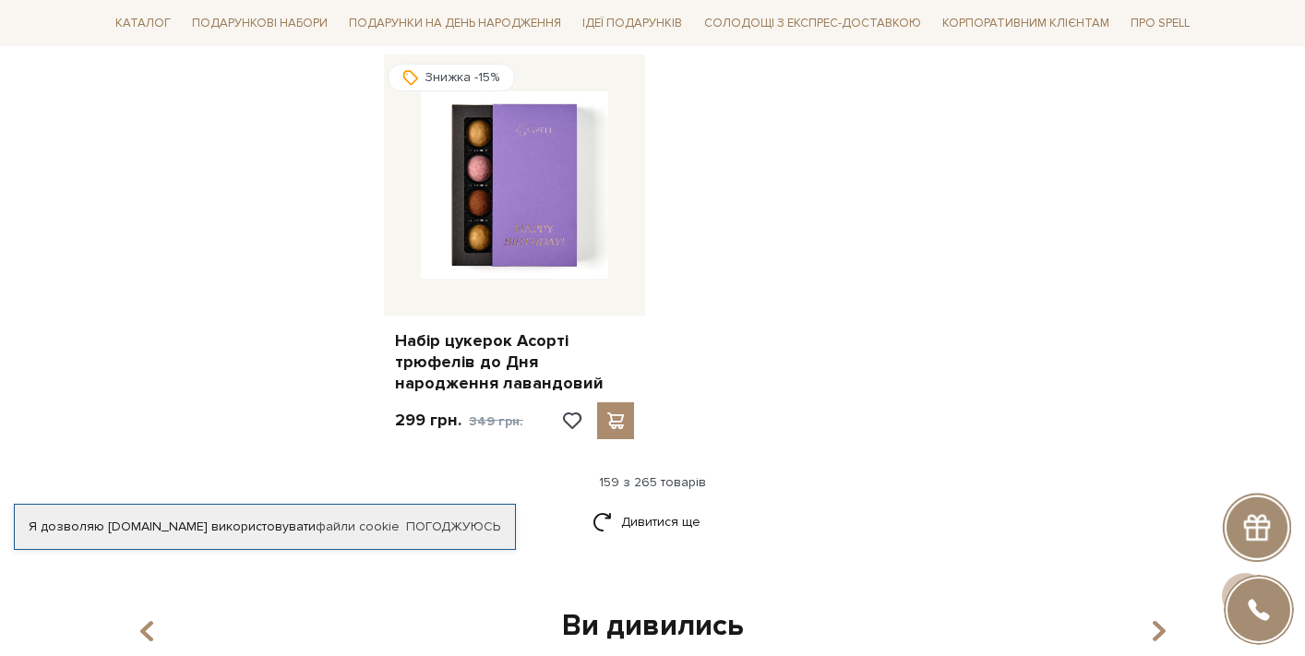
scroll to position [21163, 0]
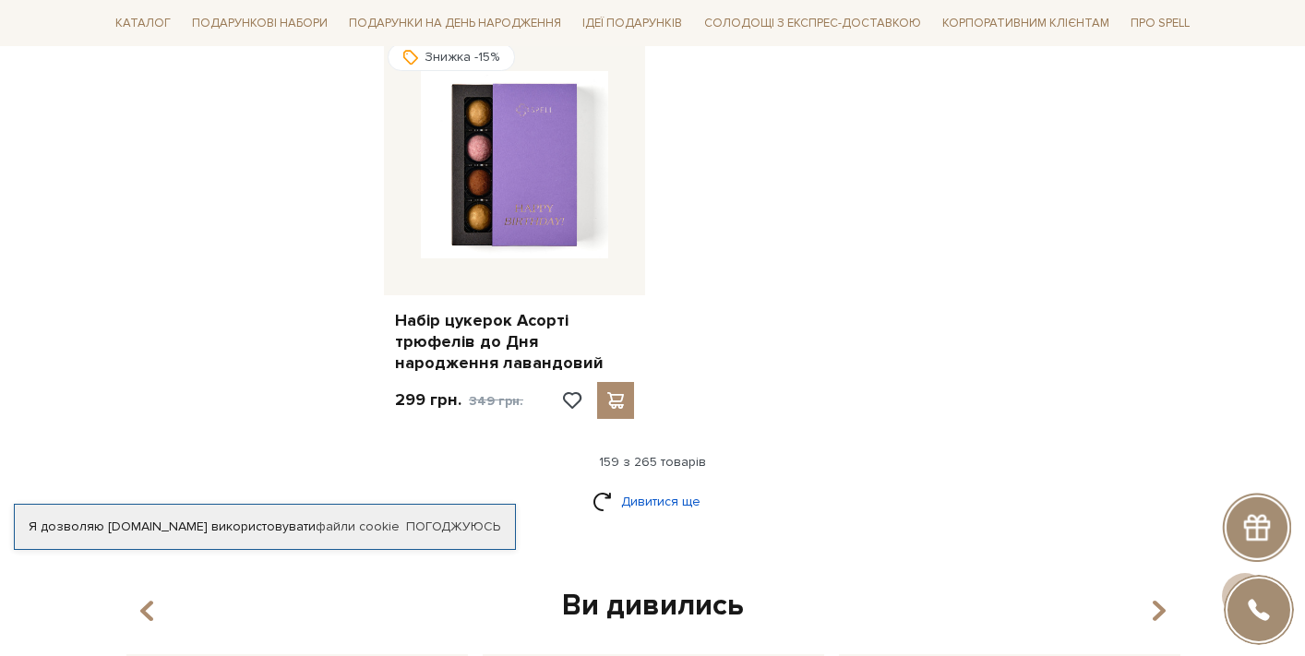
click at [652, 485] on link "Дивитися ще" at bounding box center [653, 501] width 120 height 32
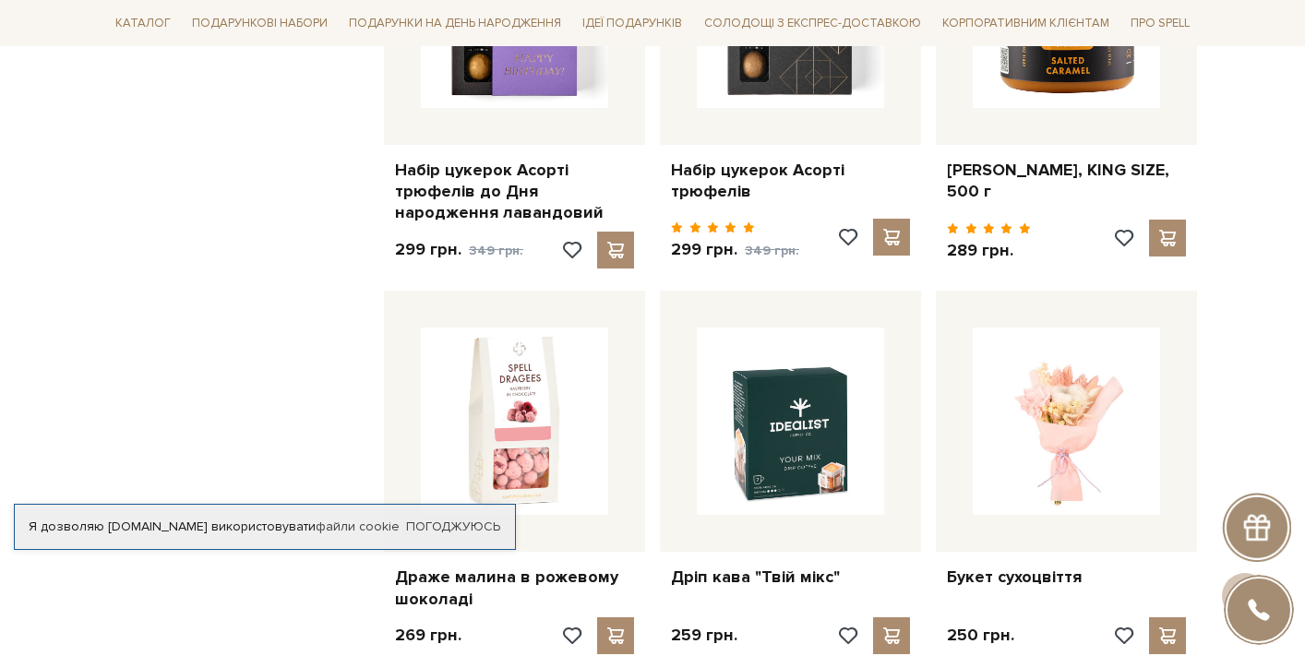
scroll to position [21322, 0]
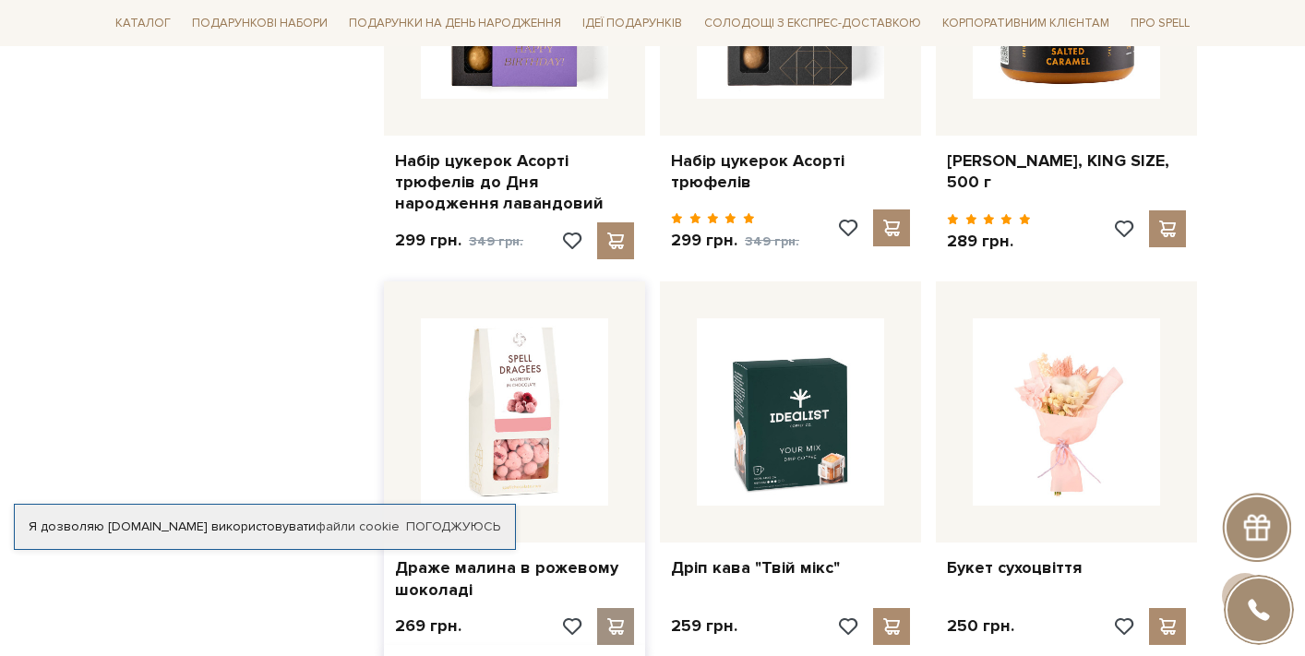
click at [616, 618] on span at bounding box center [615, 626] width 23 height 17
click at [367, 277] on div at bounding box center [652, 328] width 1305 height 656
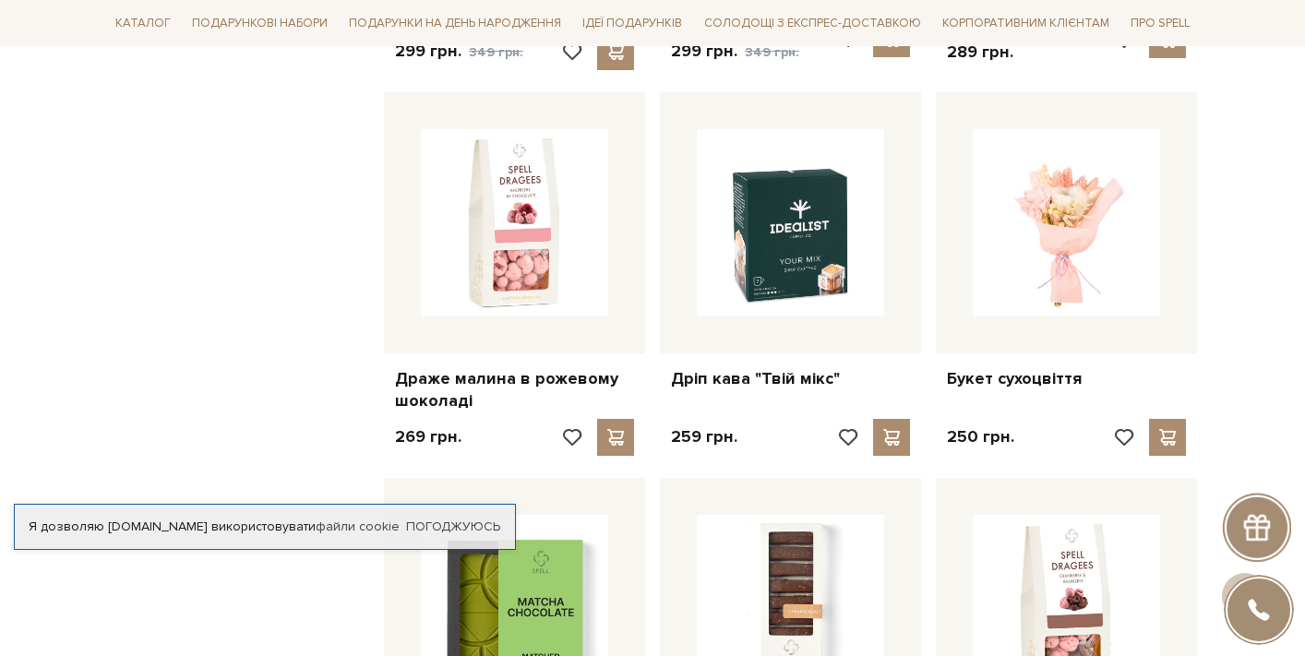
scroll to position [21729, 0]
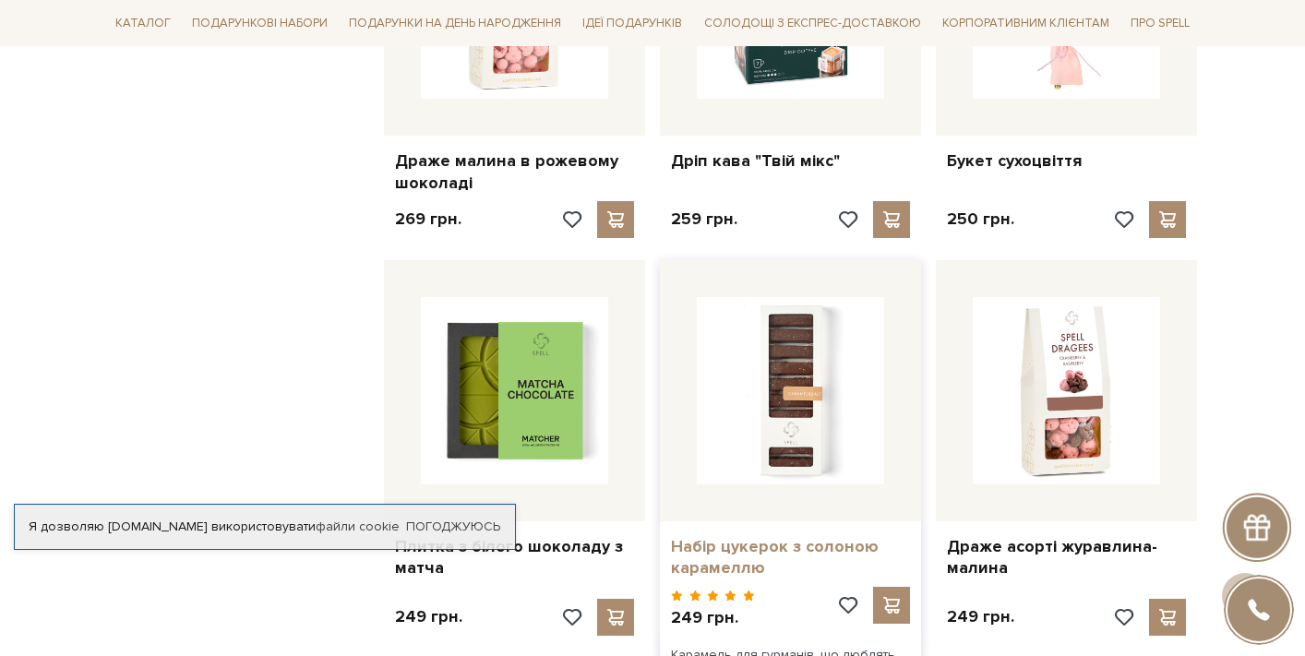
click at [840, 536] on link "Набір цукерок з солоною карамеллю" at bounding box center [790, 557] width 239 height 43
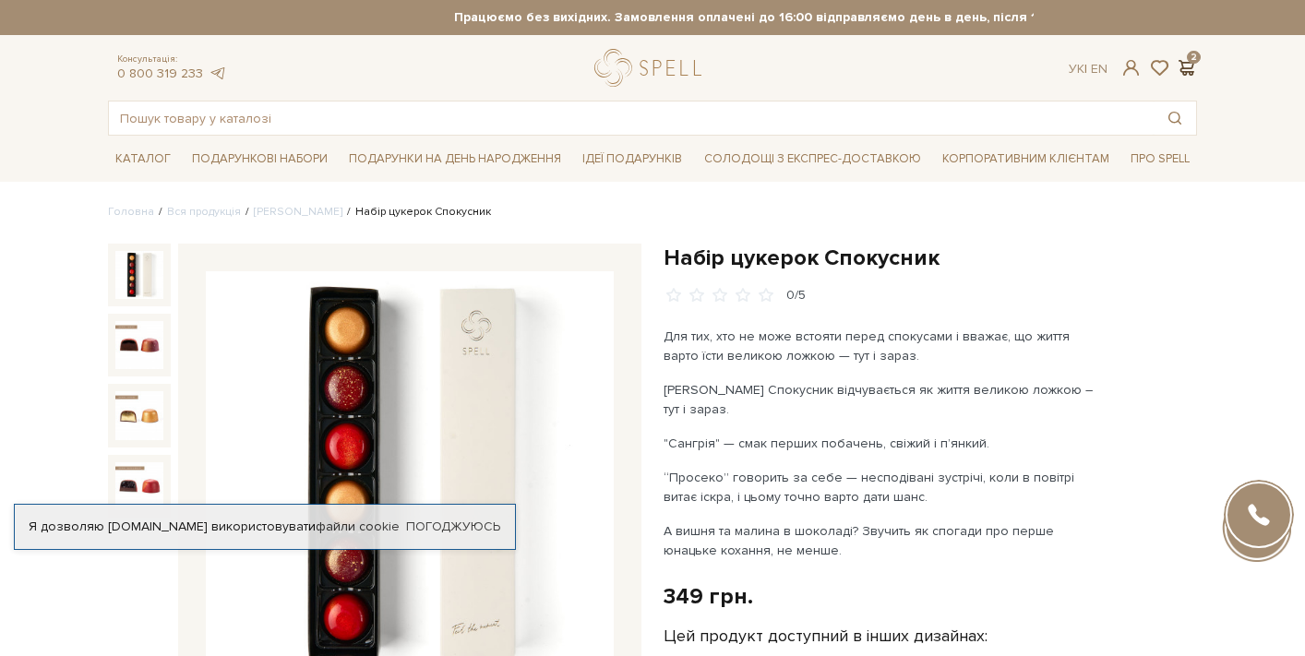
click at [1188, 63] on span at bounding box center [1186, 67] width 22 height 19
click at [485, 173] on div at bounding box center [652, 328] width 1305 height 656
click at [922, 1] on div "Працюємо без вихідних. Замовлення оплачені до 16:00 відправляємо день в день, п…" at bounding box center [652, 17] width 1089 height 35
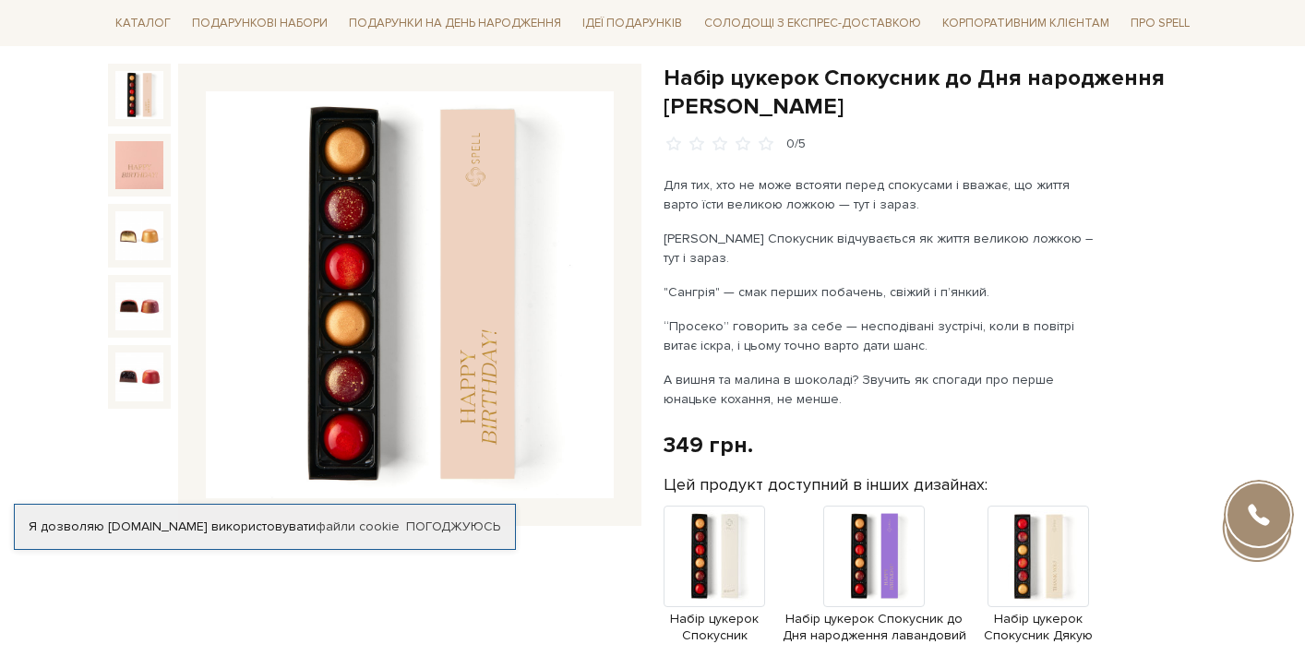
scroll to position [191, 0]
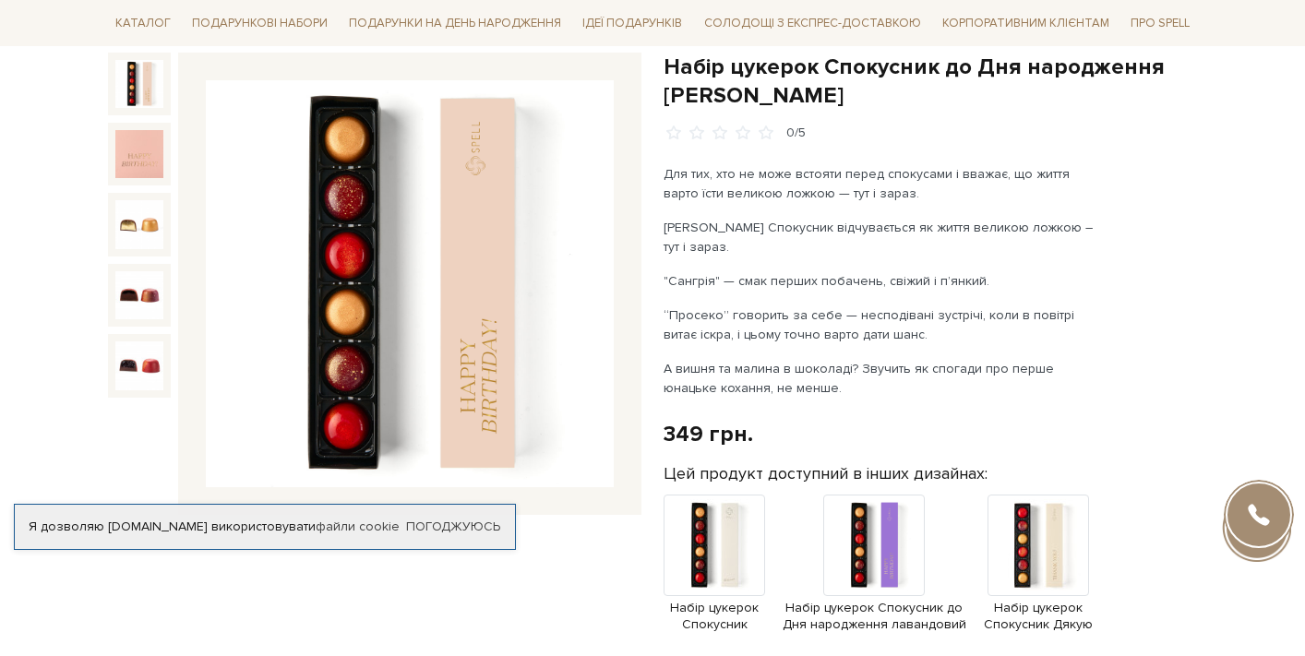
click at [930, 6] on ul "Каталог Всі солодощі Набори" at bounding box center [652, 23] width 1089 height 46
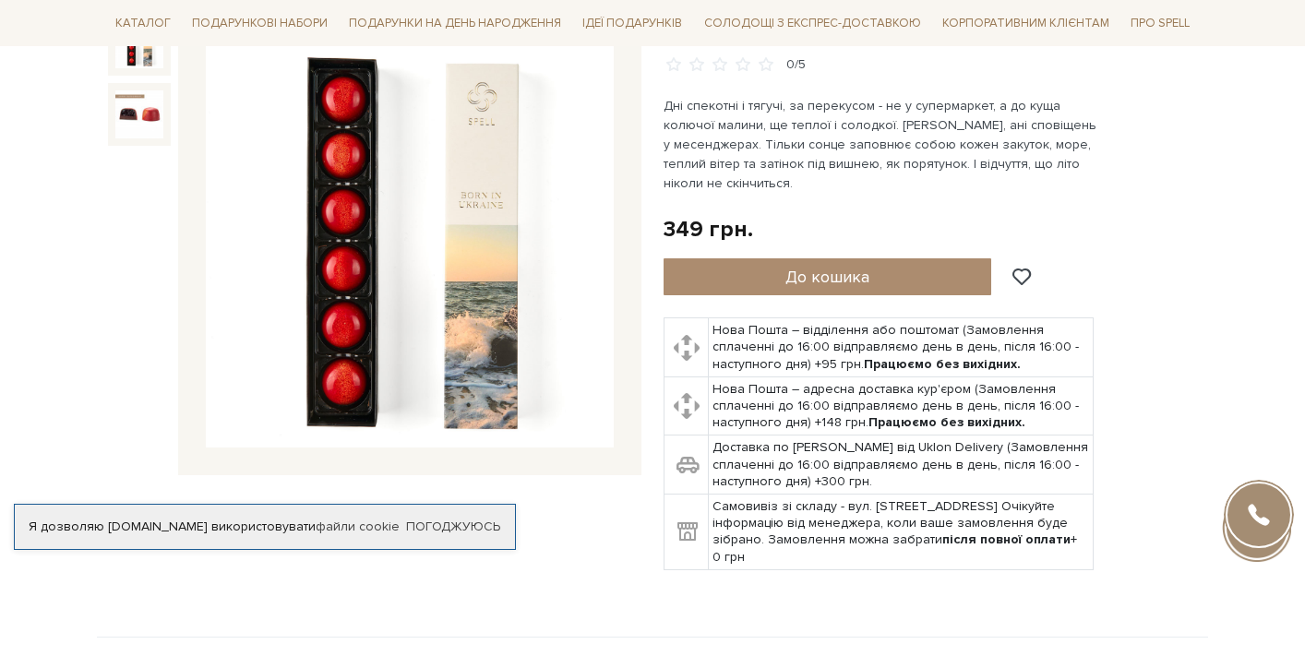
scroll to position [223, 0]
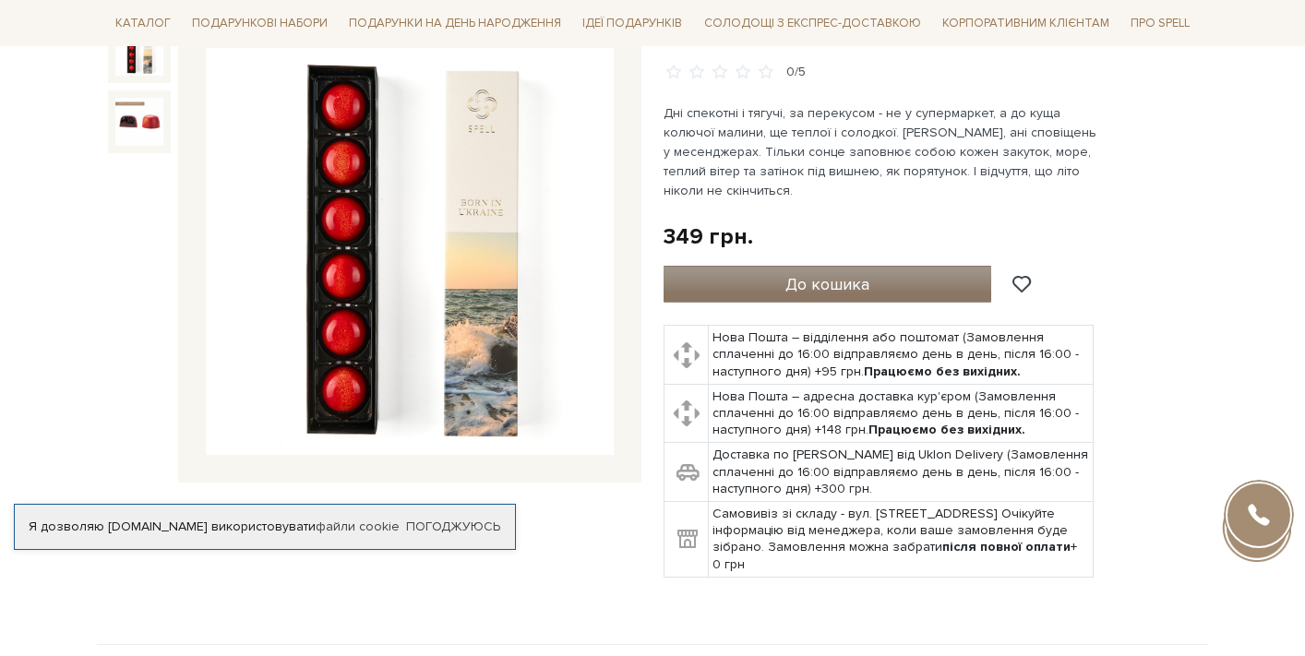
click at [826, 288] on span "До кошика" at bounding box center [827, 284] width 84 height 20
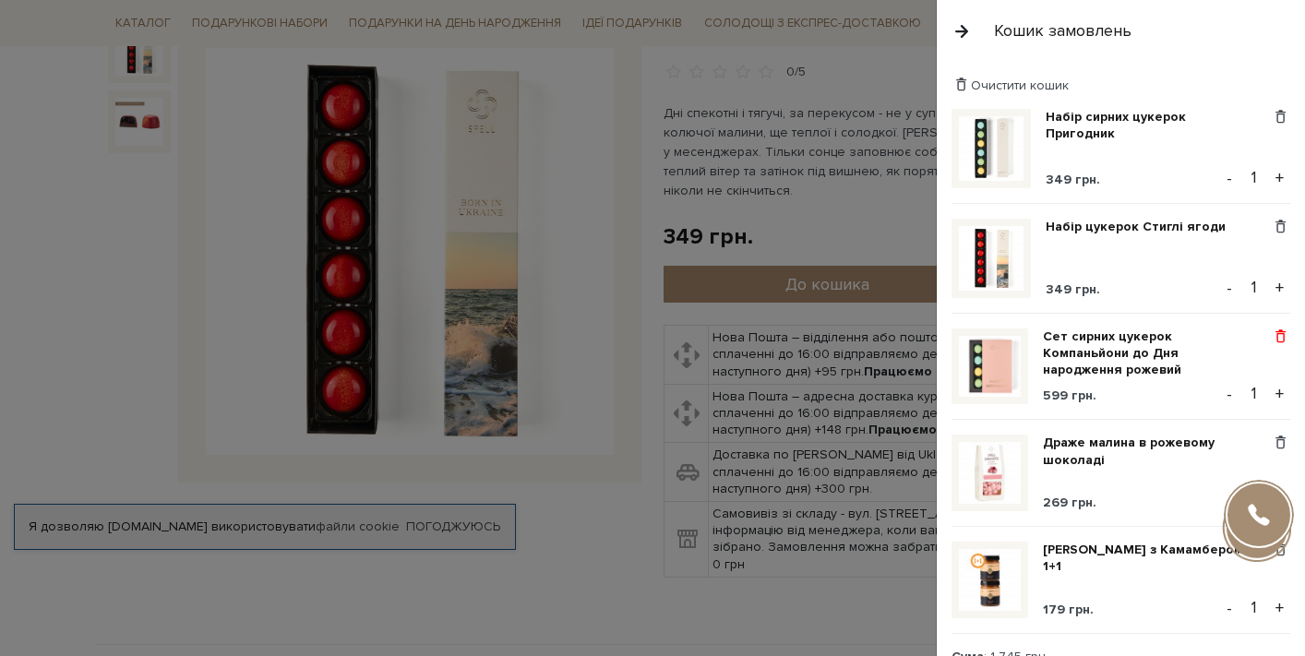
click at [1273, 335] on span at bounding box center [1280, 337] width 19 height 17
click at [1159, 362] on link "Видалити" at bounding box center [1217, 367] width 146 height 24
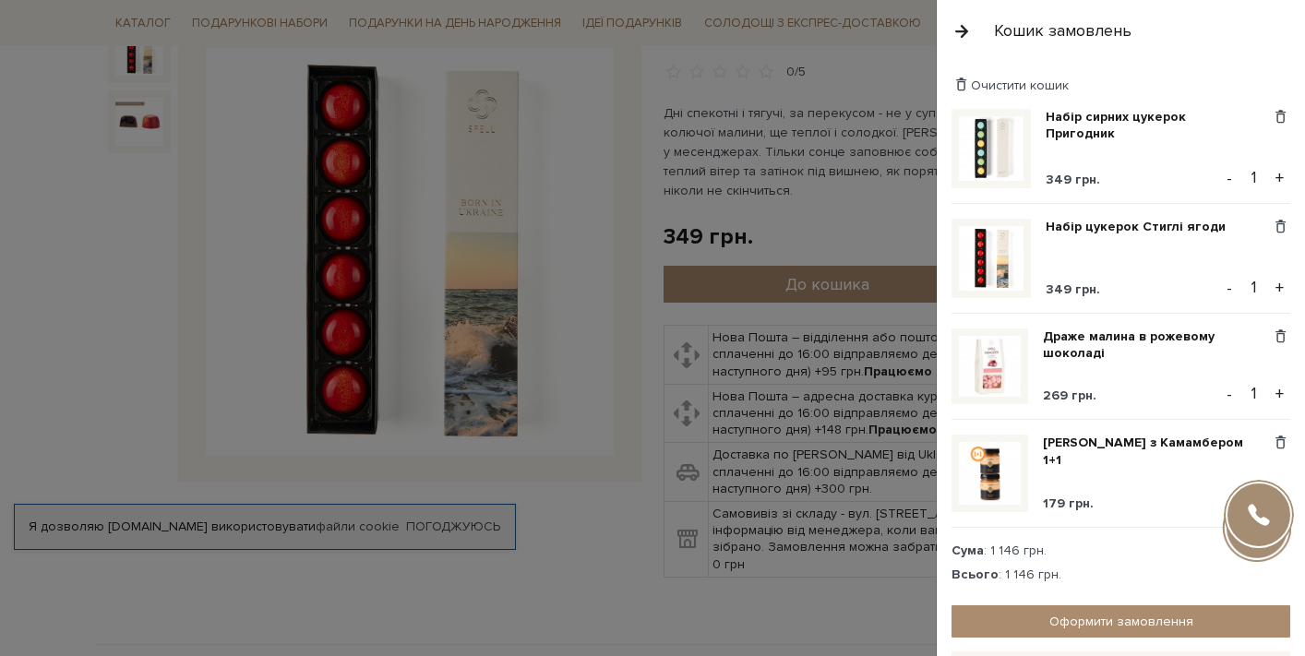
click at [533, 222] on div at bounding box center [652, 328] width 1305 height 656
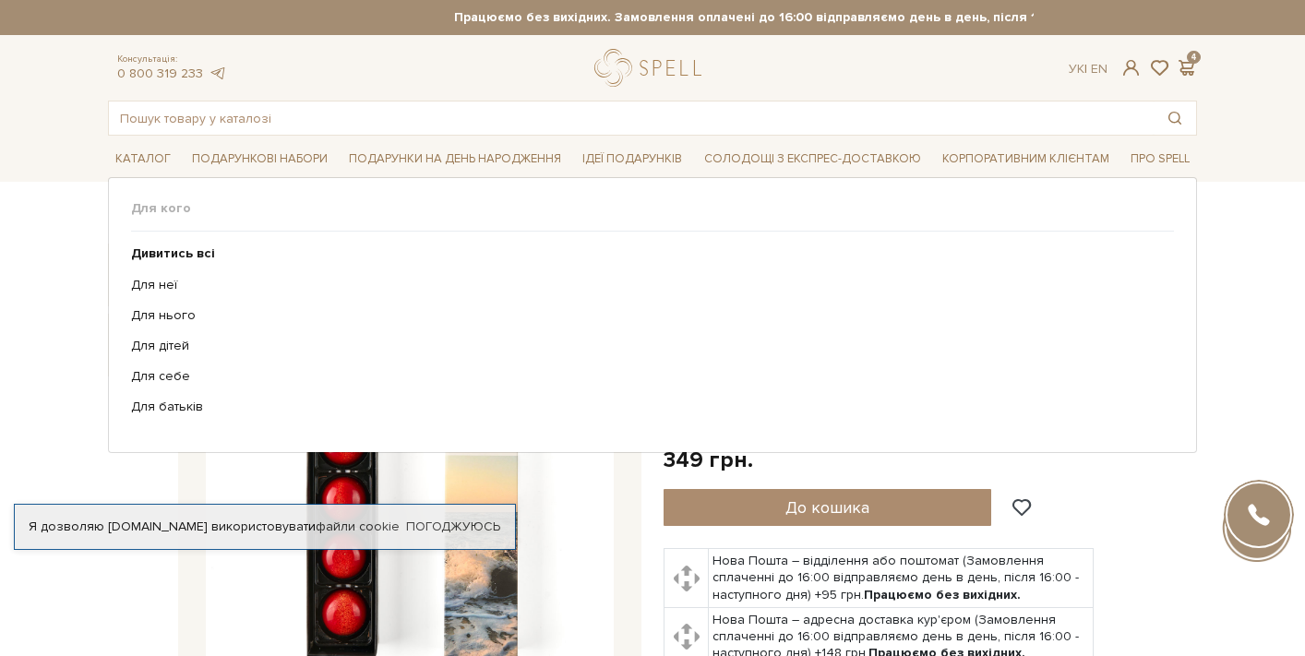
scroll to position [0, 0]
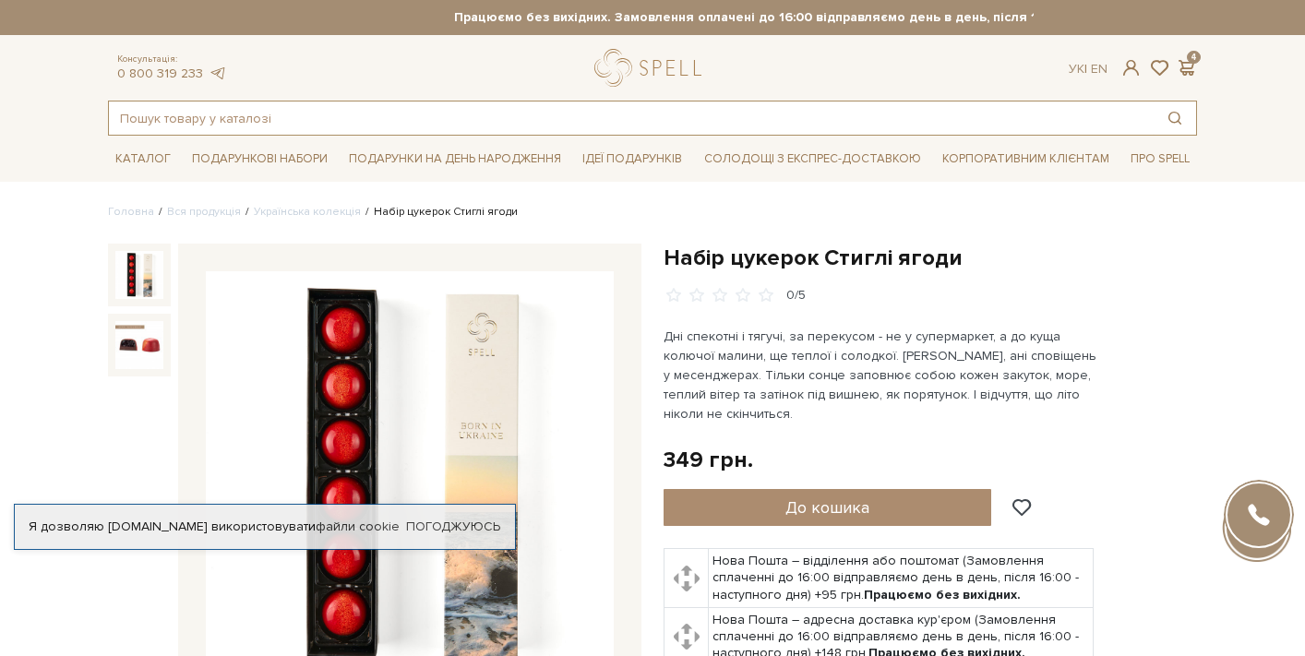
click at [168, 122] on input "text" at bounding box center [631, 118] width 1045 height 33
click at [1196, 71] on span at bounding box center [1186, 67] width 22 height 19
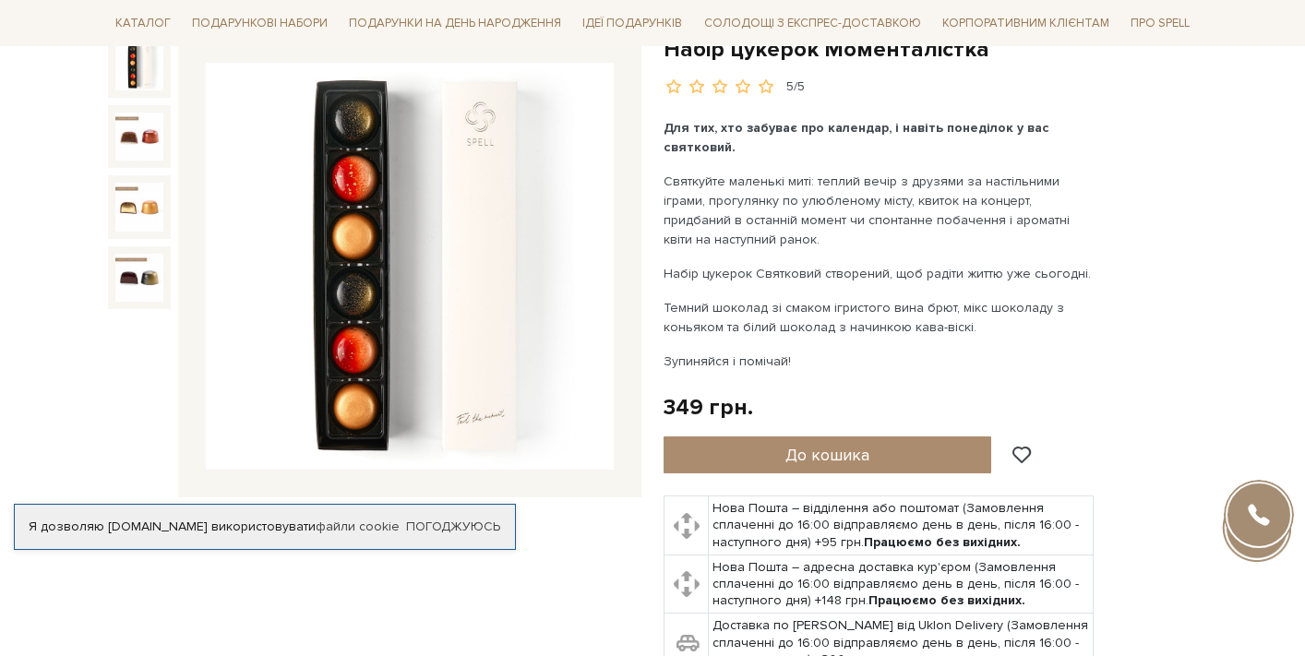
scroll to position [196, 0]
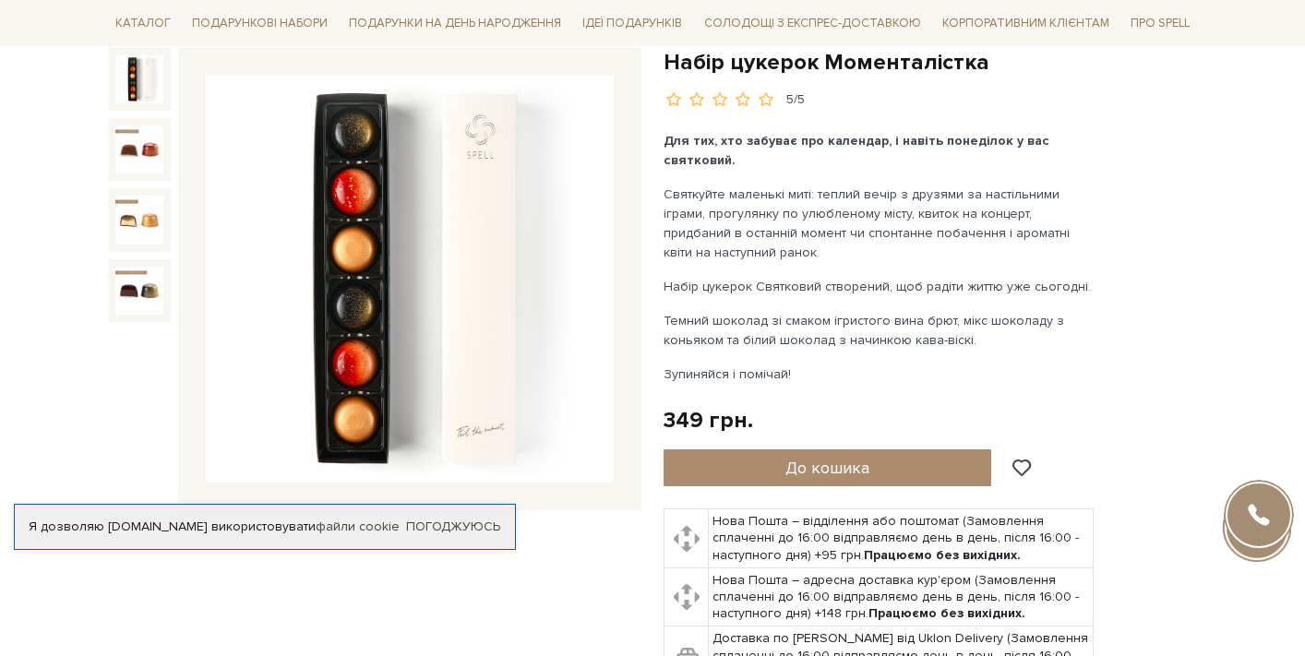
click at [791, 99] on div "5/5" at bounding box center [795, 100] width 18 height 18
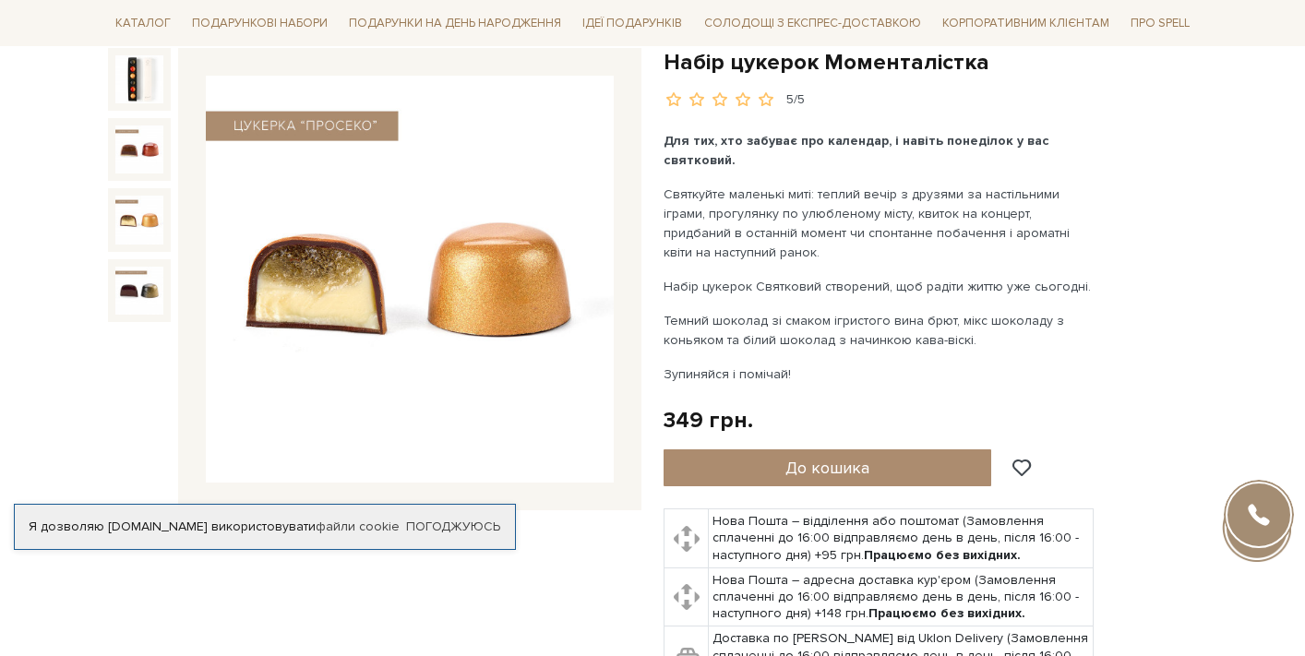
click at [132, 210] on img at bounding box center [139, 220] width 48 height 48
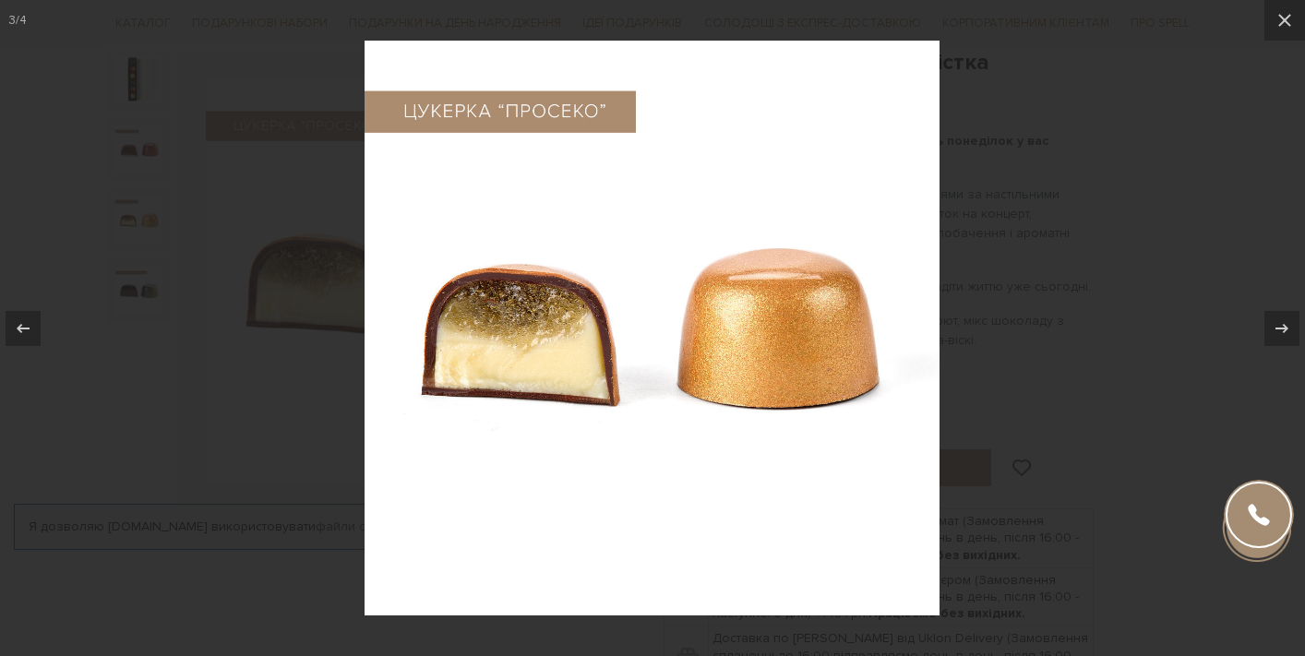
click at [1117, 191] on div at bounding box center [652, 328] width 1305 height 656
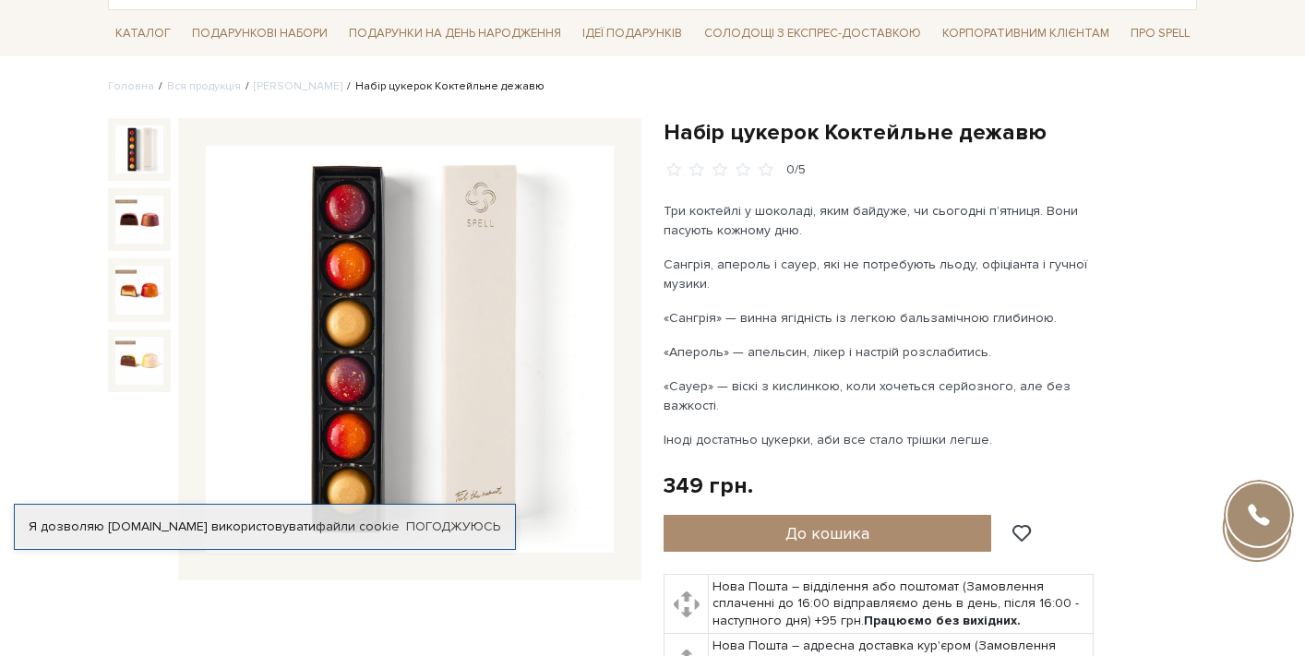
scroll to position [242, 0]
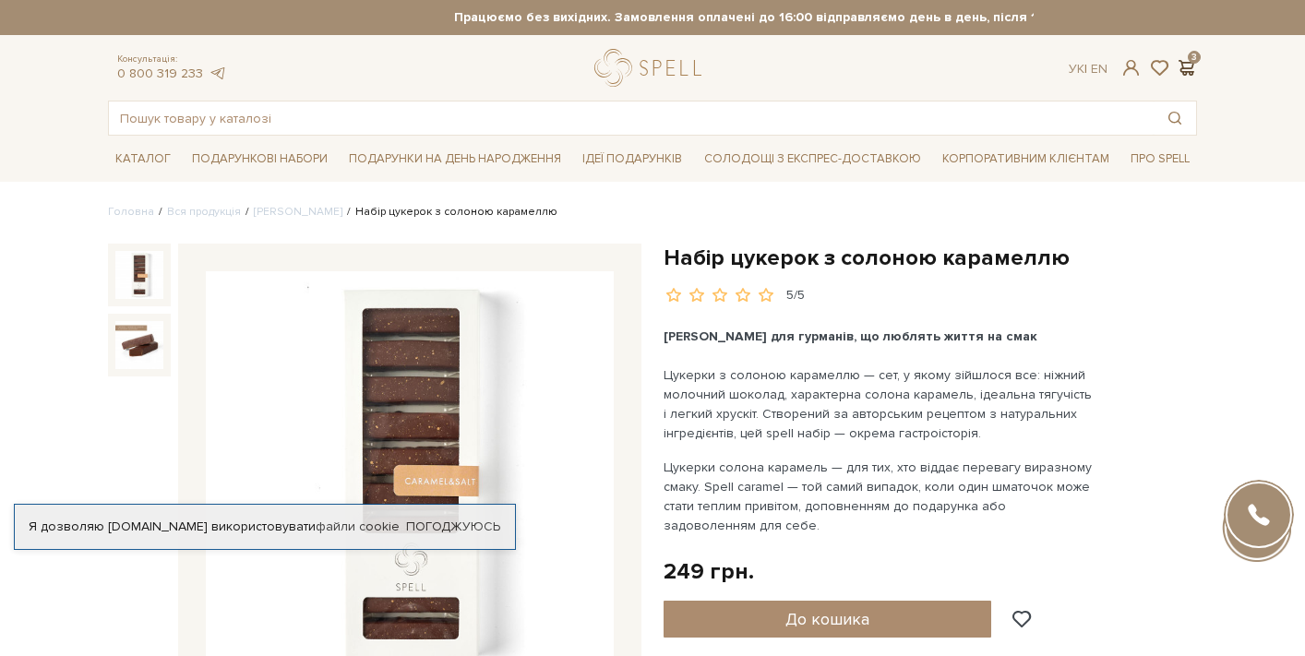
click at [1196, 64] on span at bounding box center [1186, 67] width 22 height 19
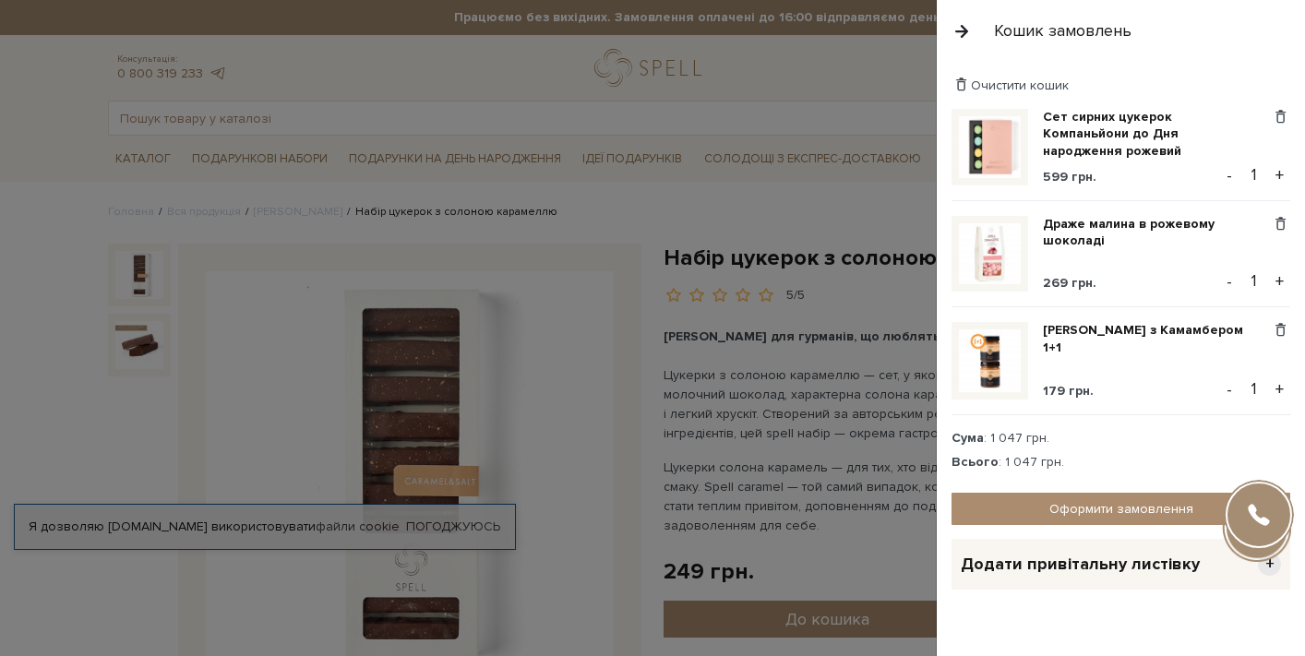
click at [630, 275] on div at bounding box center [652, 328] width 1305 height 656
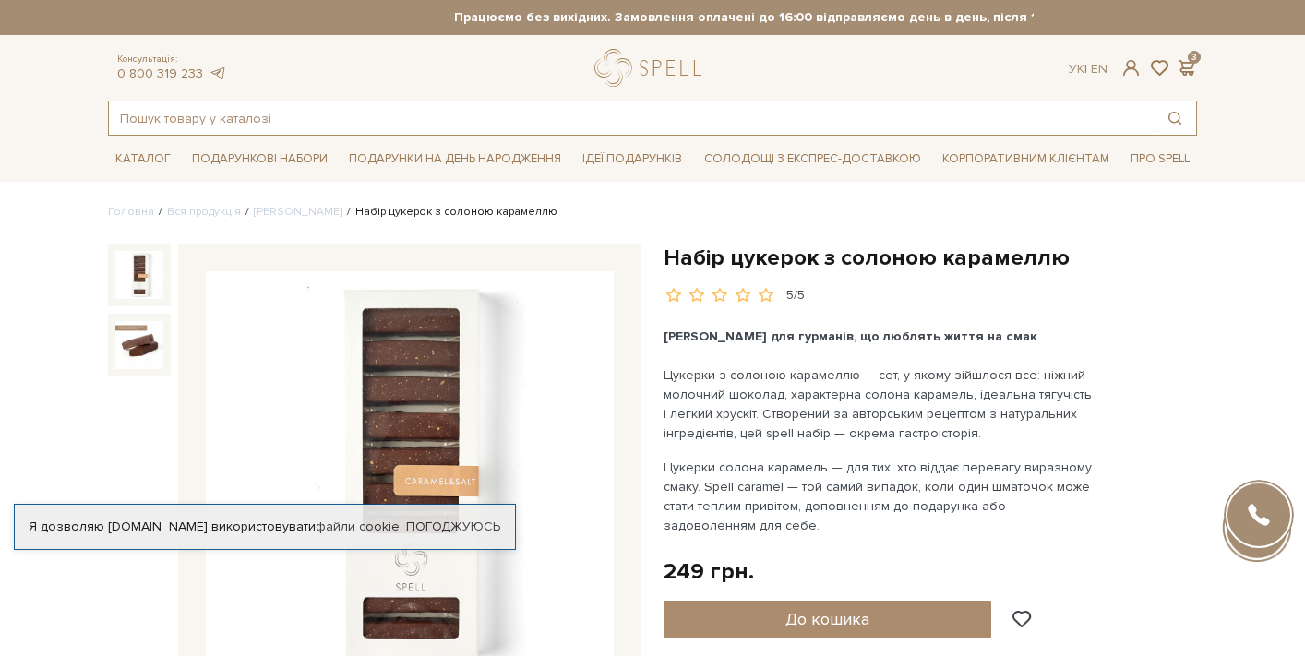
click at [317, 112] on input "text" at bounding box center [631, 118] width 1045 height 33
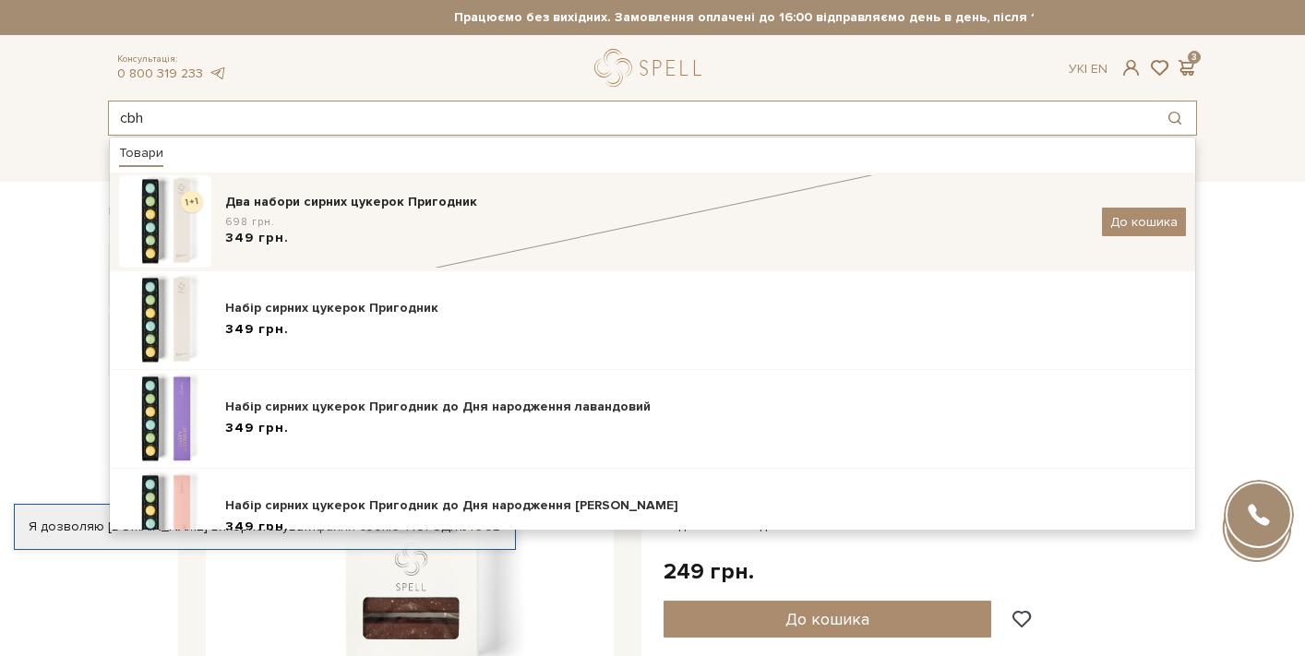
type input "cbh"
click at [399, 201] on div "Два набори сирних цукерок Пригодник" at bounding box center [656, 202] width 863 height 18
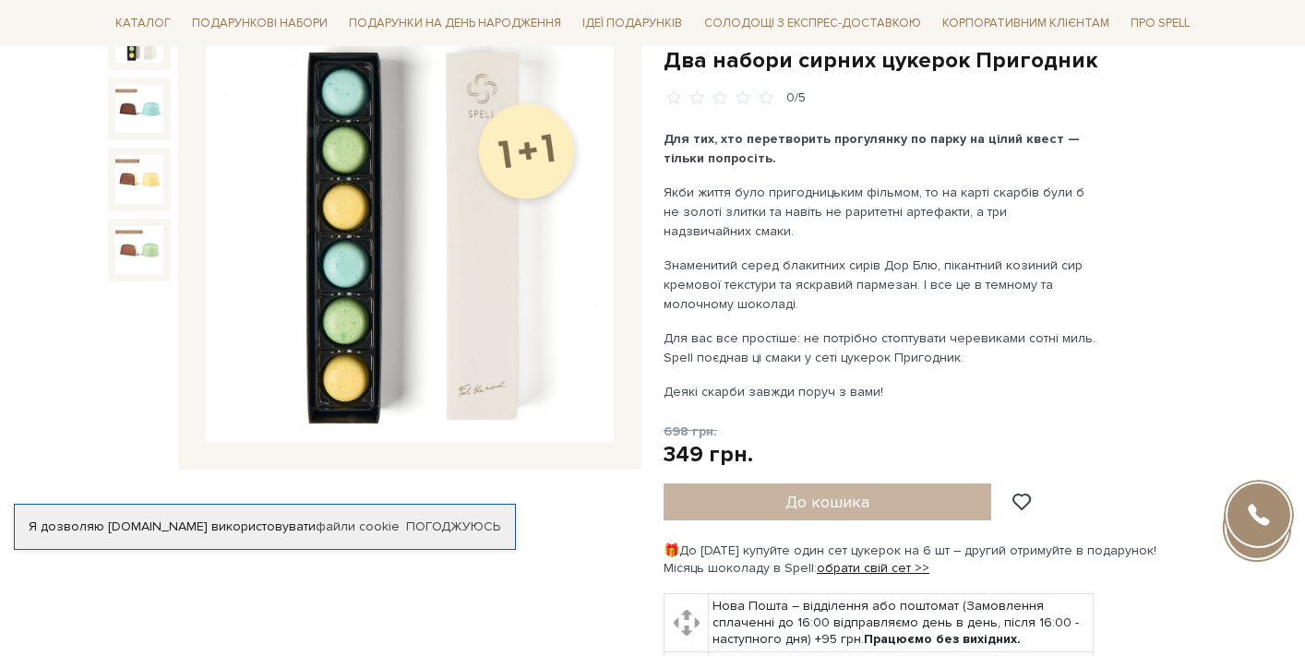
scroll to position [258, 0]
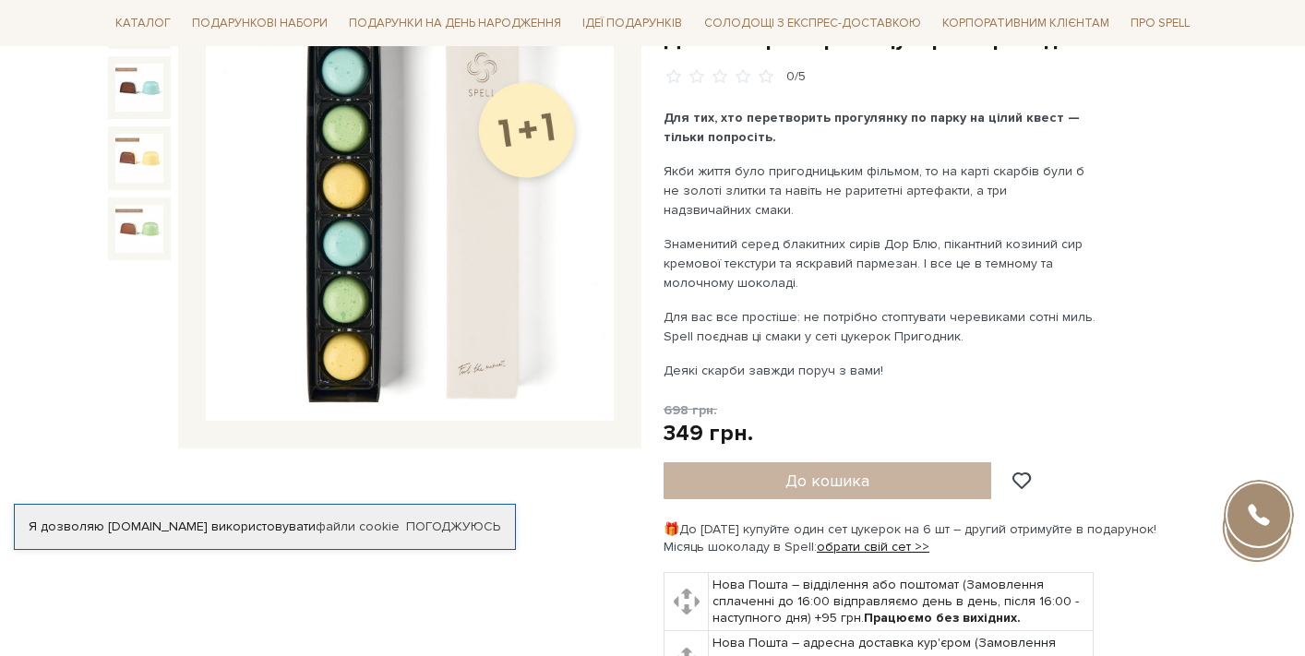
click at [846, 474] on div "До кошика" at bounding box center [858, 480] width 388 height 37
click at [821, 480] on div "До кошика" at bounding box center [858, 480] width 388 height 37
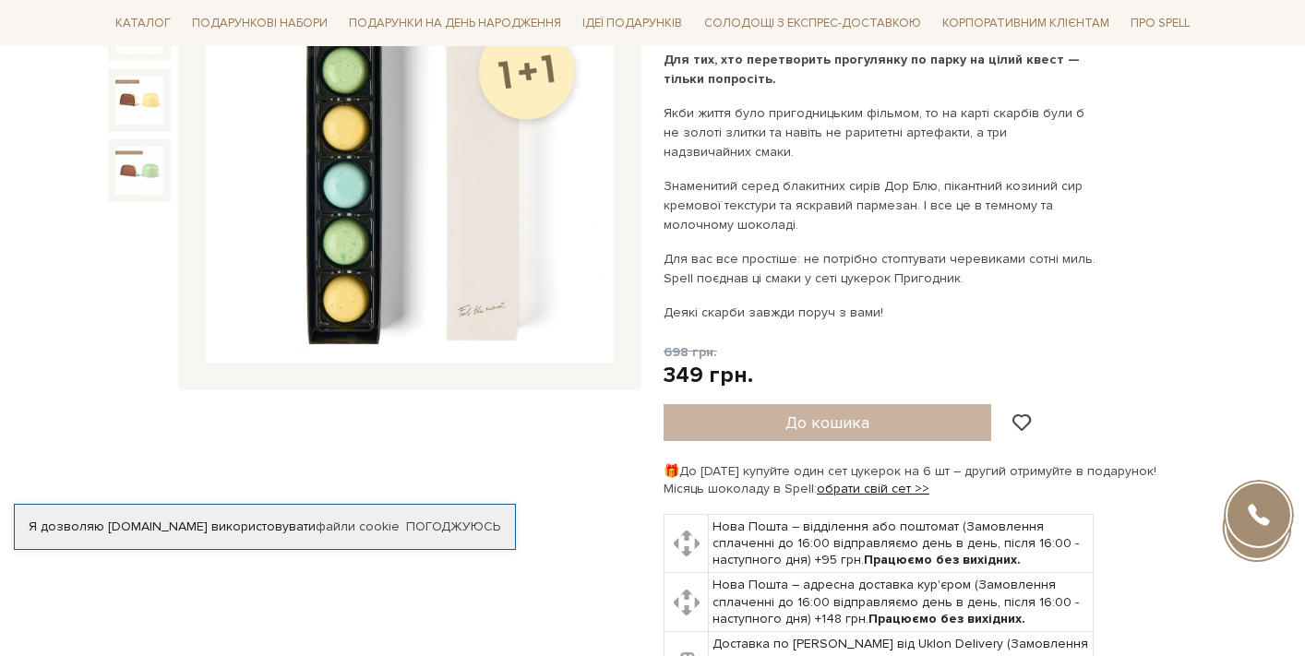
scroll to position [453, 0]
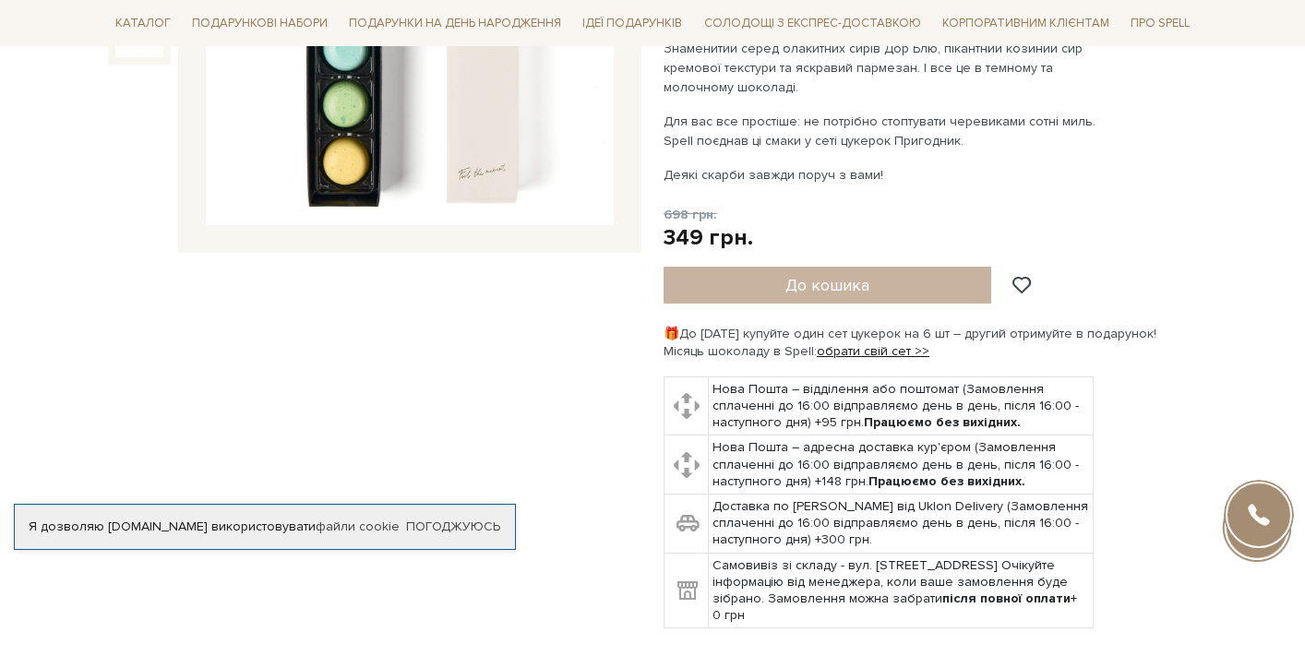
click at [809, 268] on div "До кошика" at bounding box center [858, 285] width 388 height 37
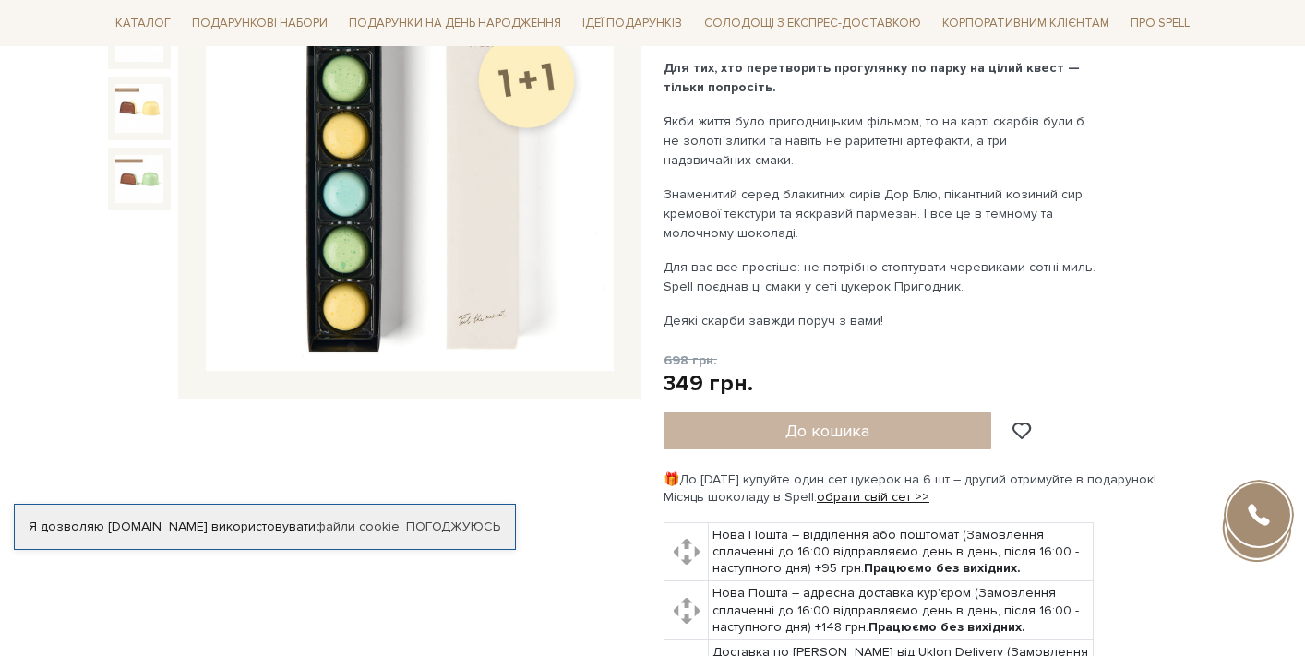
scroll to position [80, 0]
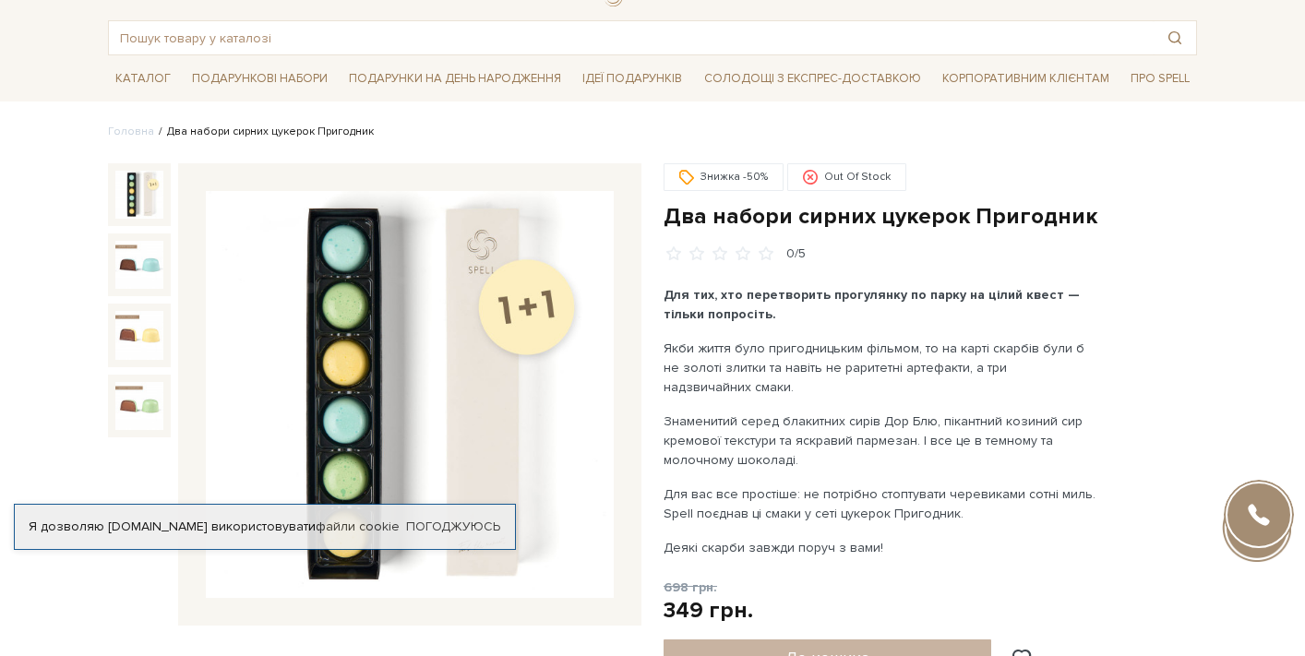
click at [820, 220] on h1 "Два набори сирних цукерок Пригодник" at bounding box center [930, 216] width 533 height 29
click at [497, 35] on input "text" at bounding box center [631, 37] width 1045 height 33
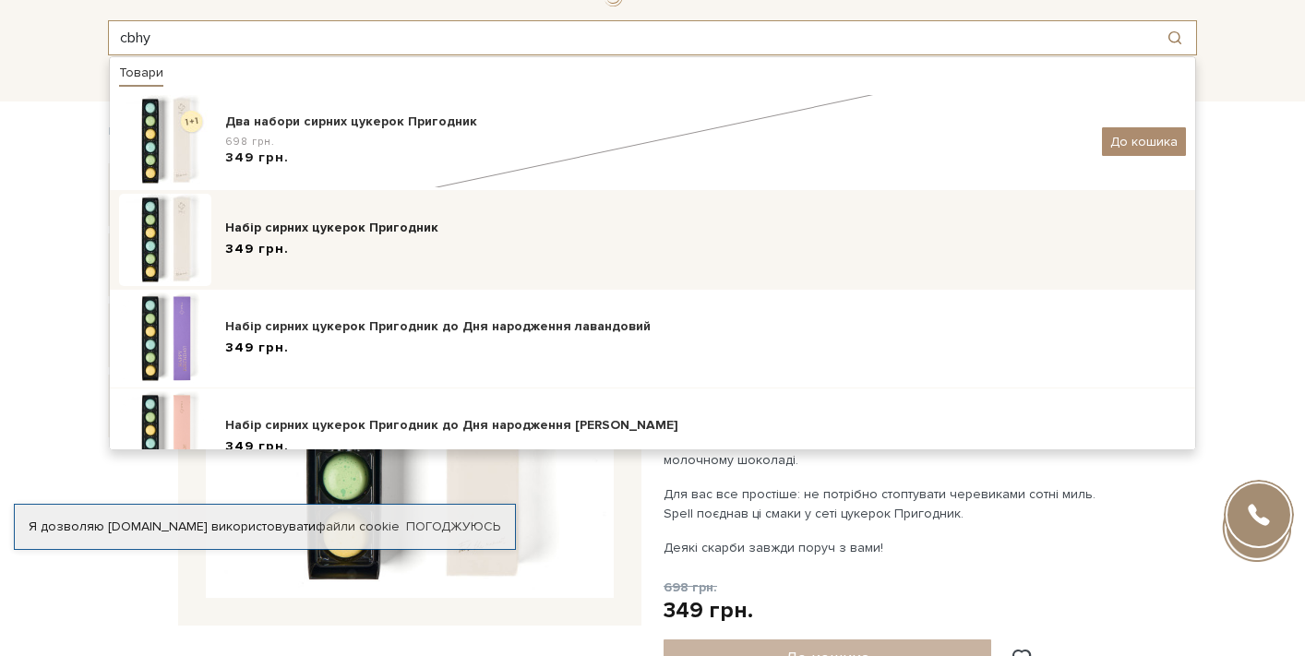
type input "cbhy"
click at [389, 226] on div "Набір сирних цукерок Пригодник" at bounding box center [705, 228] width 961 height 18
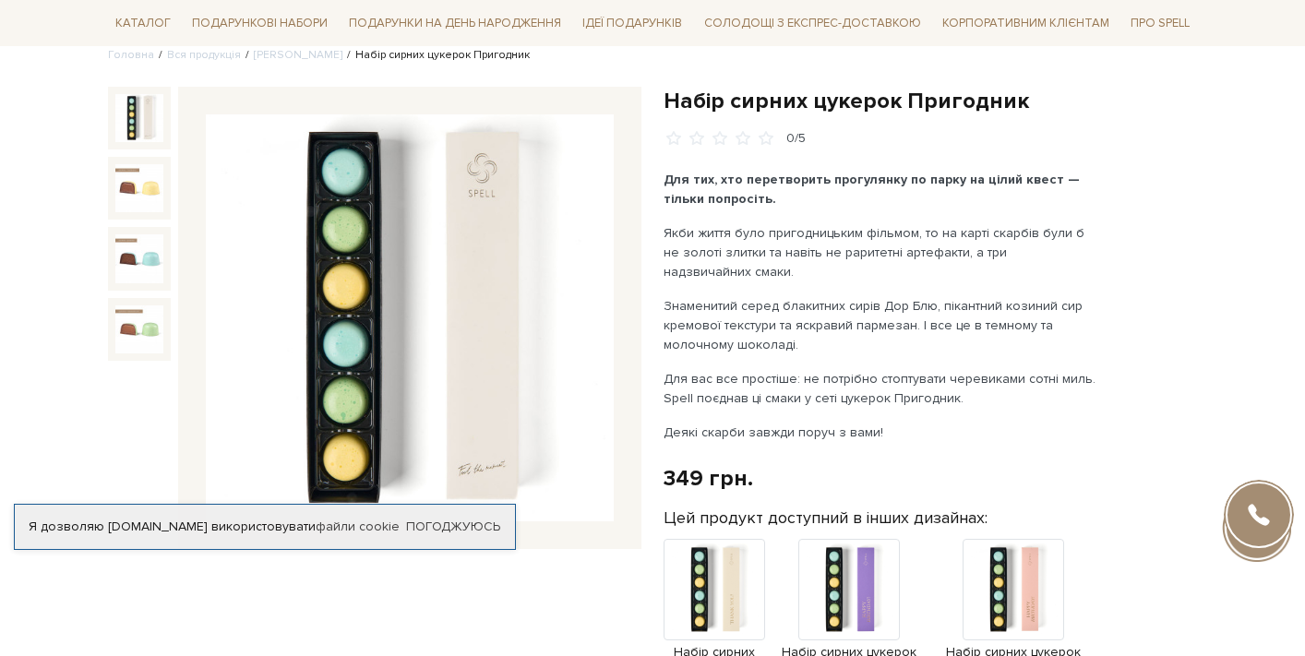
scroll to position [217, 0]
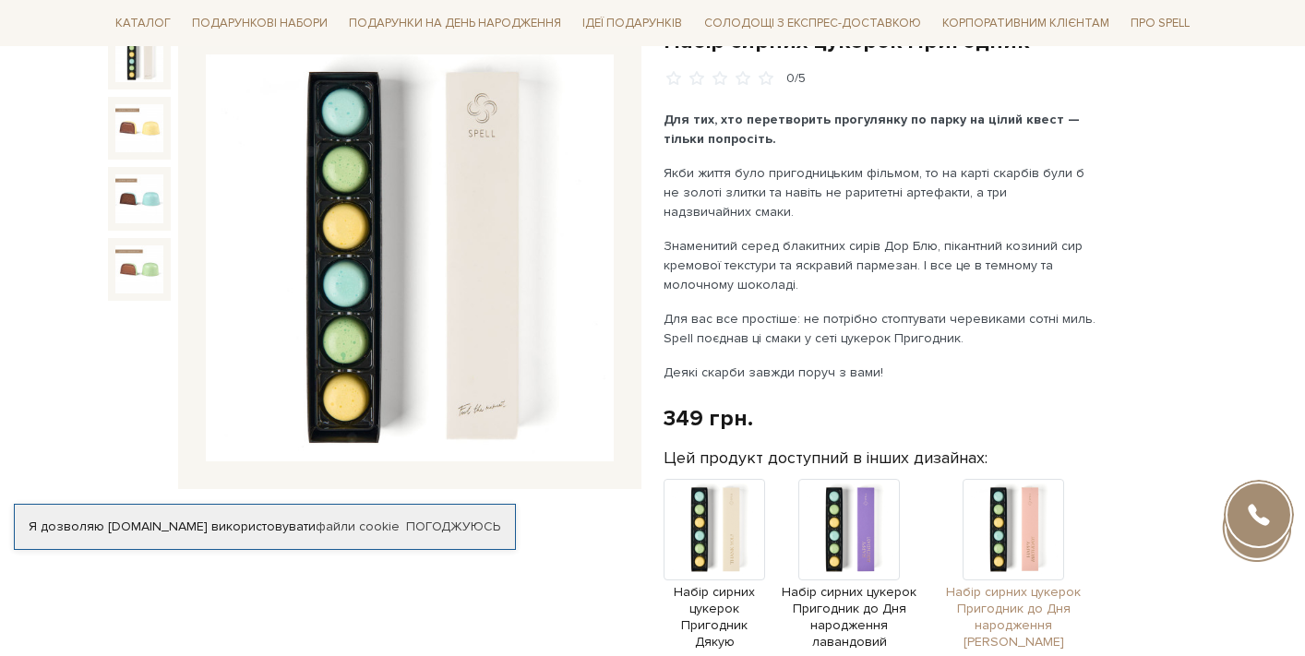
click at [1040, 554] on img at bounding box center [1014, 530] width 102 height 102
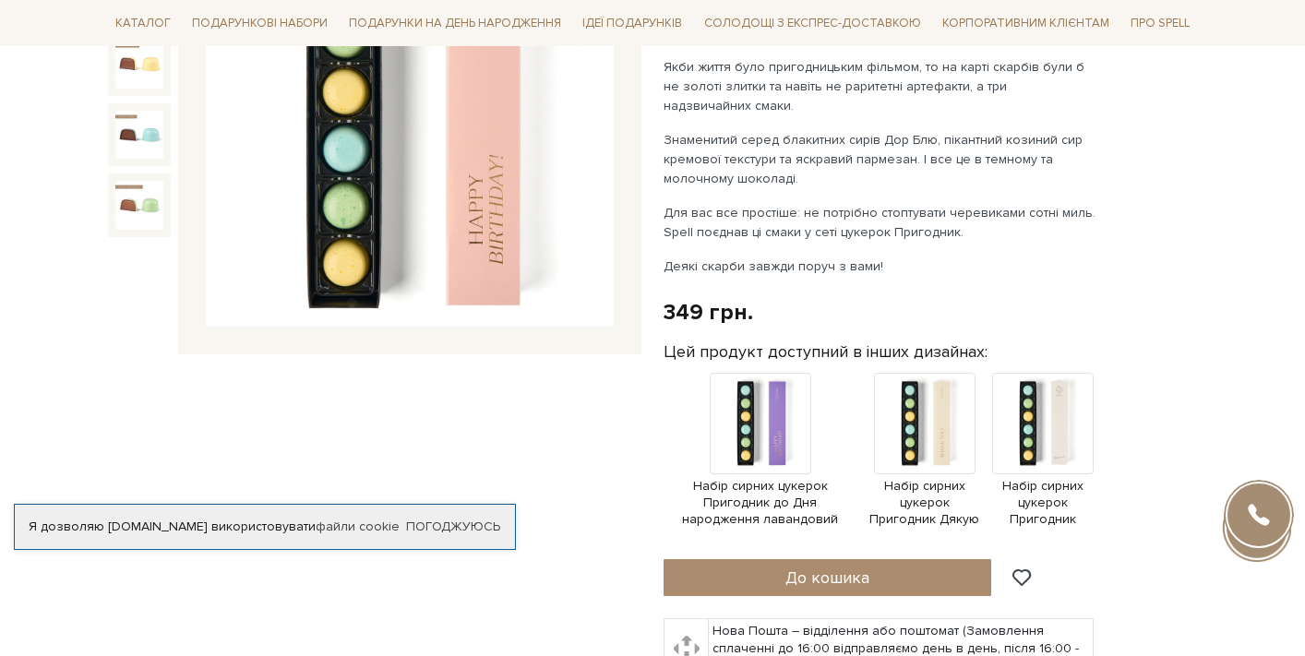
scroll to position [351, 0]
click at [1044, 443] on img at bounding box center [1043, 425] width 102 height 102
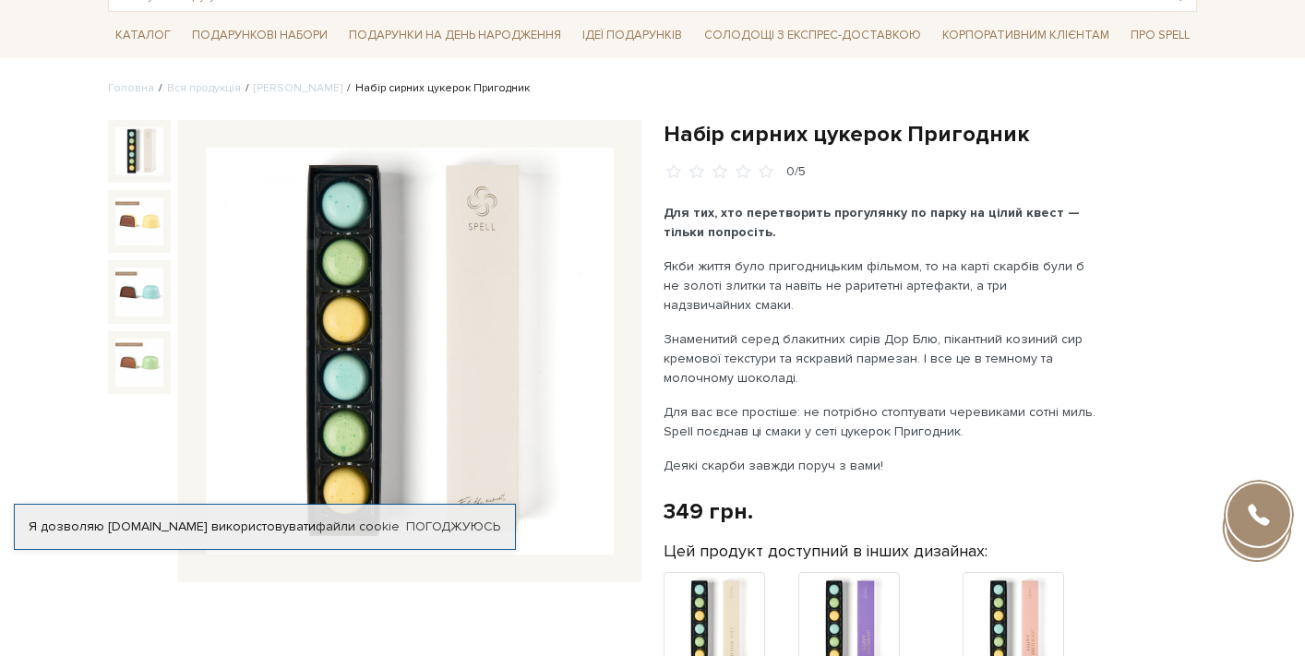
scroll to position [296, 0]
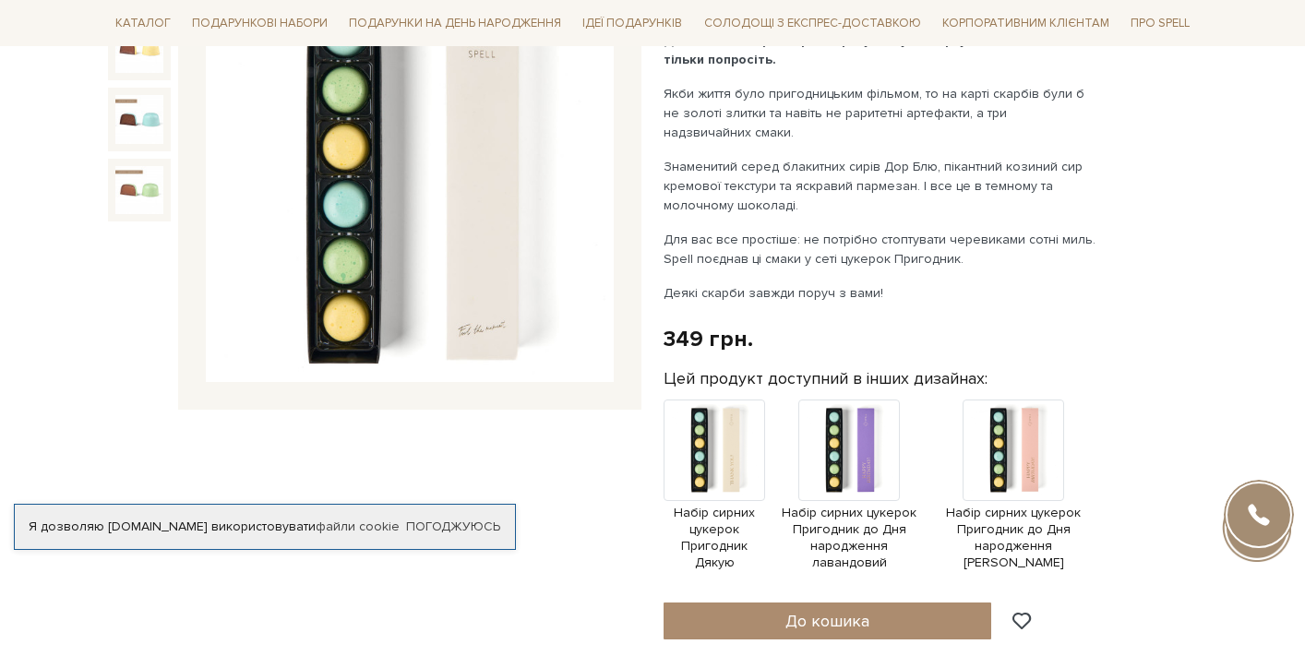
click at [515, 345] on img at bounding box center [410, 179] width 408 height 408
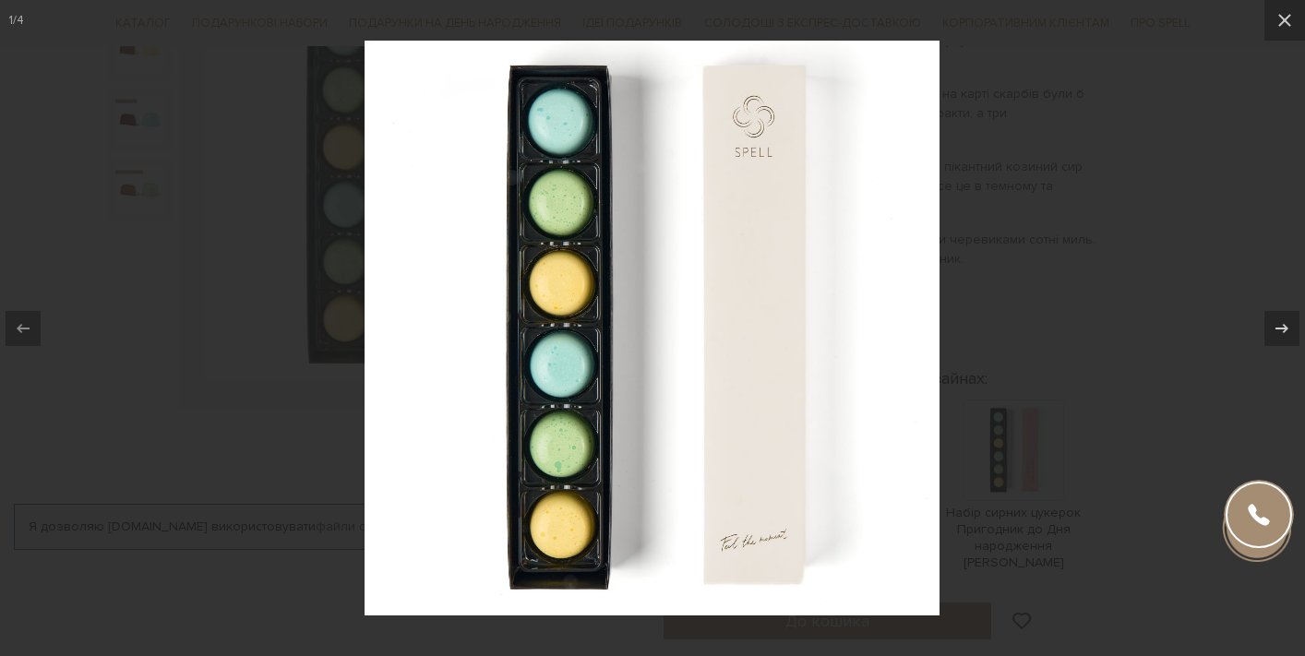
click at [1071, 304] on div at bounding box center [652, 328] width 1305 height 656
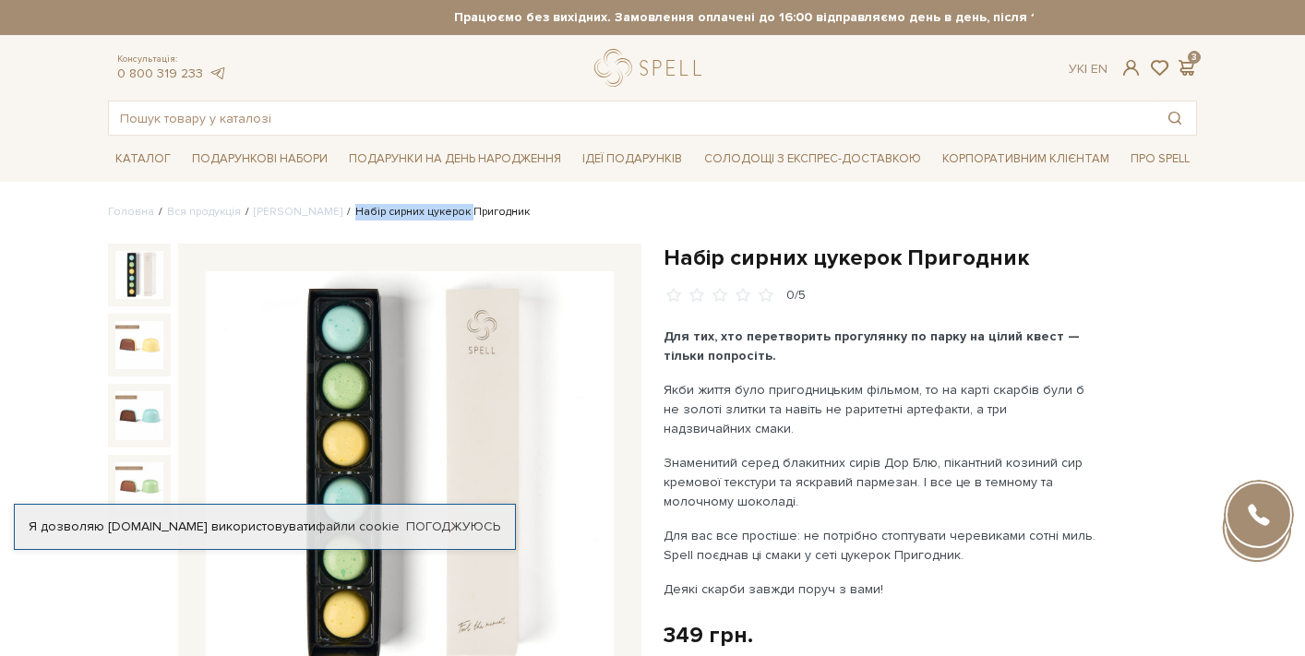
drag, startPoint x: 329, startPoint y: 210, endPoint x: 444, endPoint y: 208, distance: 115.4
click at [444, 208] on li "Набір сирних цукерок Пригодник" at bounding box center [435, 212] width 187 height 17
copy li "Набір сирних цукерок"
click at [295, 101] on div at bounding box center [652, 118] width 1089 height 35
click at [294, 105] on input "text" at bounding box center [631, 118] width 1045 height 33
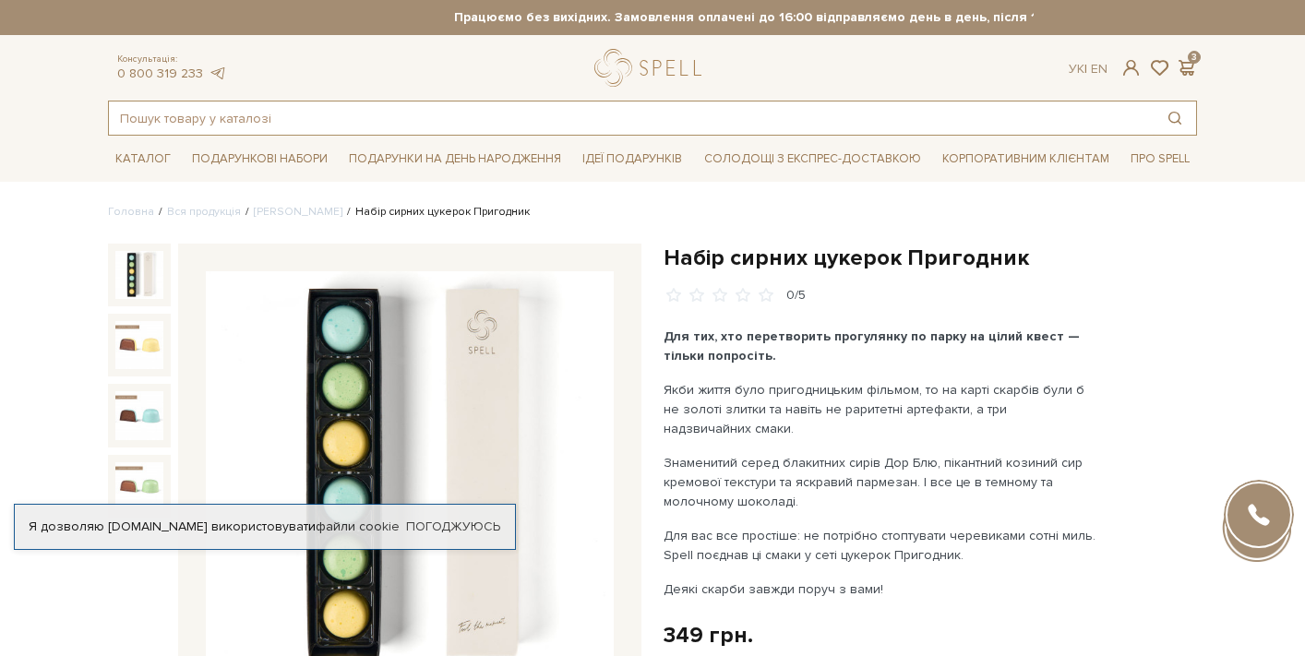
paste input "Набір сирних цукерок"
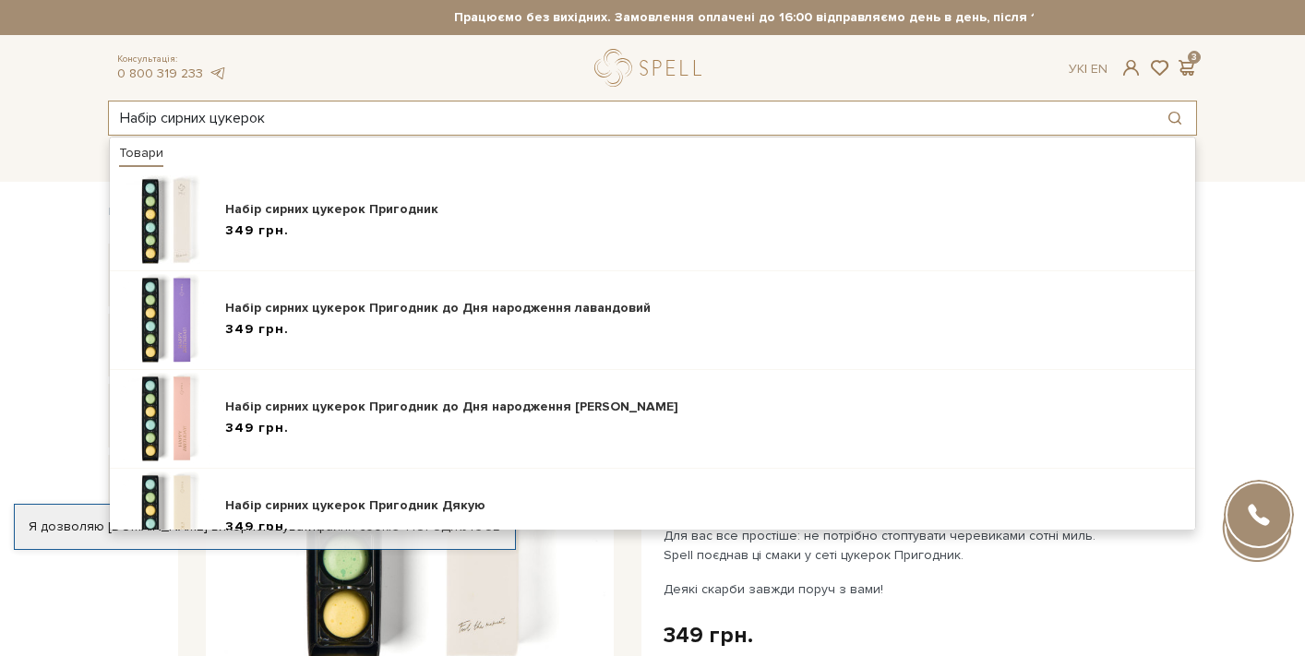
type input "Набір сирних цукерок"
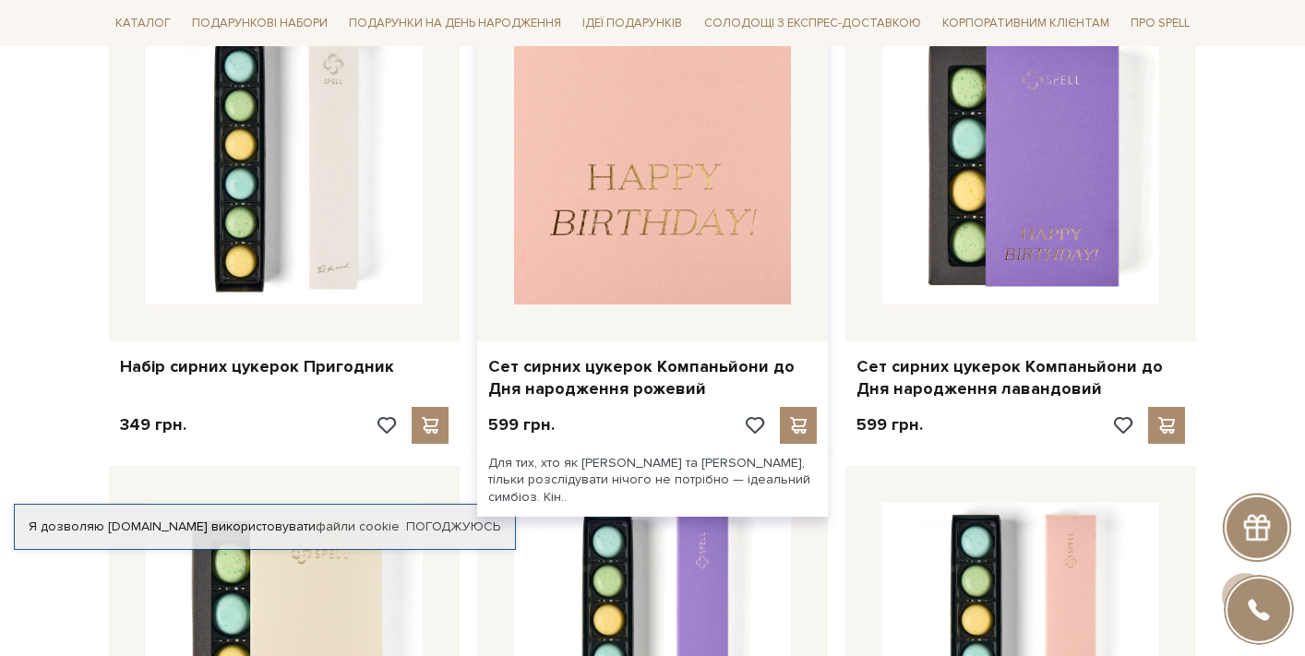
scroll to position [400, 0]
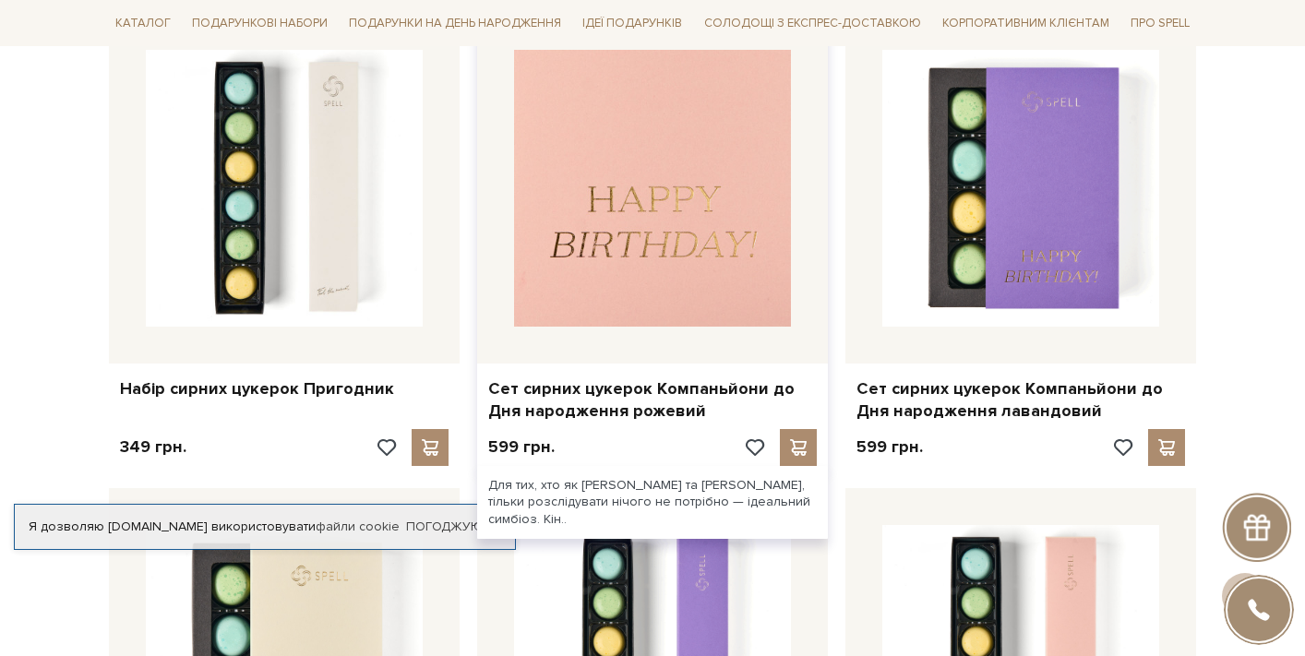
click at [627, 222] on img at bounding box center [652, 188] width 277 height 277
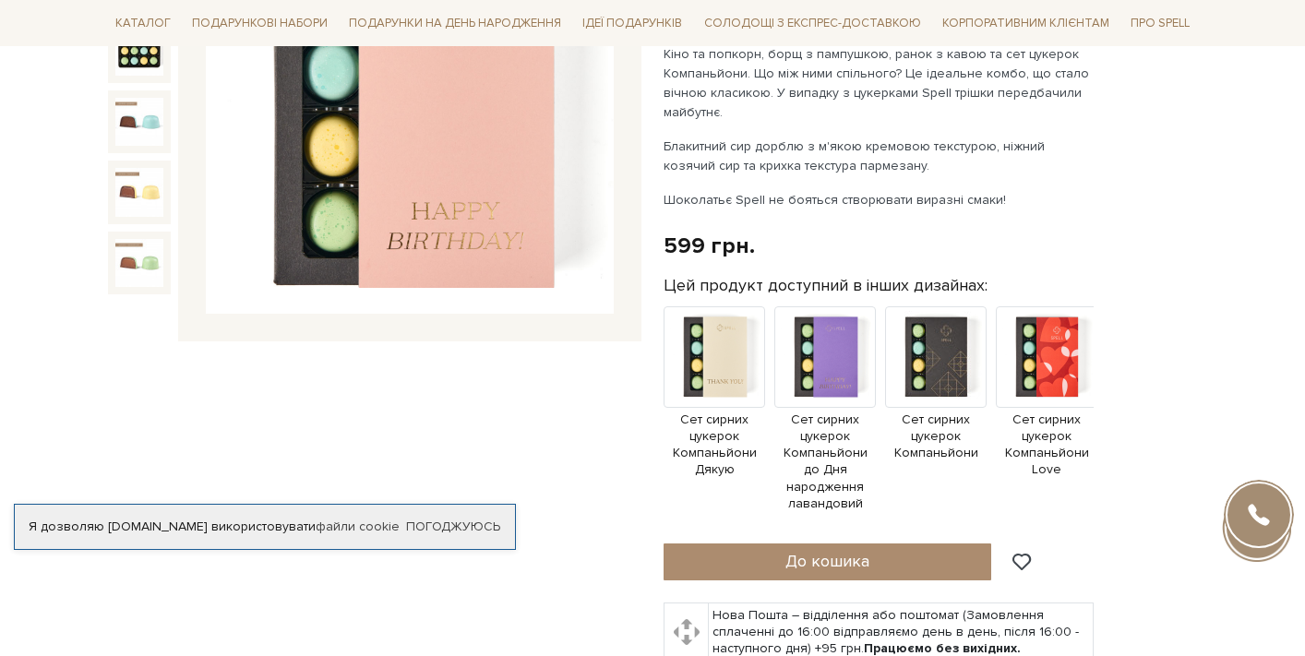
scroll to position [405, 0]
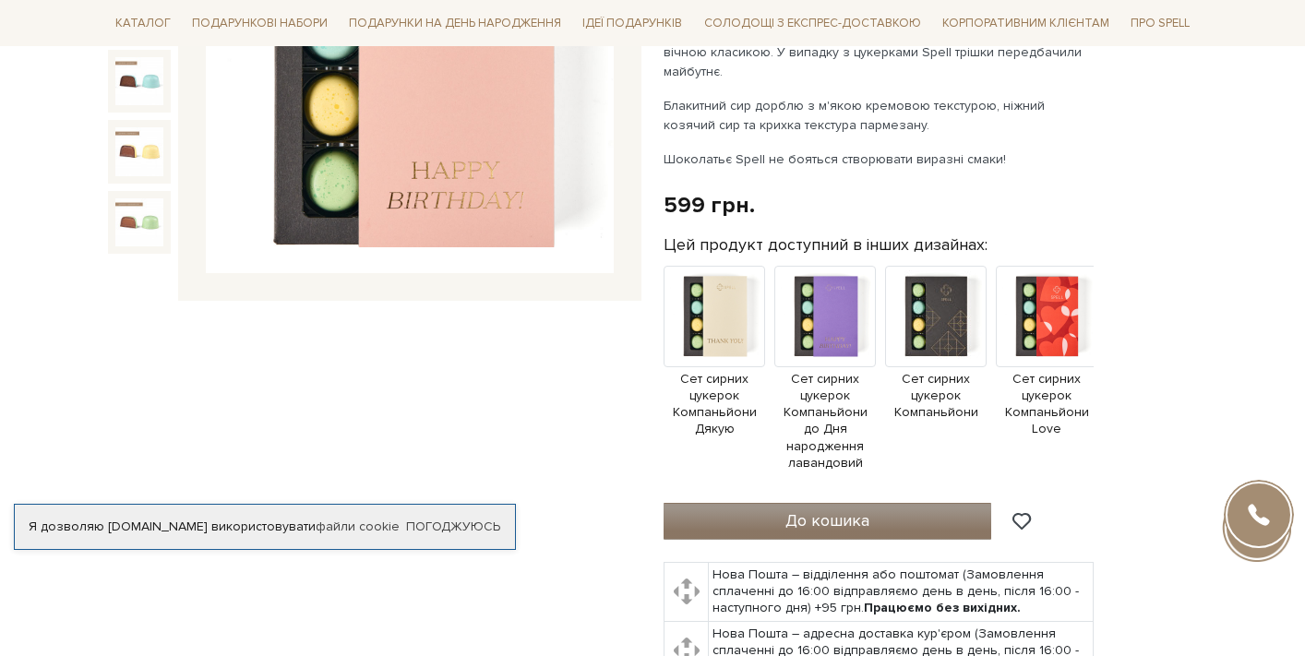
click at [850, 515] on button "До кошика" at bounding box center [828, 521] width 328 height 37
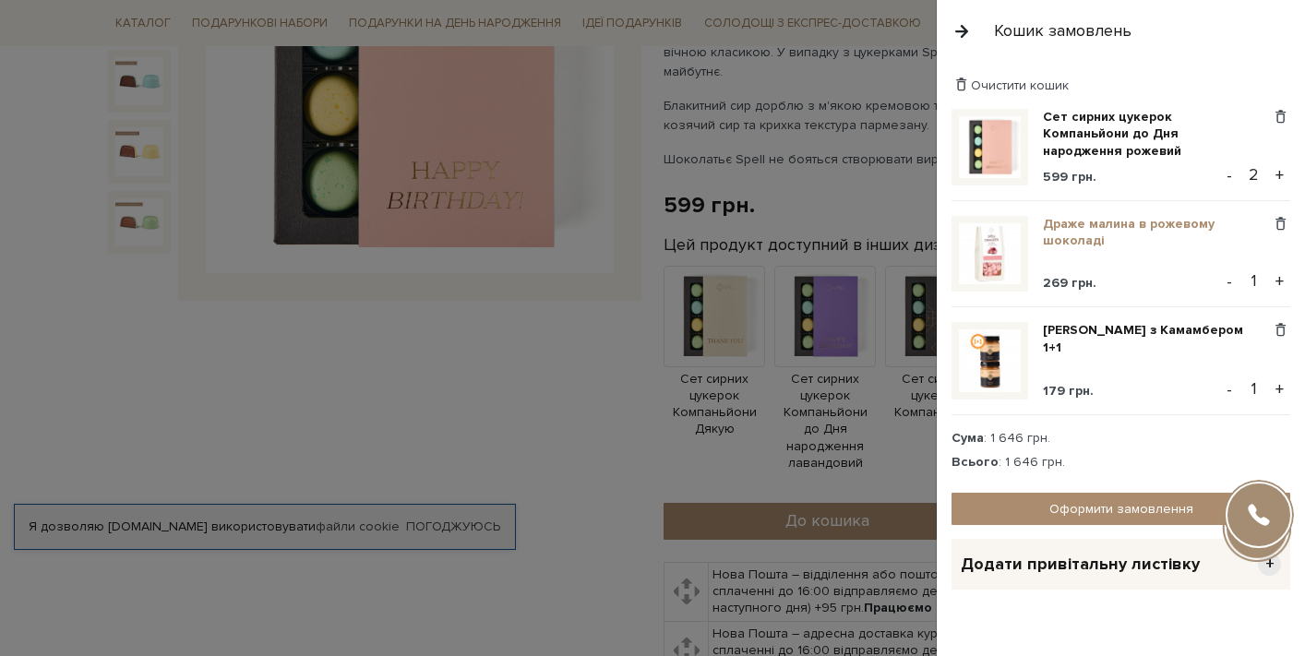
click at [1072, 224] on link "Драже малина в рожевому шоколаді" at bounding box center [1157, 232] width 228 height 33
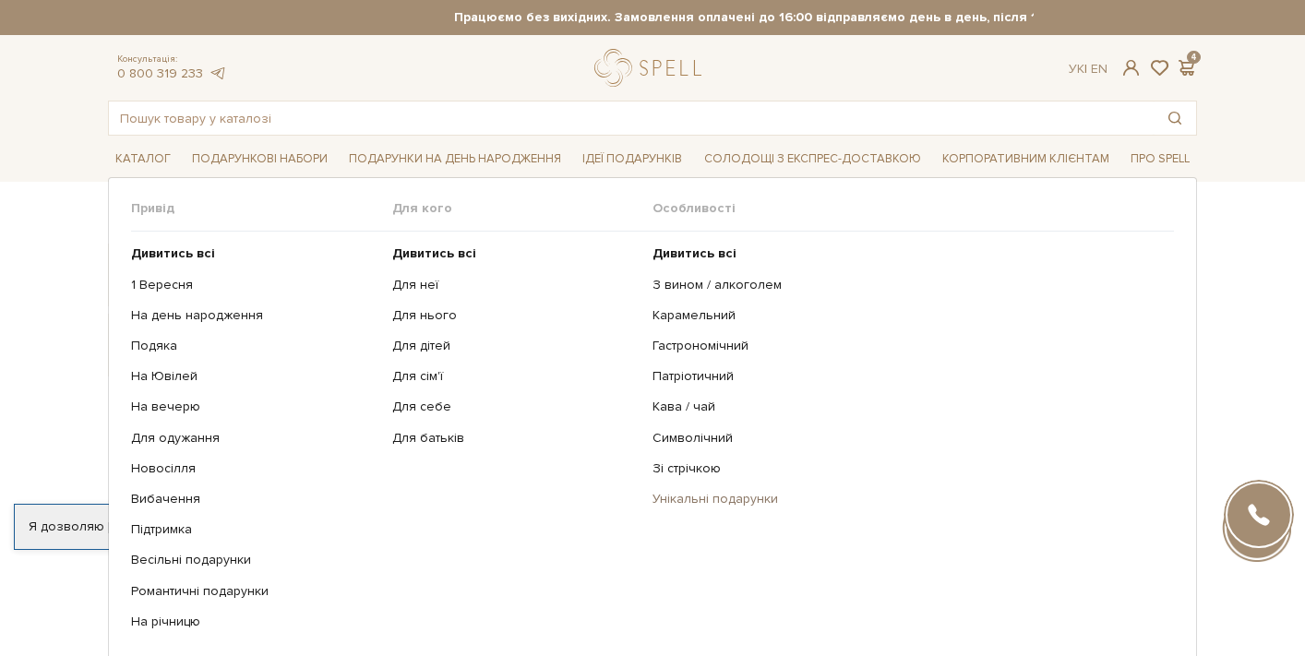
click at [713, 504] on link "Унікальні подарунки" at bounding box center [907, 499] width 508 height 17
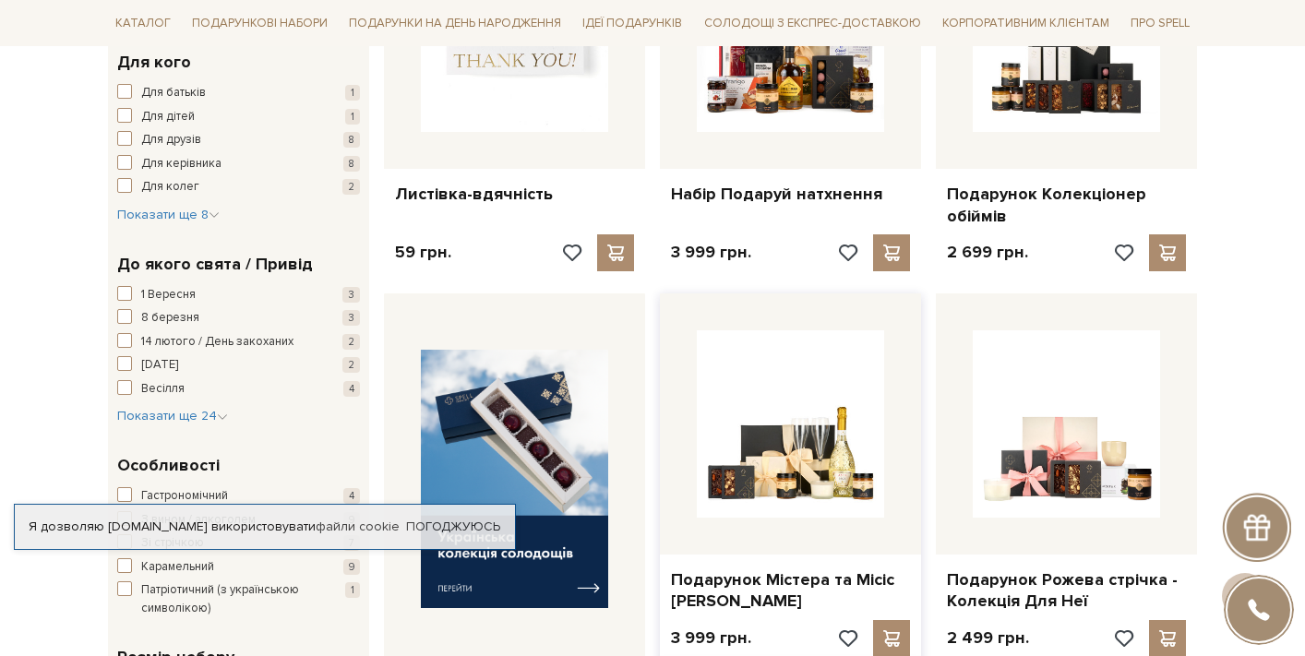
scroll to position [247, 0]
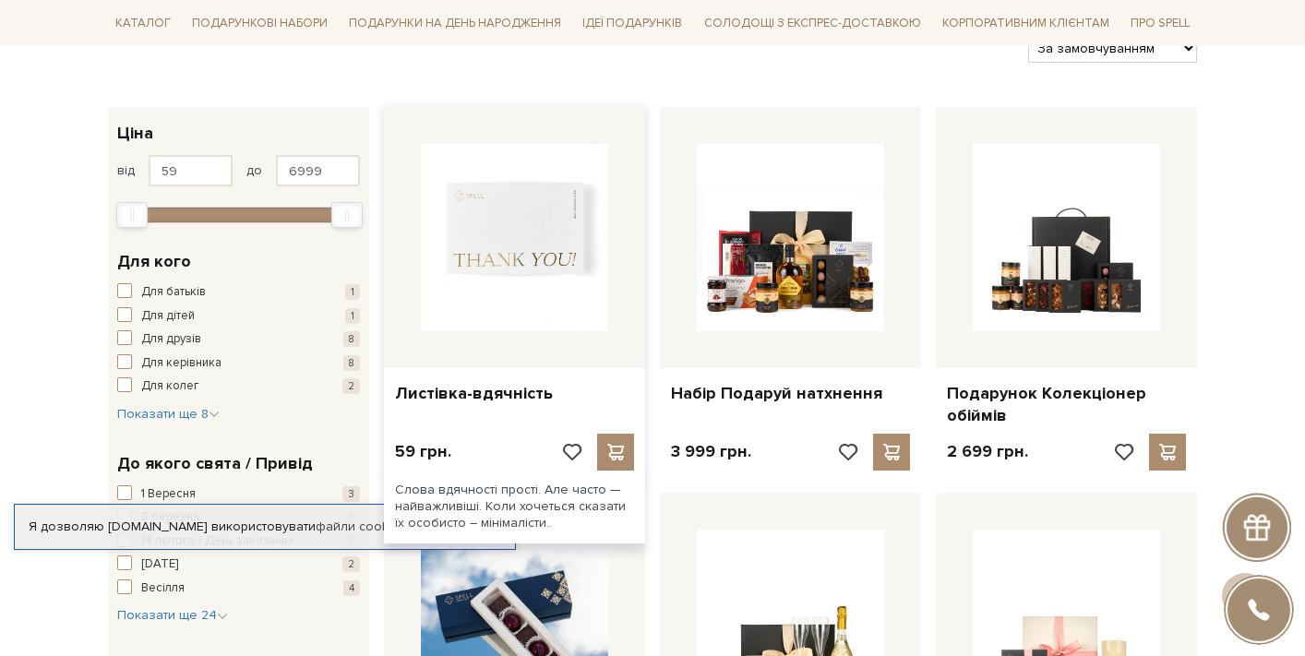
click at [569, 286] on img at bounding box center [514, 237] width 187 height 187
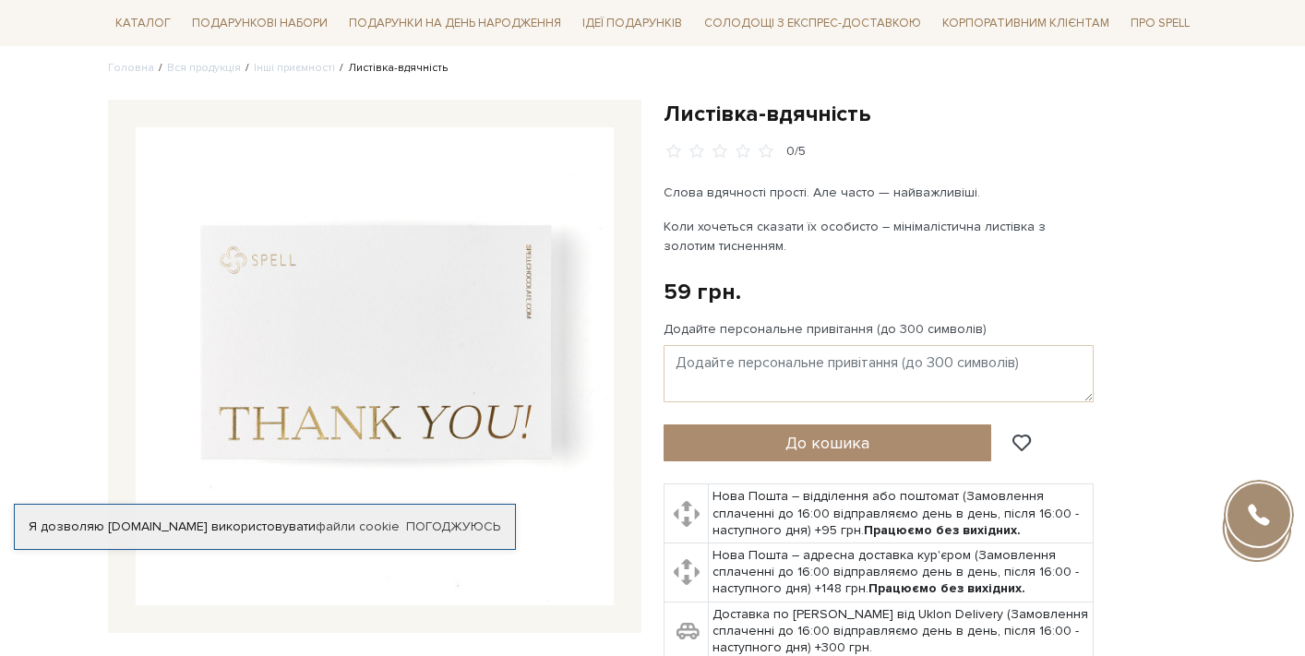
scroll to position [209, 0]
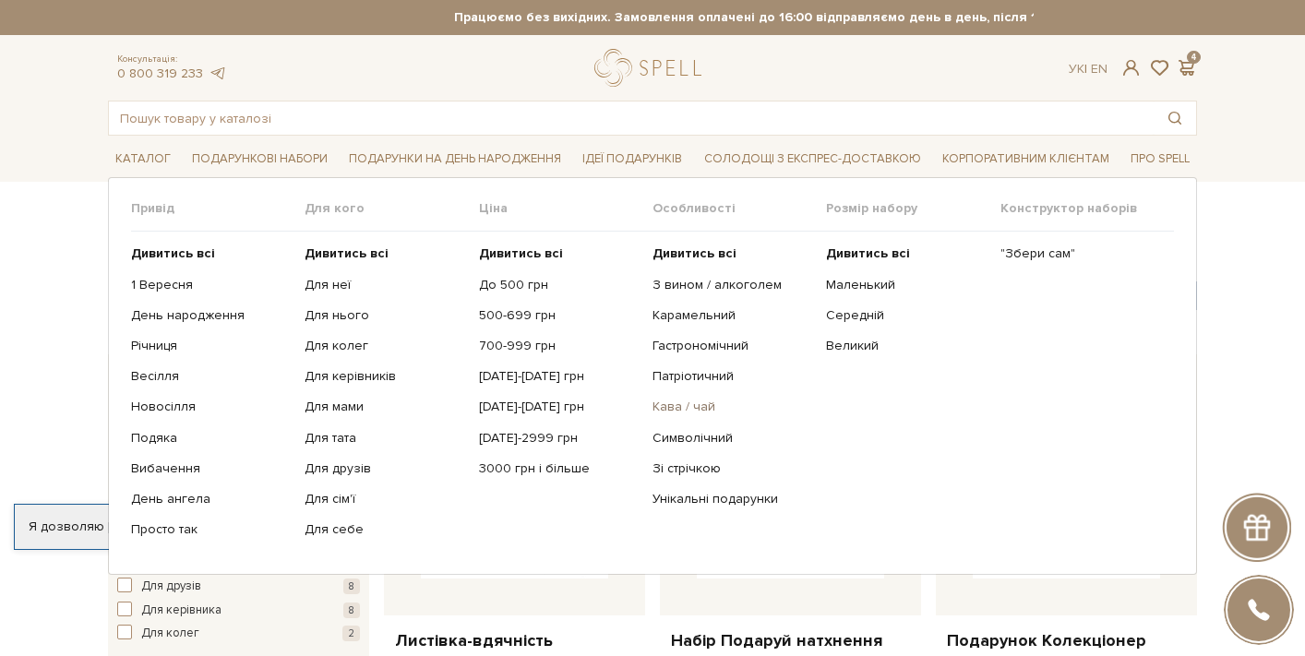
click at [679, 408] on link "Кава / чай" at bounding box center [733, 407] width 160 height 17
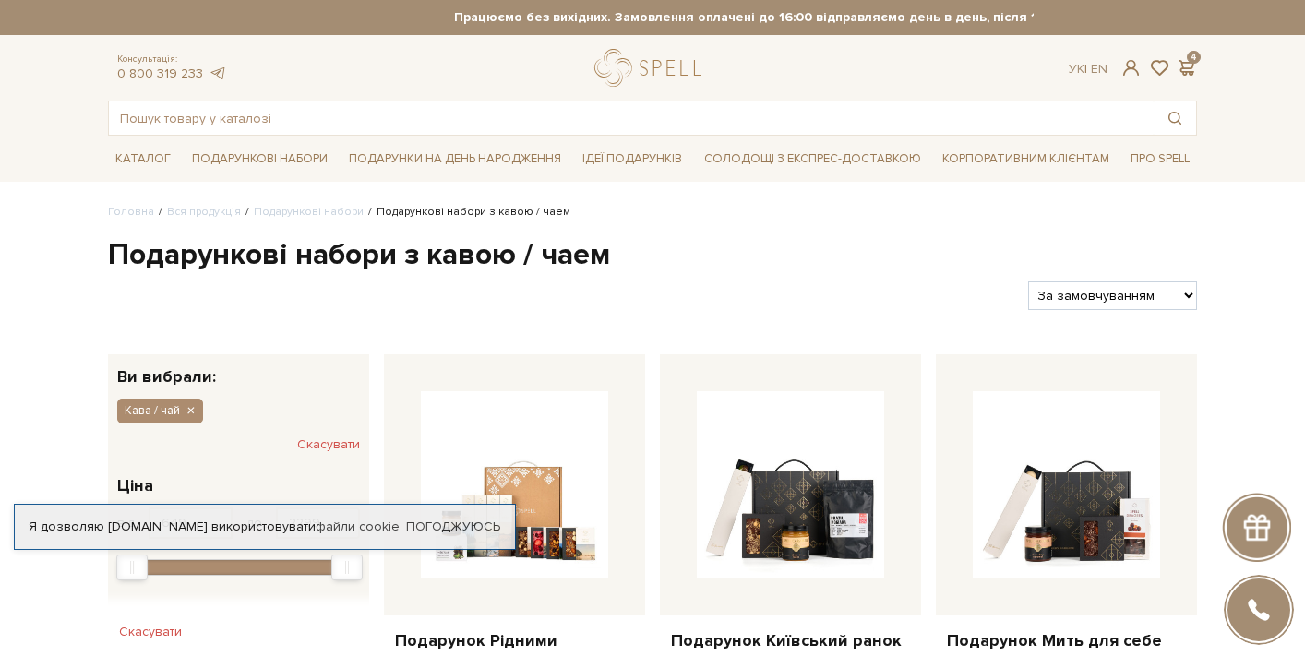
click at [1200, 73] on div "Ук | En | 4" at bounding box center [1133, 68] width 150 height 17
click at [1187, 70] on span at bounding box center [1186, 67] width 22 height 19
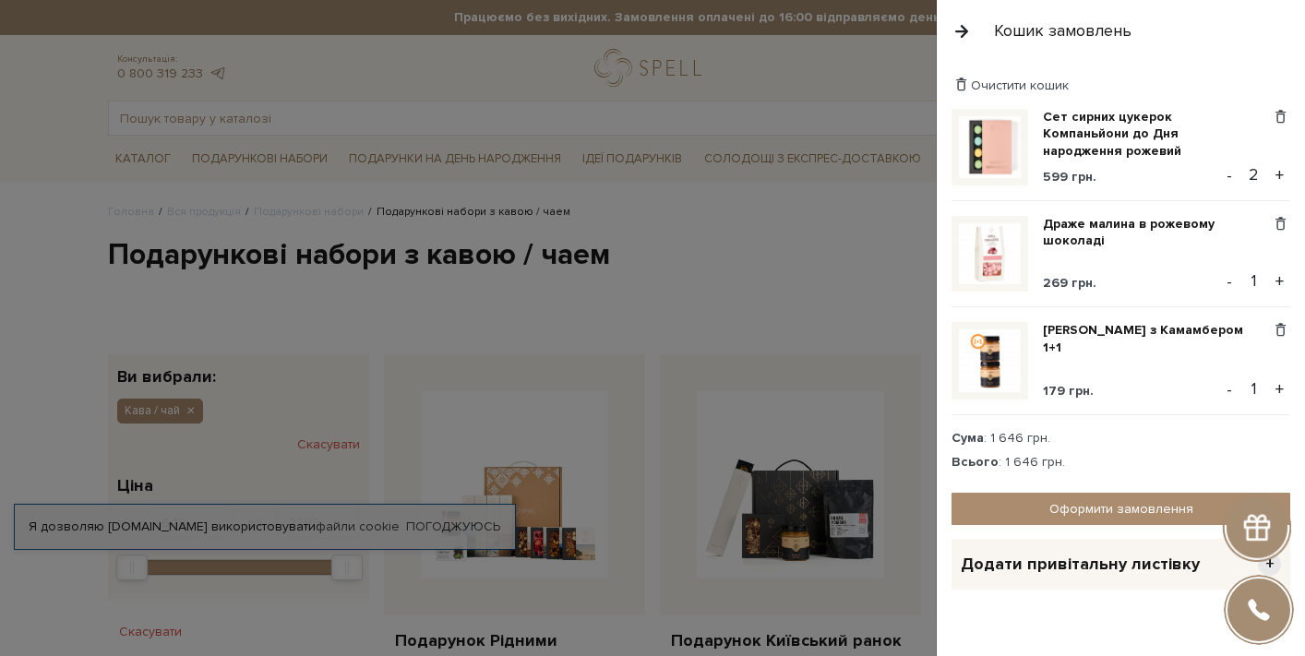
click at [719, 238] on div at bounding box center [652, 328] width 1305 height 656
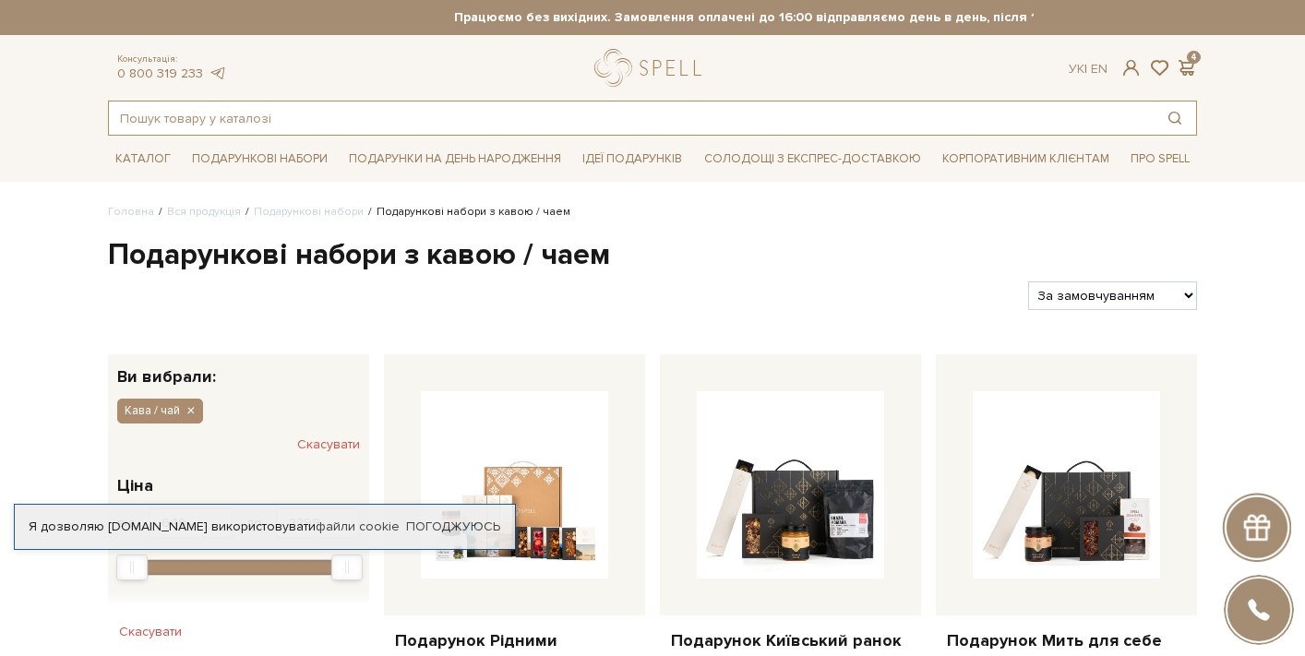
click at [361, 114] on input "text" at bounding box center [631, 118] width 1045 height 33
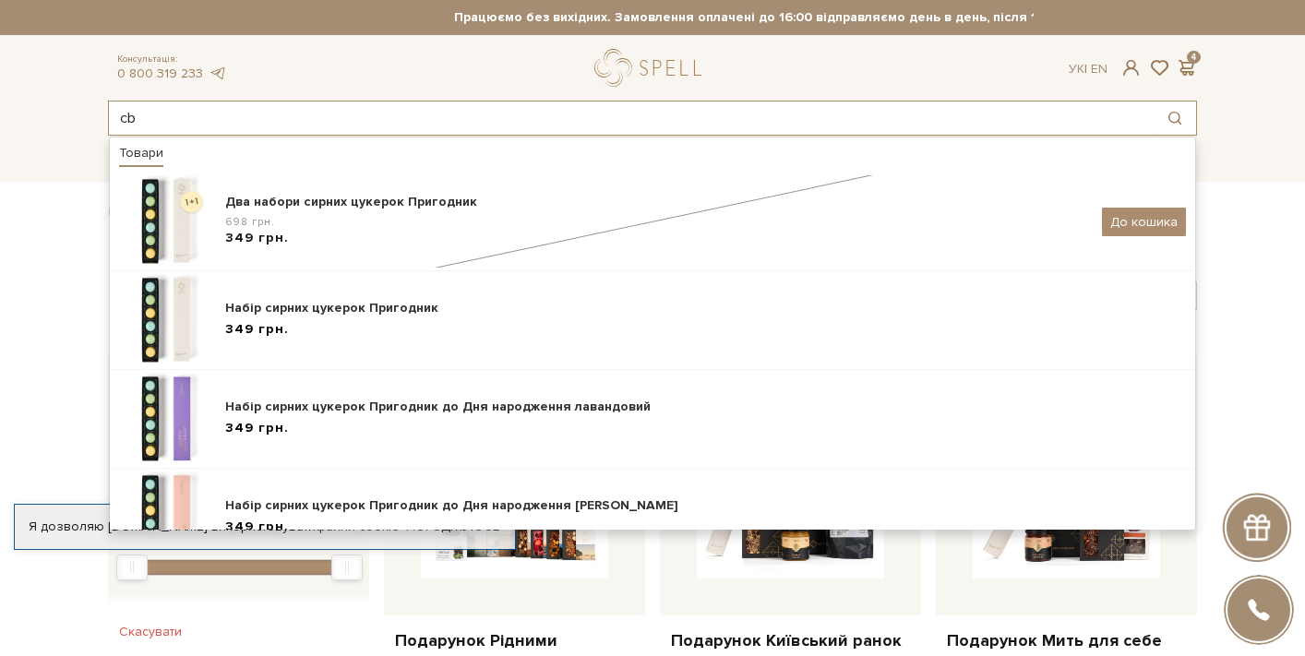
type input "c"
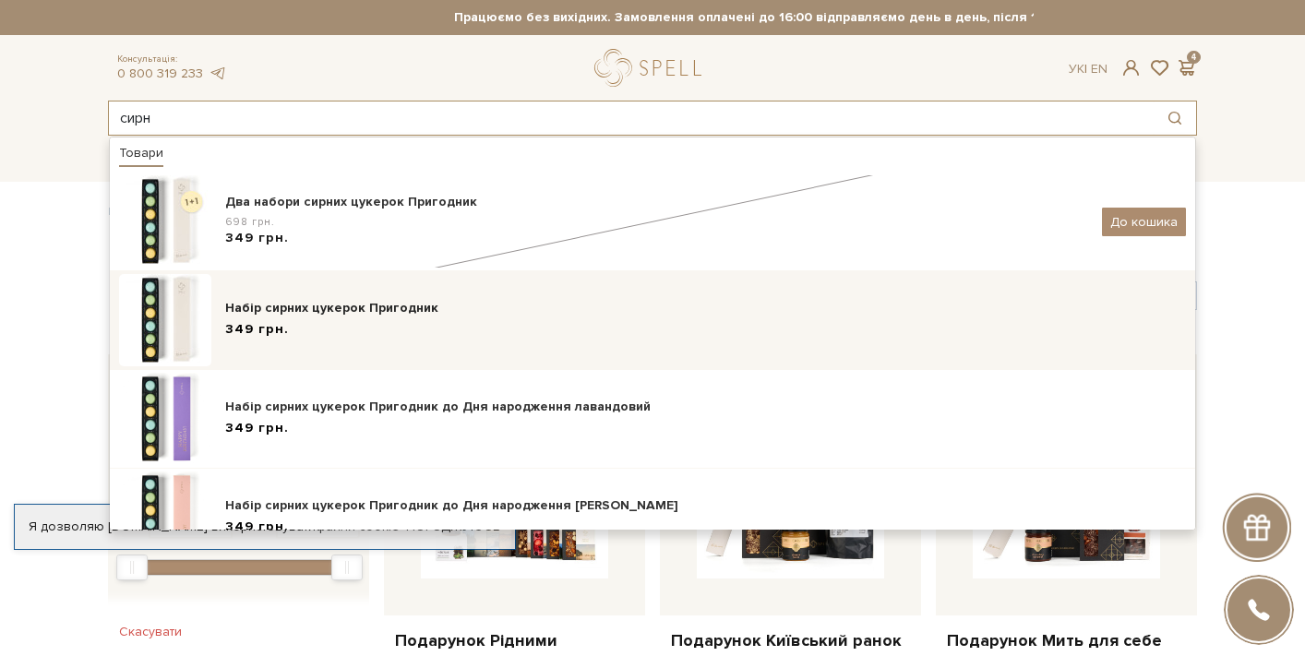
type input "сирн"
click at [342, 300] on div "Набір сирних цукерок Пригодник" at bounding box center [705, 308] width 961 height 18
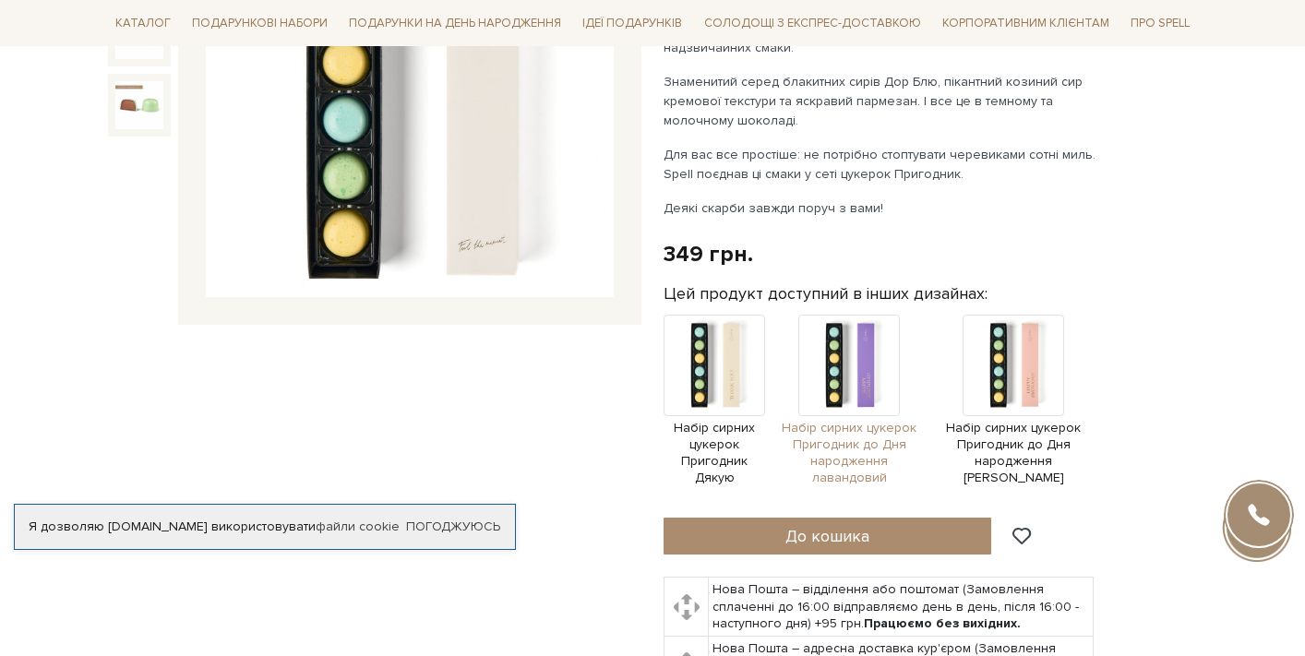
scroll to position [424, 0]
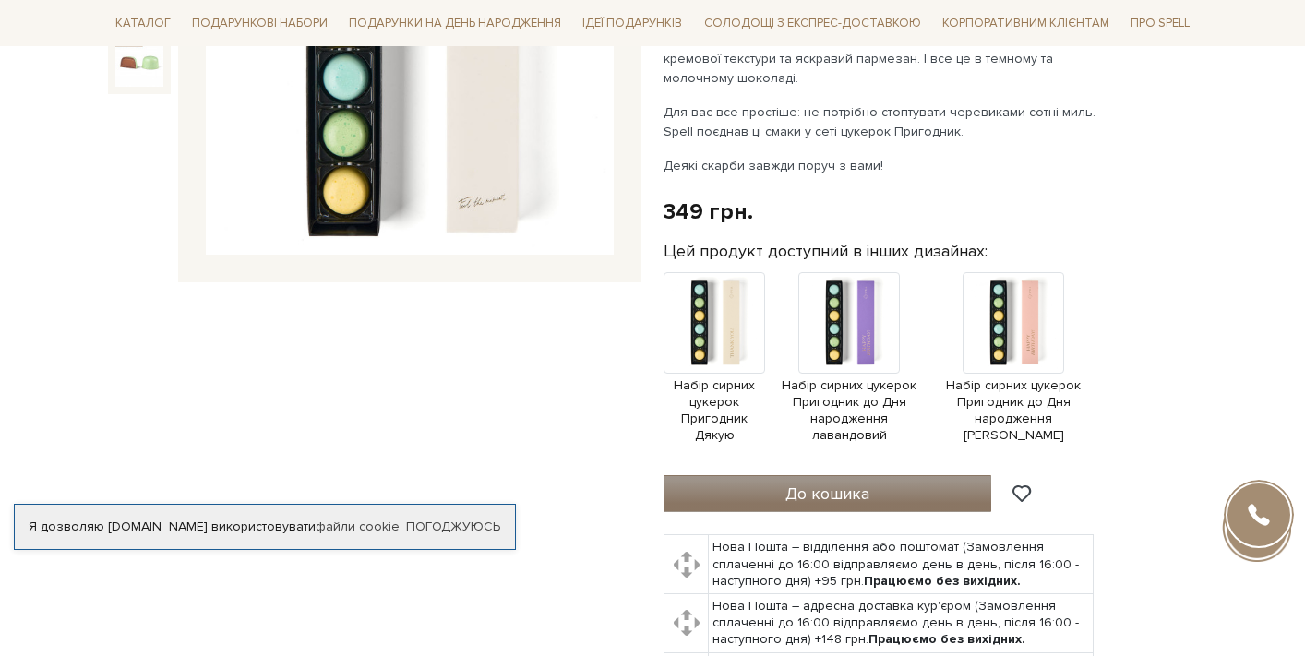
click at [880, 485] on button "До кошика" at bounding box center [828, 493] width 328 height 37
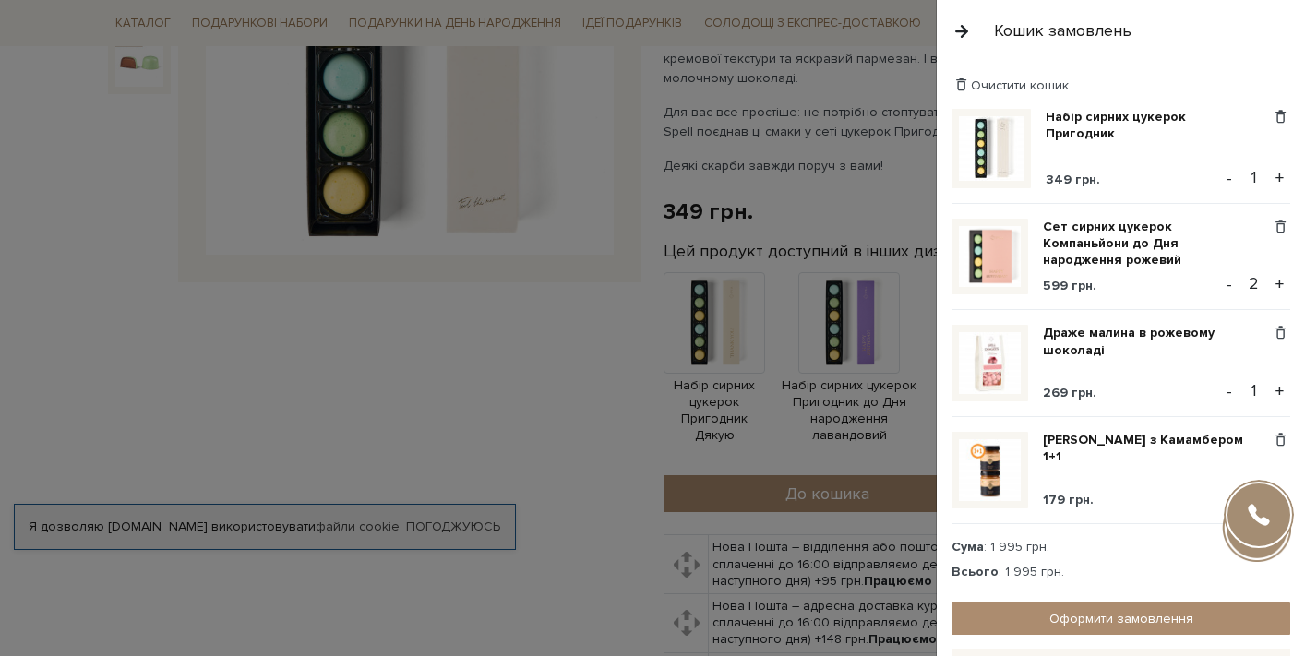
click at [1220, 279] on button "-" at bounding box center [1229, 284] width 18 height 28
click at [1150, 438] on link "[PERSON_NAME] з Камамбером 1+1" at bounding box center [1157, 448] width 228 height 33
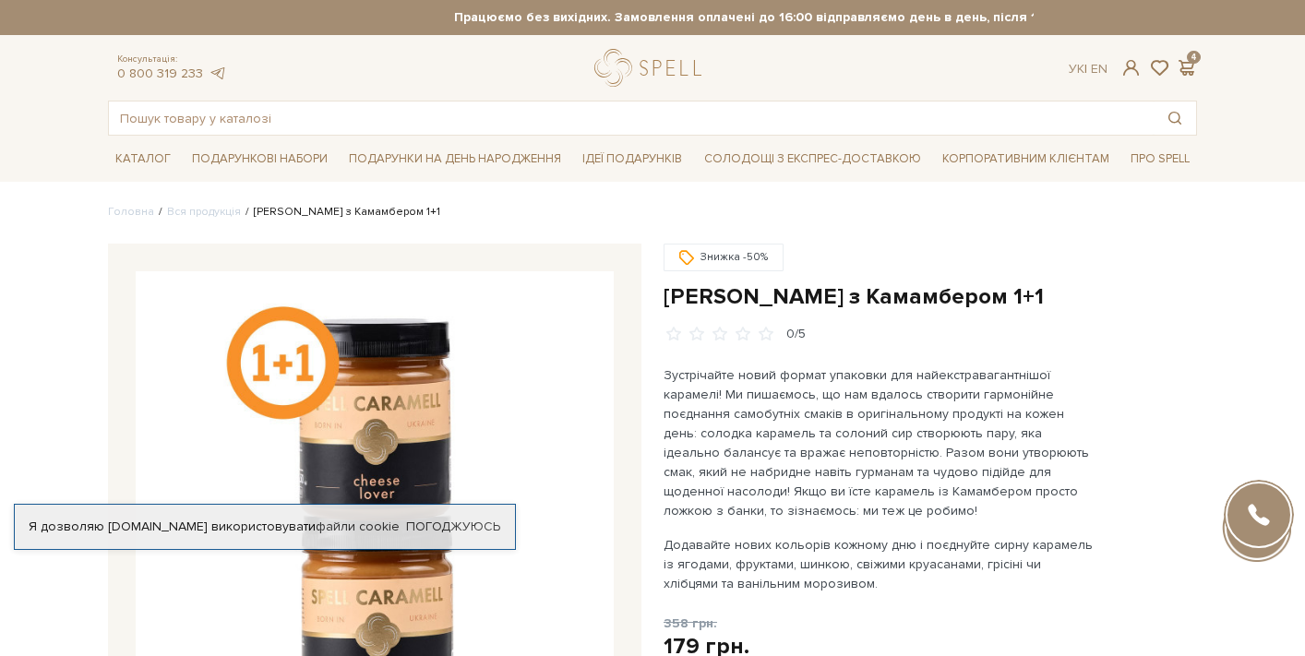
click at [1186, 80] on div "Консультація: 0 800 319 233 Ук | En | 4" at bounding box center [652, 68] width 1111 height 38
click at [1187, 70] on span at bounding box center [1186, 67] width 22 height 19
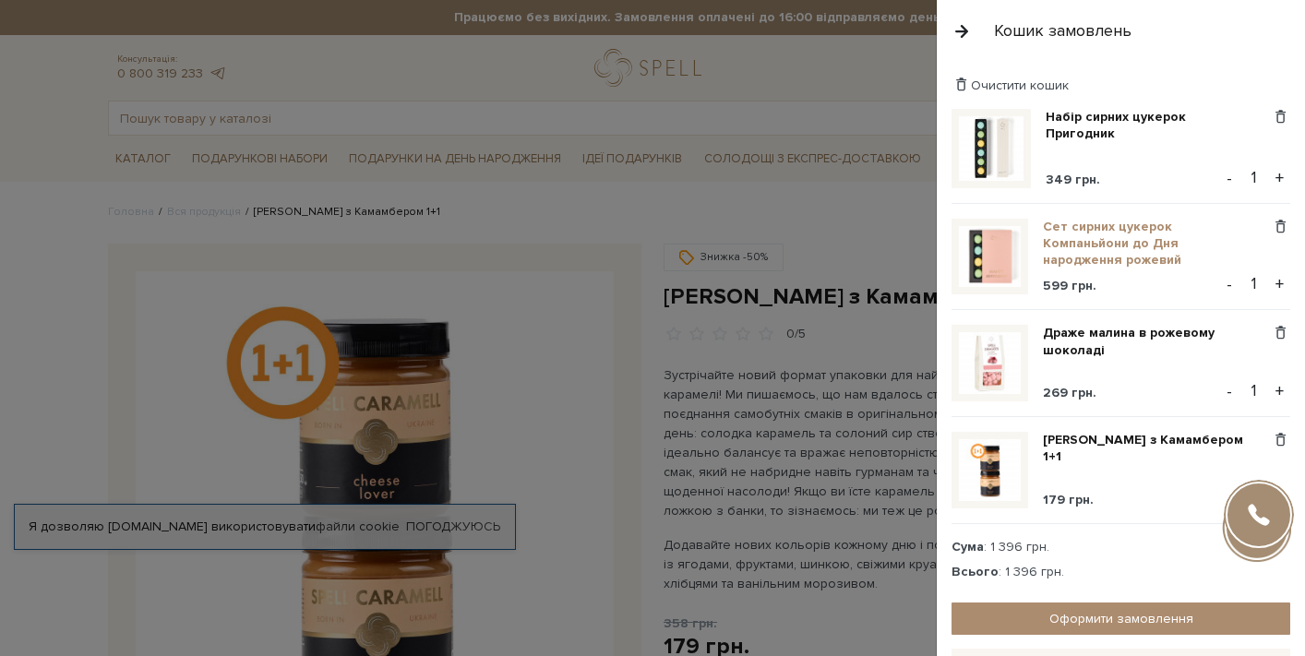
click at [1085, 249] on link "Сет сирних цукерок Компаньйони до Дня народження рожевий" at bounding box center [1157, 244] width 228 height 51
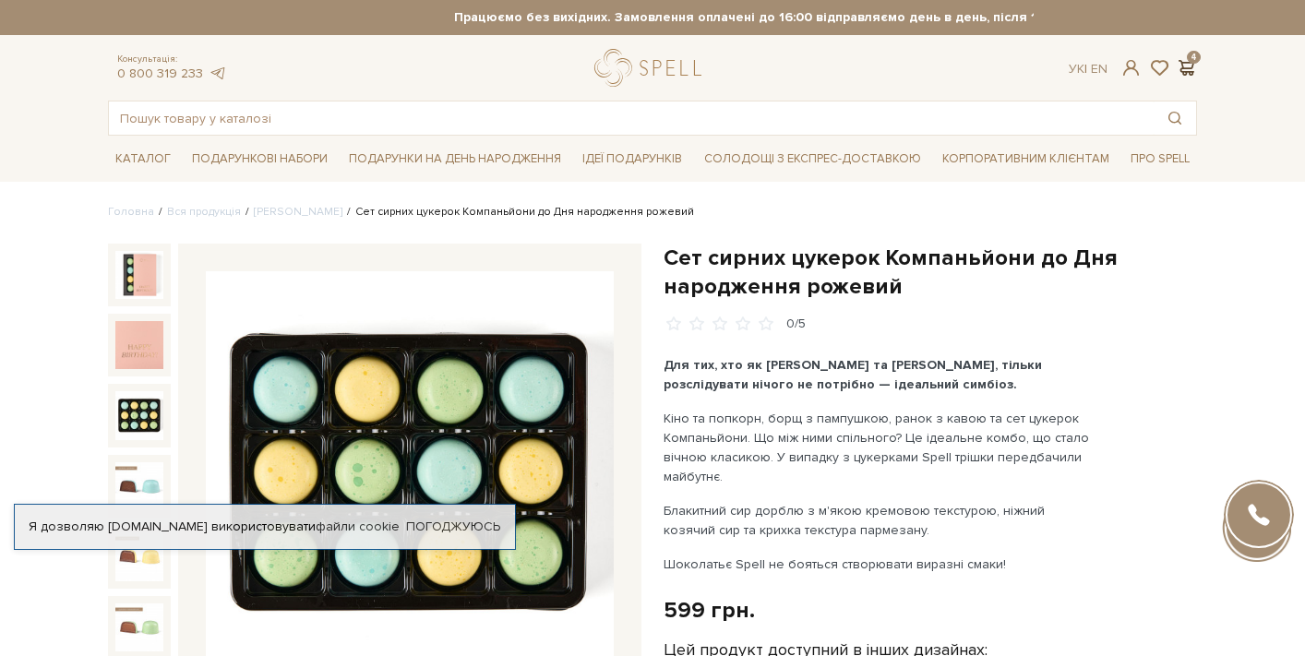
click at [1185, 65] on span at bounding box center [1186, 67] width 22 height 19
click at [593, 356] on div at bounding box center [652, 328] width 1305 height 656
